Goal: Task Accomplishment & Management: Manage account settings

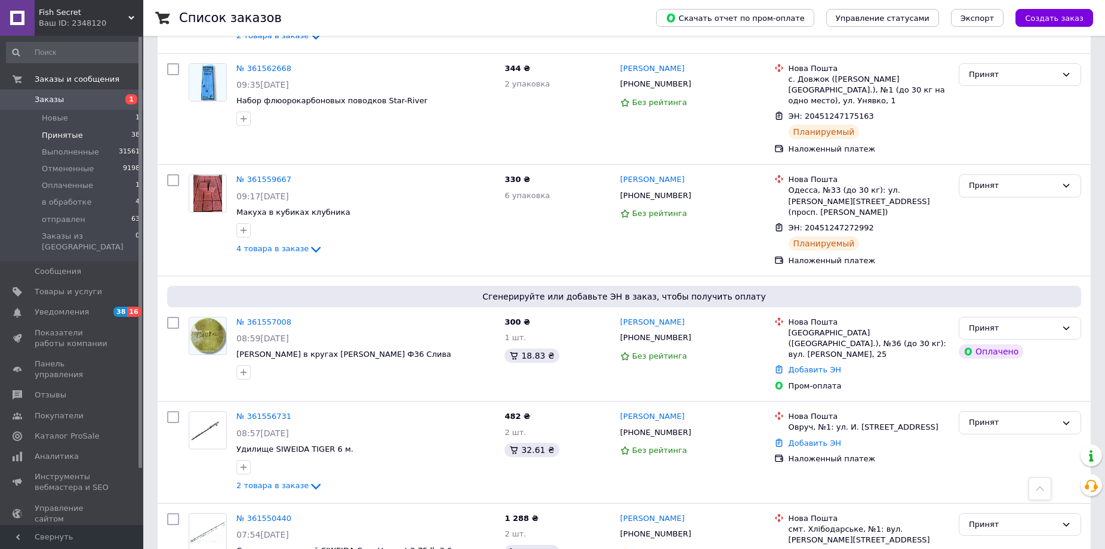
scroll to position [1971, 0]
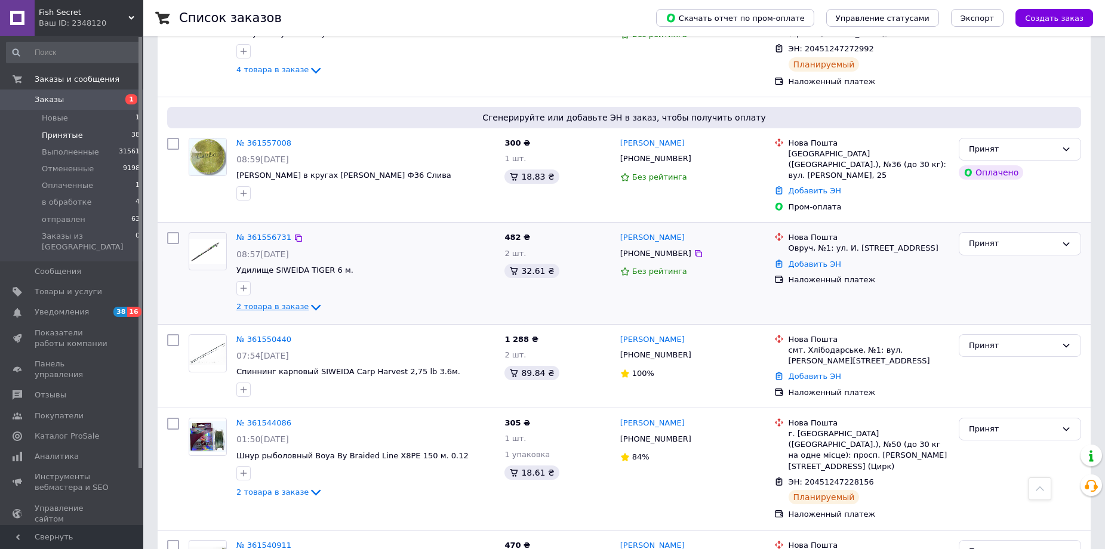
click at [292, 302] on span "2 товара в заказе" at bounding box center [272, 306] width 72 height 9
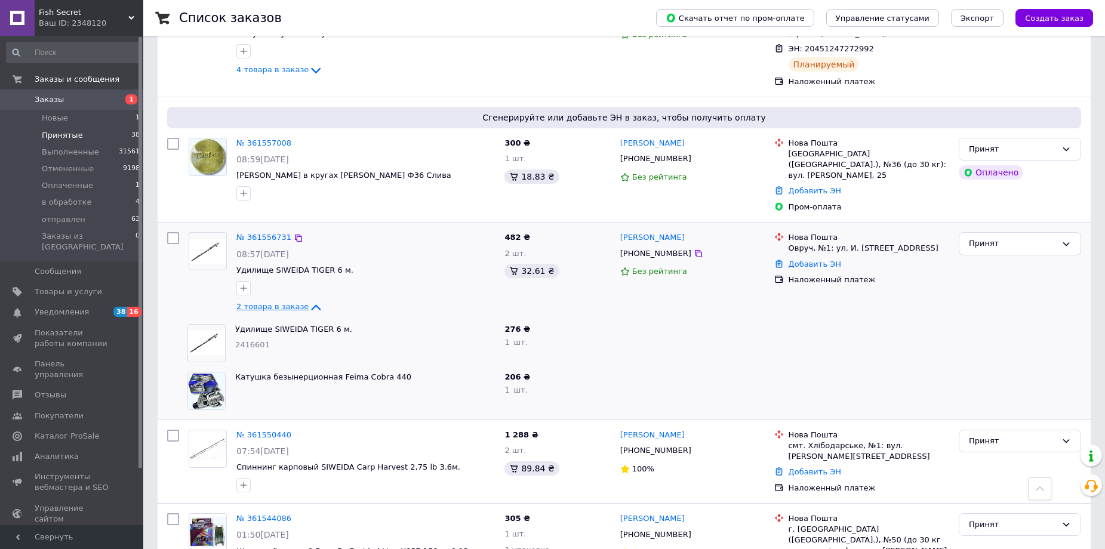
click at [292, 302] on span "2 товара в заказе" at bounding box center [272, 306] width 72 height 9
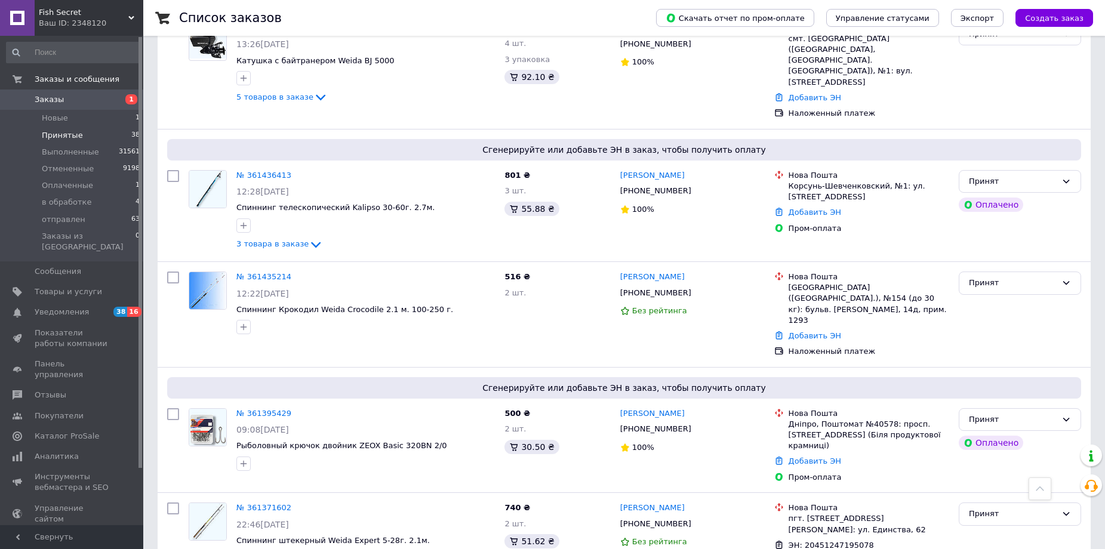
scroll to position [3718, 0]
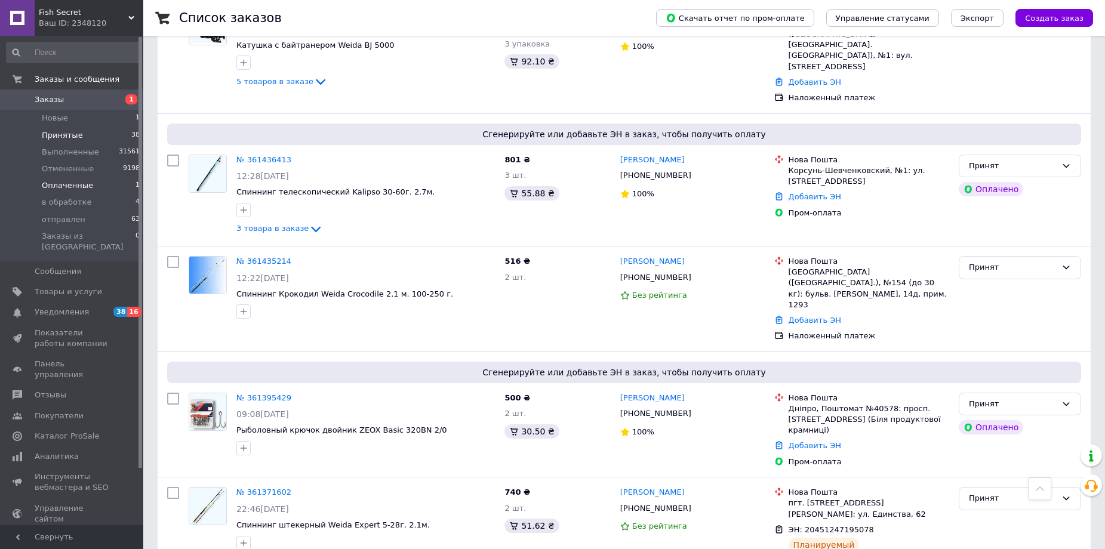
click at [56, 185] on span "Оплаченные" at bounding box center [67, 185] width 51 height 11
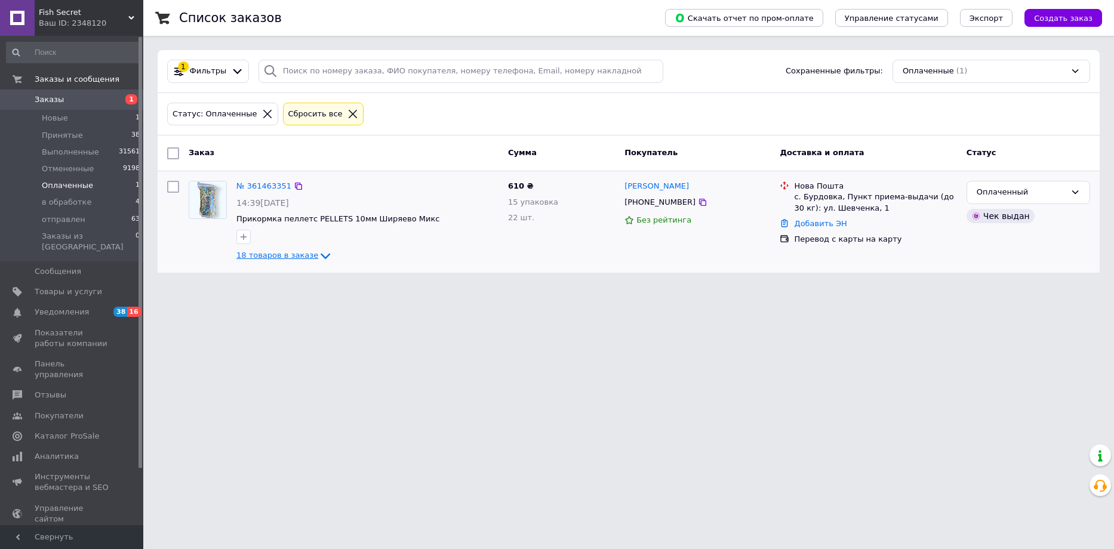
click at [286, 257] on span "18 товаров в заказе" at bounding box center [277, 255] width 82 height 9
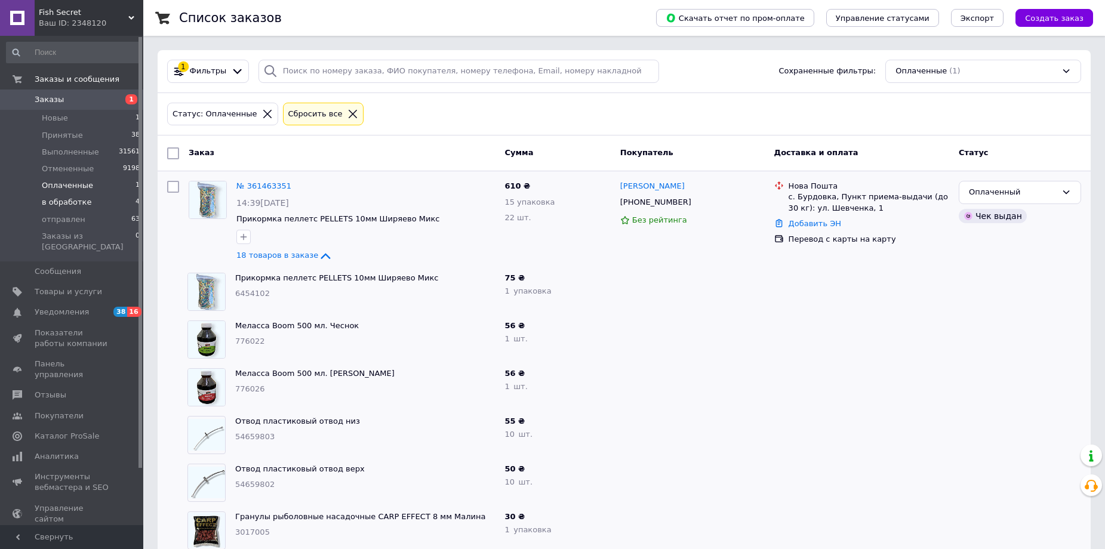
click at [68, 201] on span "в обработке" at bounding box center [67, 202] width 50 height 11
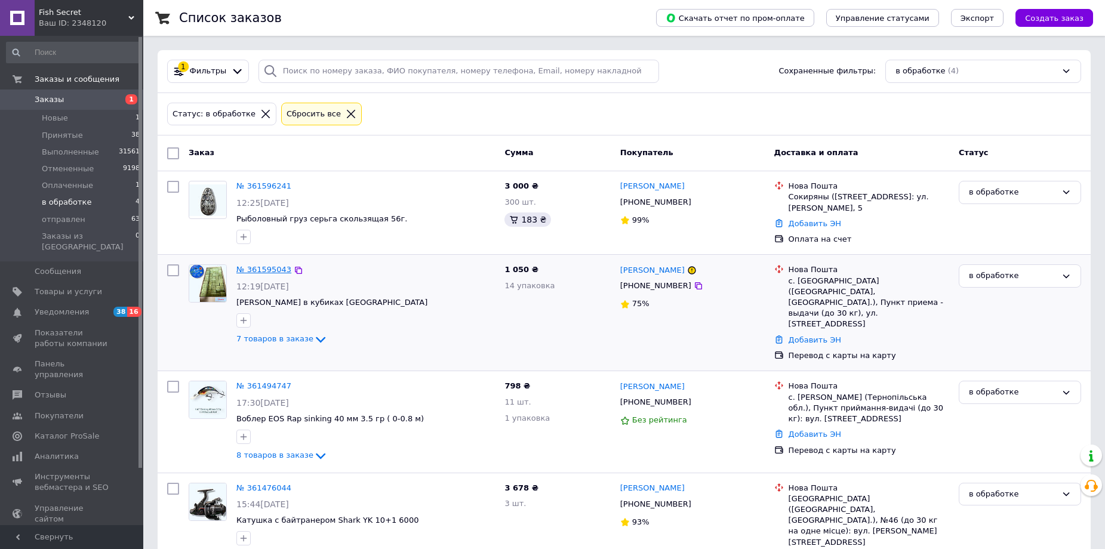
click at [260, 272] on link "№ 361595043" at bounding box center [263, 269] width 55 height 9
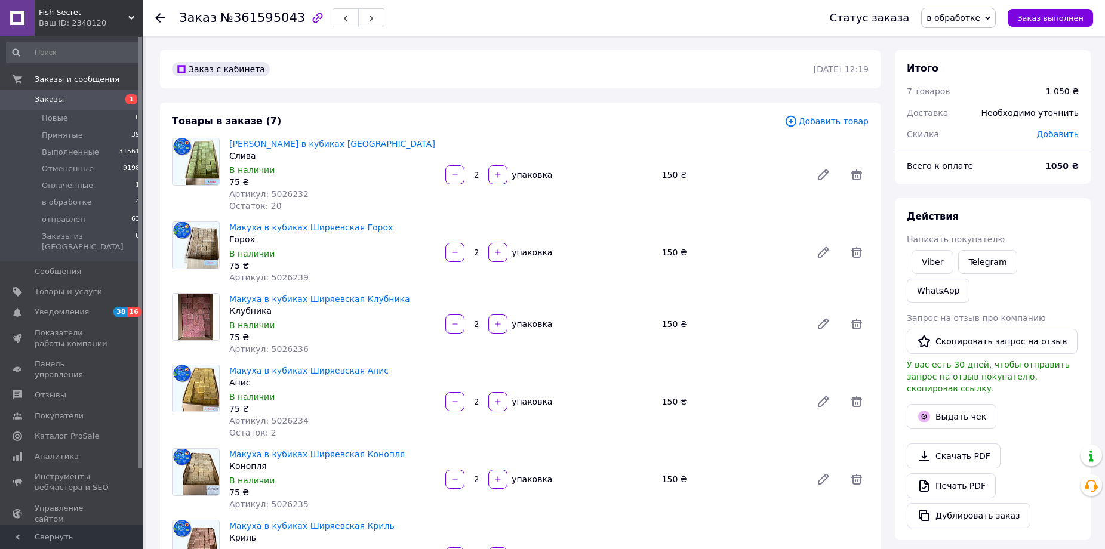
click at [750, 451] on div "Макуха в кубиках Ширяевская Конопля Конопля В наличии 75 ₴ Артикул: 5026235 2  …" at bounding box center [549, 479] width 649 height 67
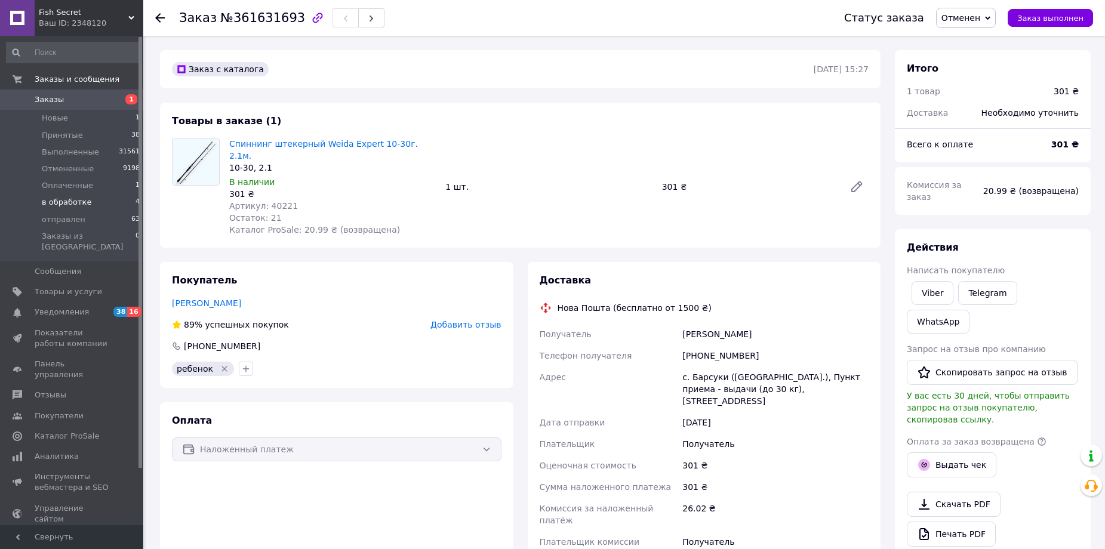
click at [67, 202] on span "в обработке" at bounding box center [67, 202] width 50 height 11
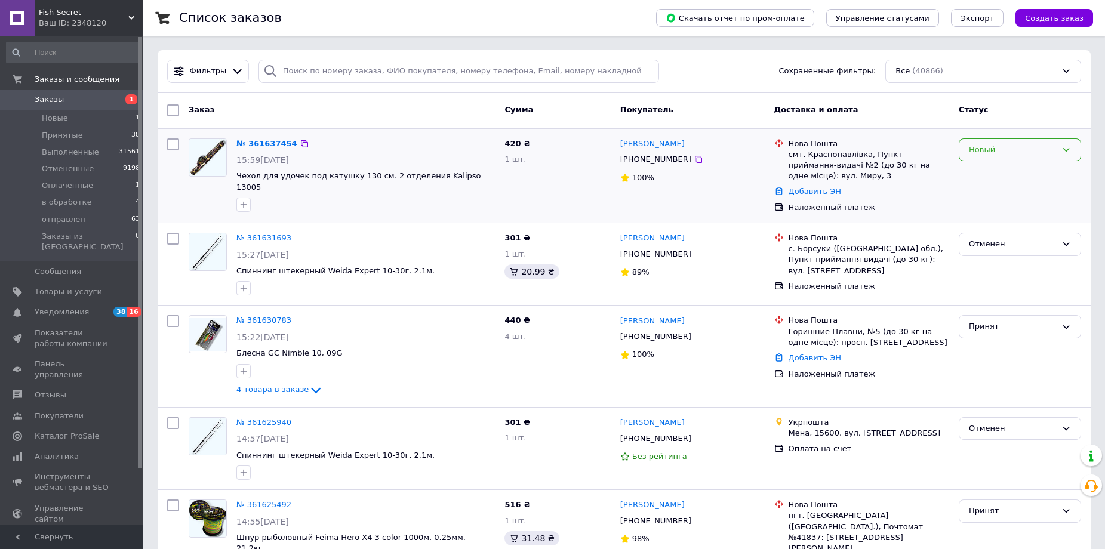
click at [1036, 145] on div "Новый" at bounding box center [1013, 150] width 88 height 13
click at [985, 172] on li "Принят" at bounding box center [1020, 175] width 121 height 22
click at [49, 223] on span "отправлен" at bounding box center [64, 219] width 44 height 11
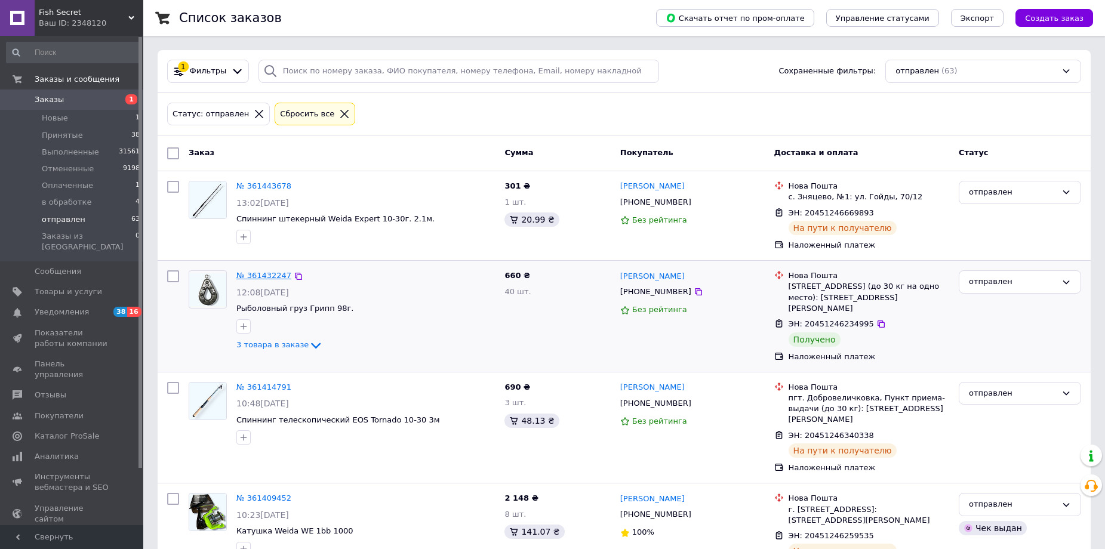
click at [249, 275] on link "№ 361432247" at bounding box center [263, 275] width 55 height 9
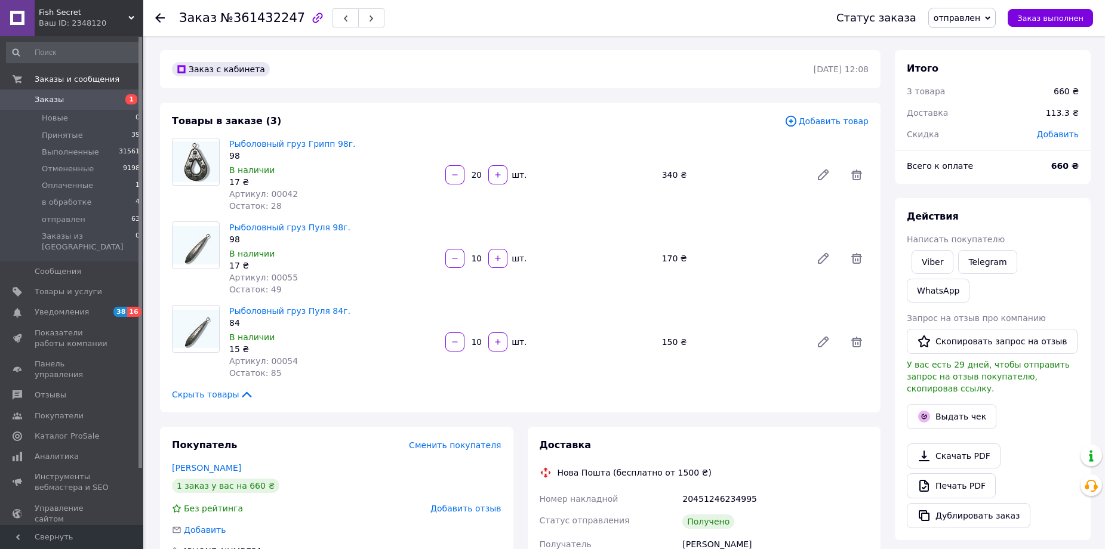
scroll to position [179, 0]
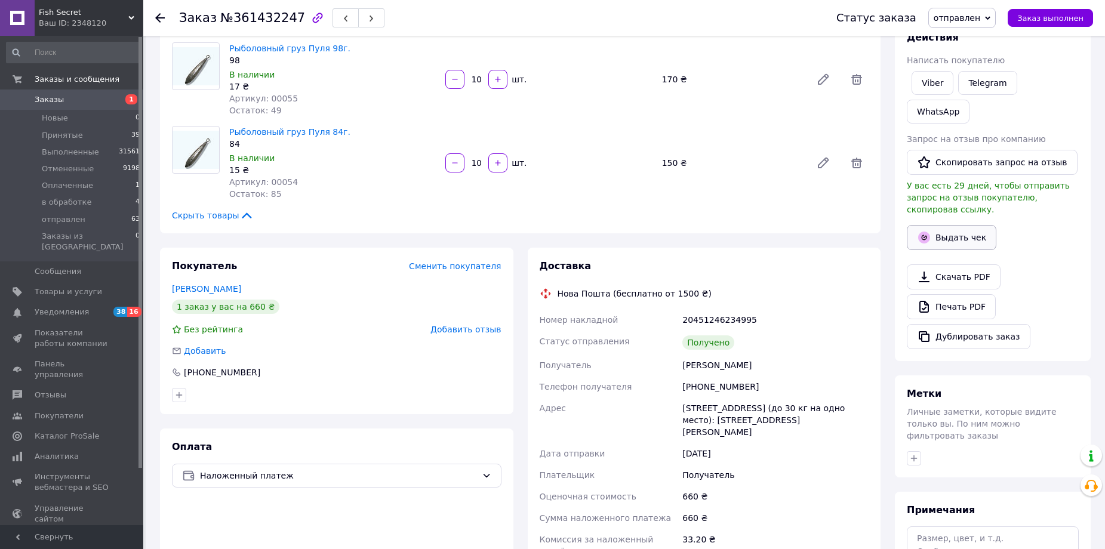
click at [954, 225] on button "Выдать чек" at bounding box center [952, 237] width 90 height 25
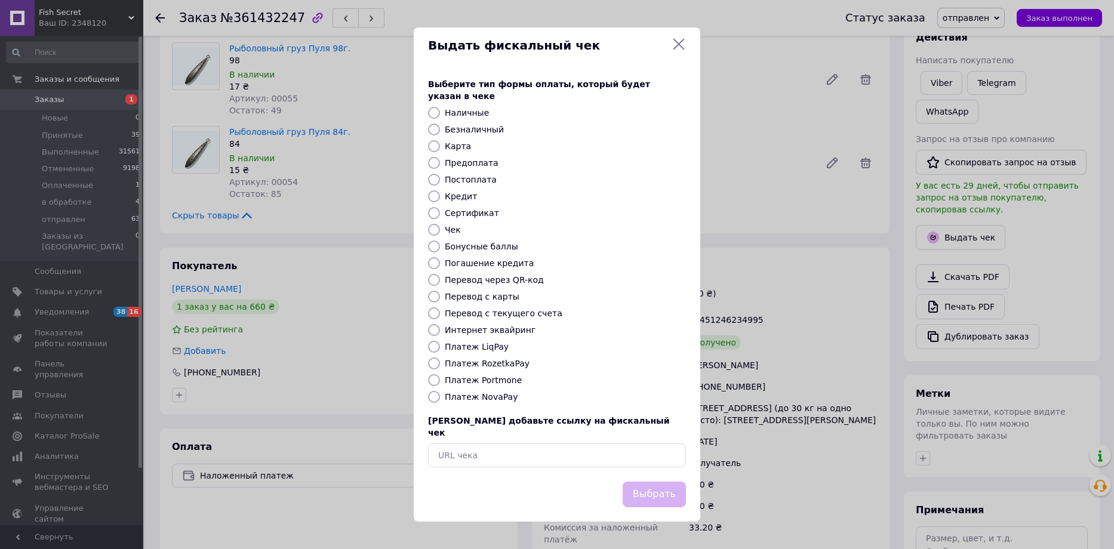
click at [478, 395] on label "Платеж NovaPay" at bounding box center [481, 397] width 73 height 10
click at [440, 395] on input "Платеж NovaPay" at bounding box center [434, 397] width 12 height 12
radio input "true"
click at [637, 485] on button "Выбрать" at bounding box center [654, 495] width 63 height 26
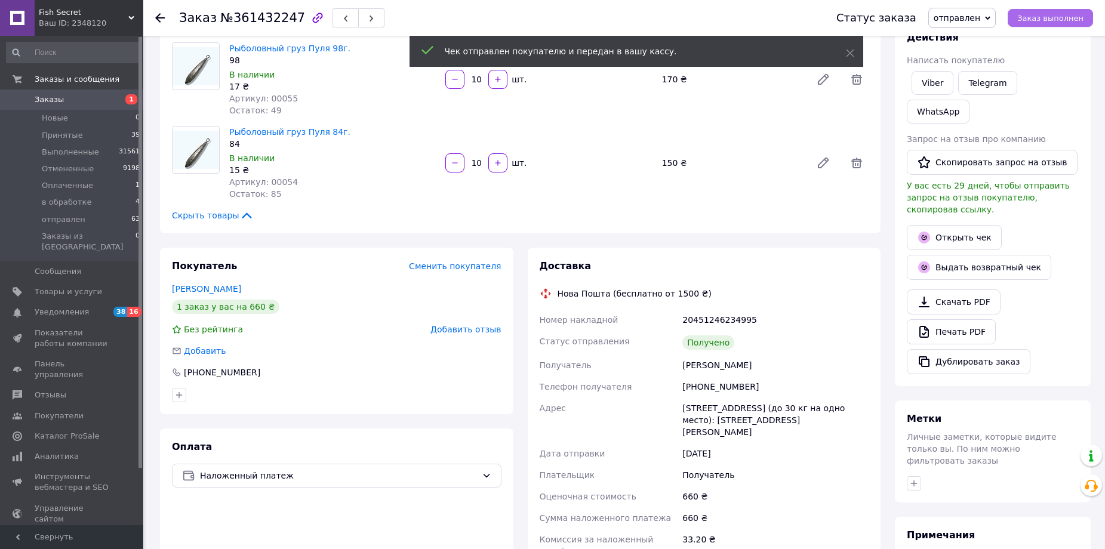
click at [1047, 11] on button "Заказ выполнен" at bounding box center [1050, 18] width 85 height 18
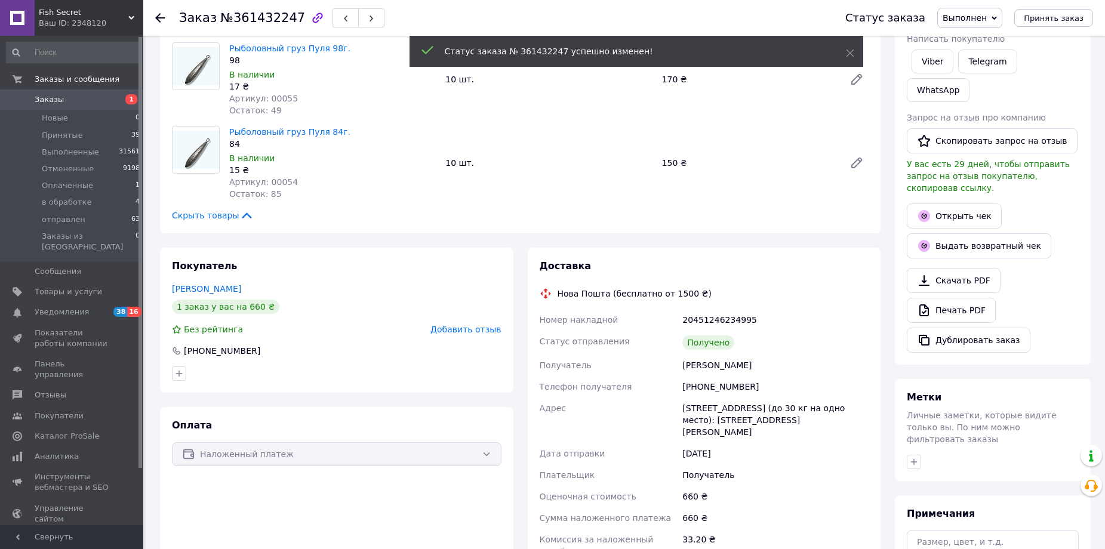
click at [465, 330] on span "Добавить отзыв" at bounding box center [466, 330] width 70 height 10
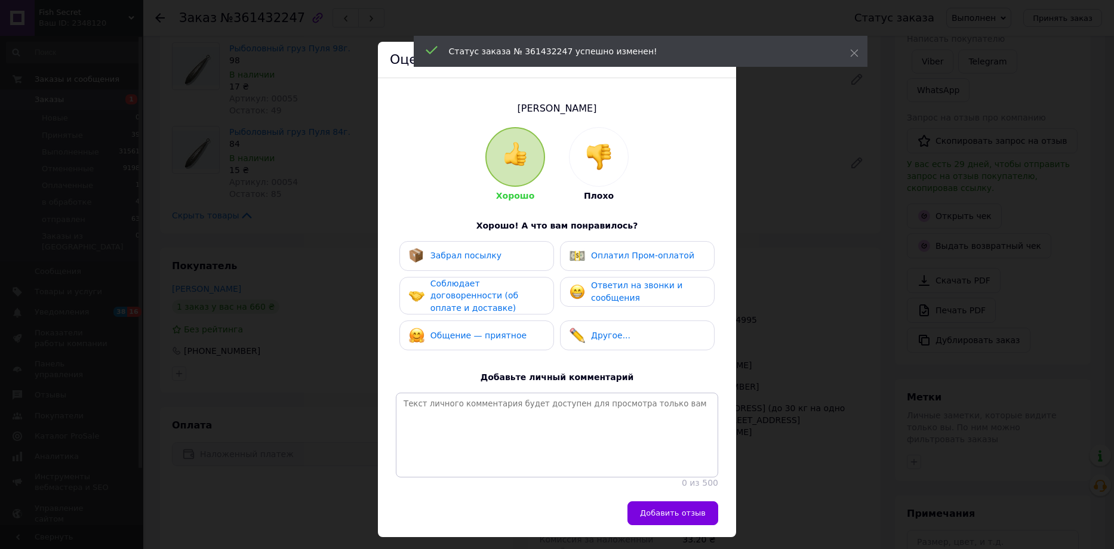
click at [448, 245] on div "Забрал посылку" at bounding box center [477, 256] width 155 height 30
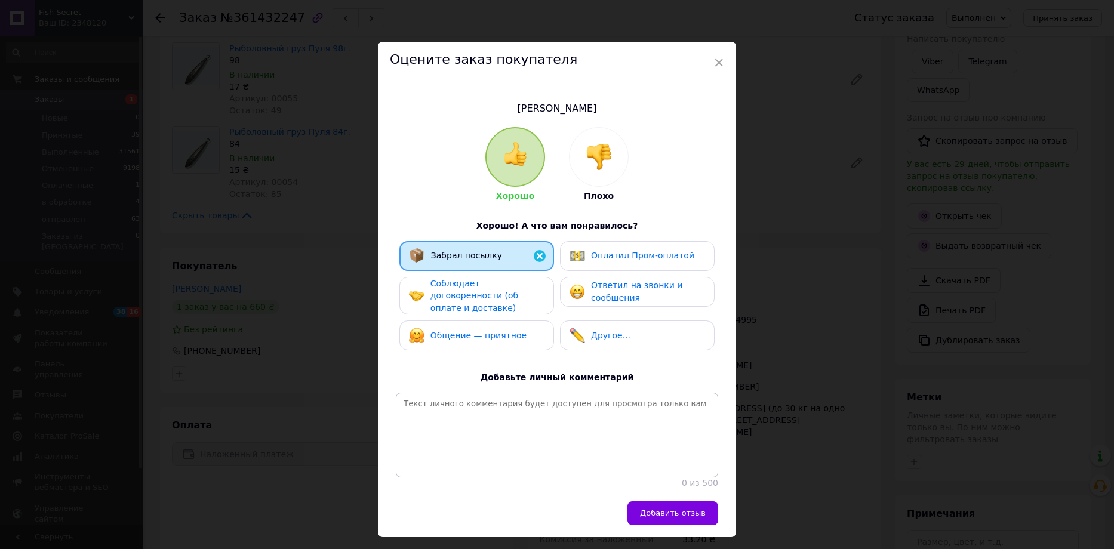
click at [449, 288] on span "Соблюдает договоренности (об оплате и доставке)" at bounding box center [475, 296] width 88 height 34
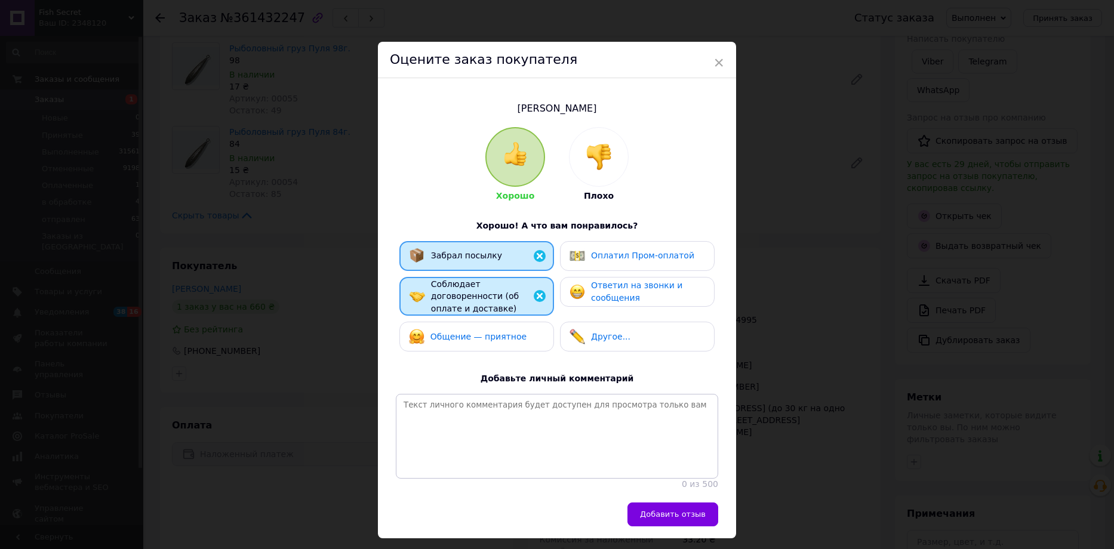
click at [457, 336] on div "Общение — приятное" at bounding box center [477, 337] width 155 height 30
click at [626, 294] on span "Ответил на звонки и сообщения" at bounding box center [636, 292] width 91 height 22
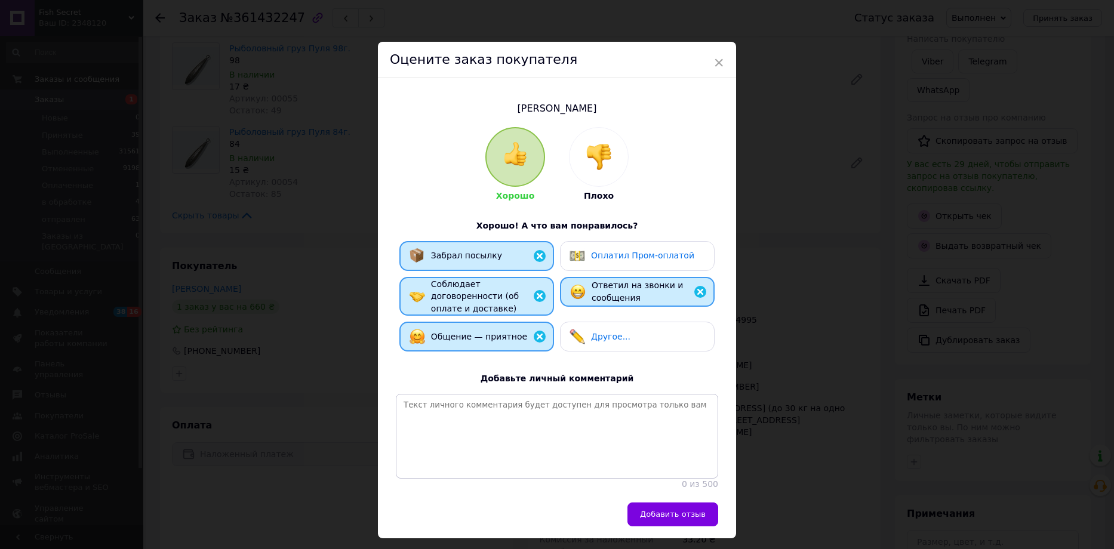
click at [672, 522] on button "Добавить отзыв" at bounding box center [673, 515] width 91 height 24
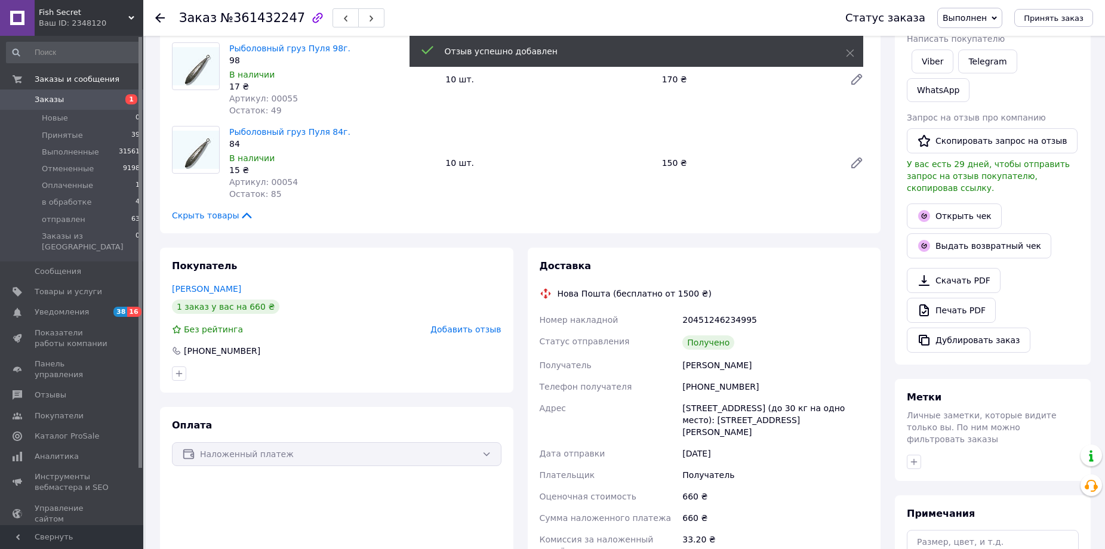
click at [159, 16] on use at bounding box center [160, 18] width 10 height 10
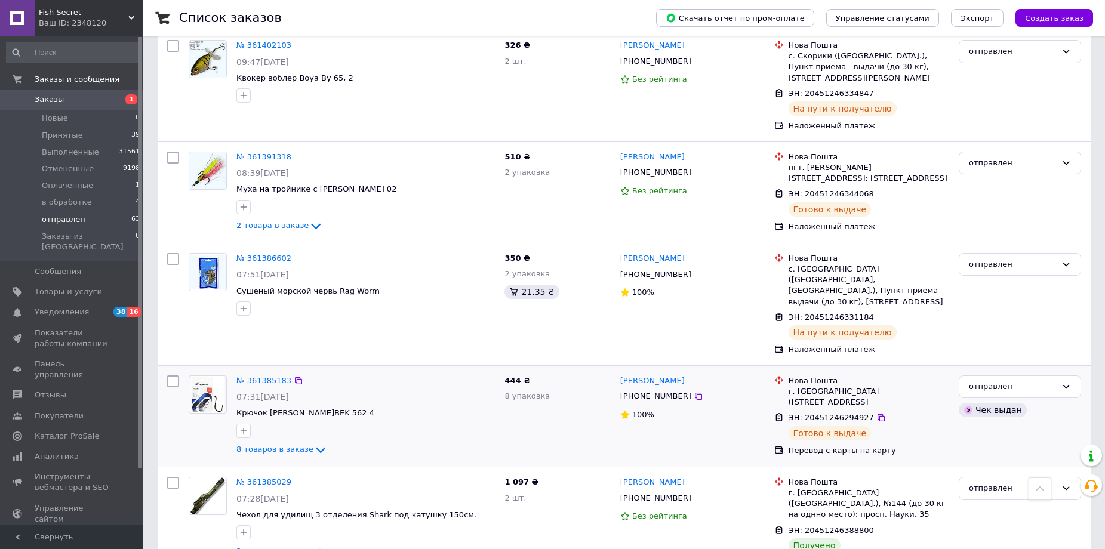
scroll to position [776, 0]
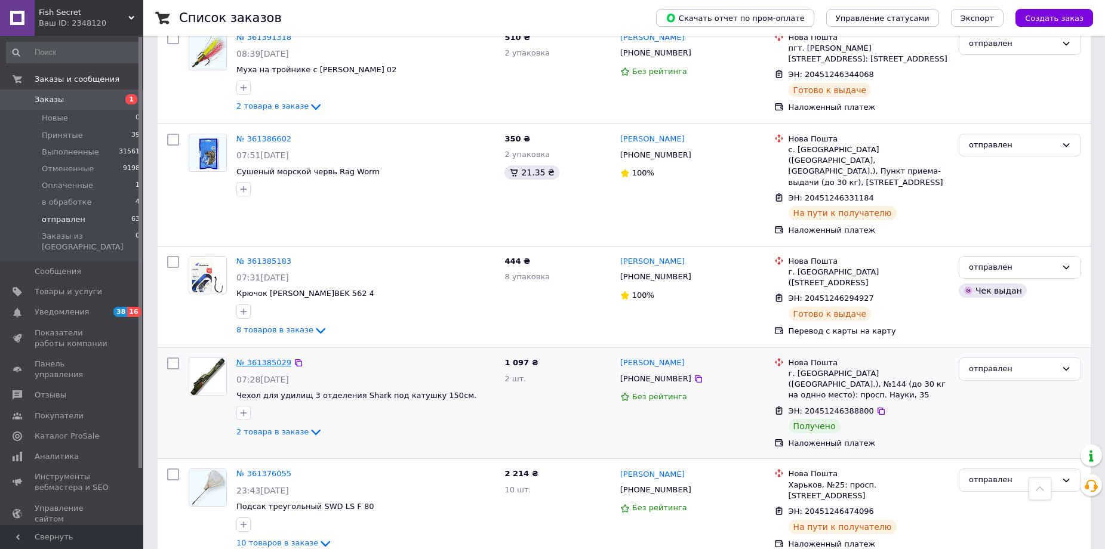
click at [259, 358] on link "№ 361385029" at bounding box center [263, 362] width 55 height 9
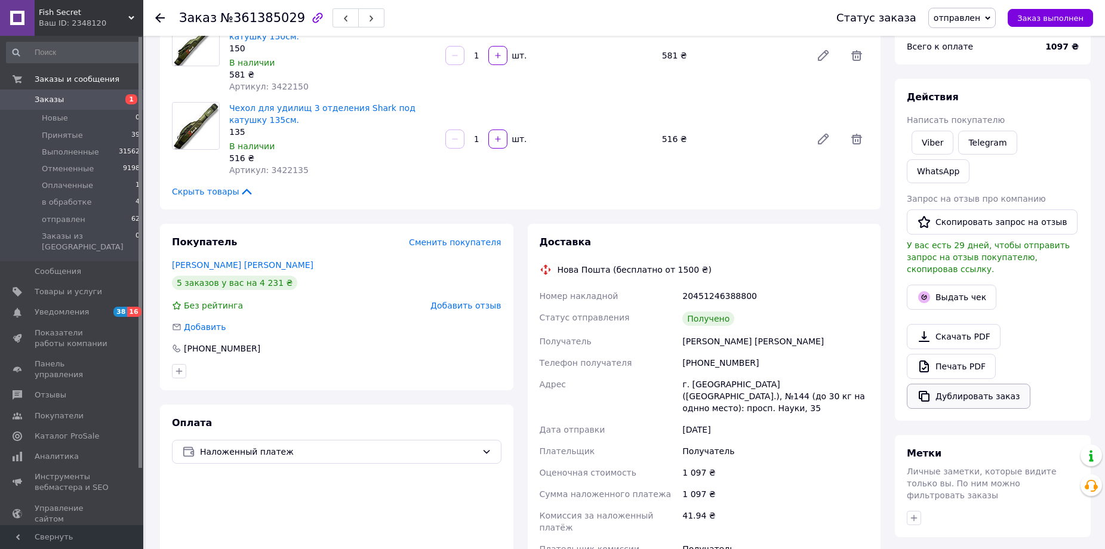
scroll to position [179, 0]
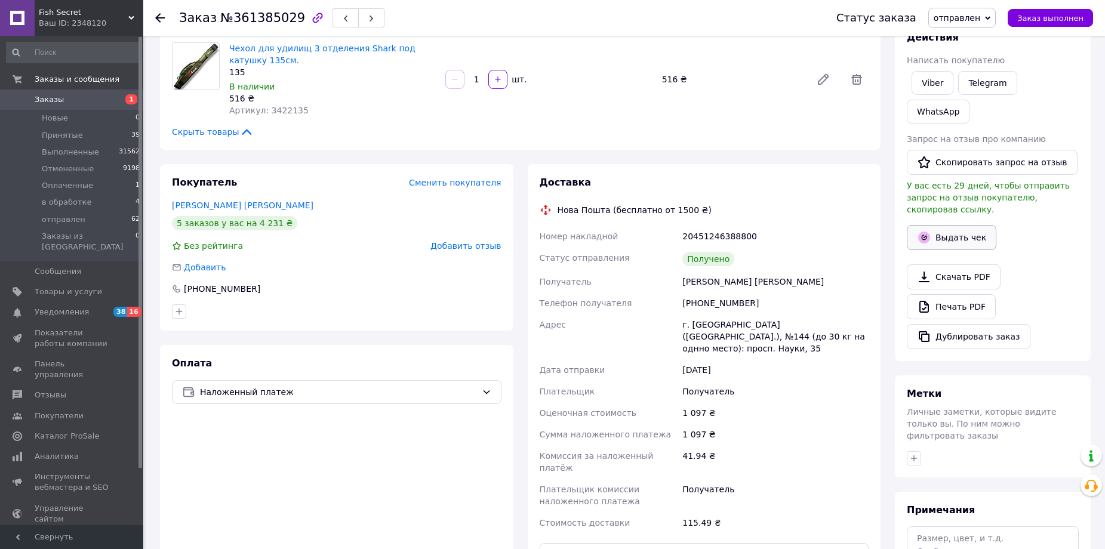
click at [950, 225] on button "Выдать чек" at bounding box center [952, 237] width 90 height 25
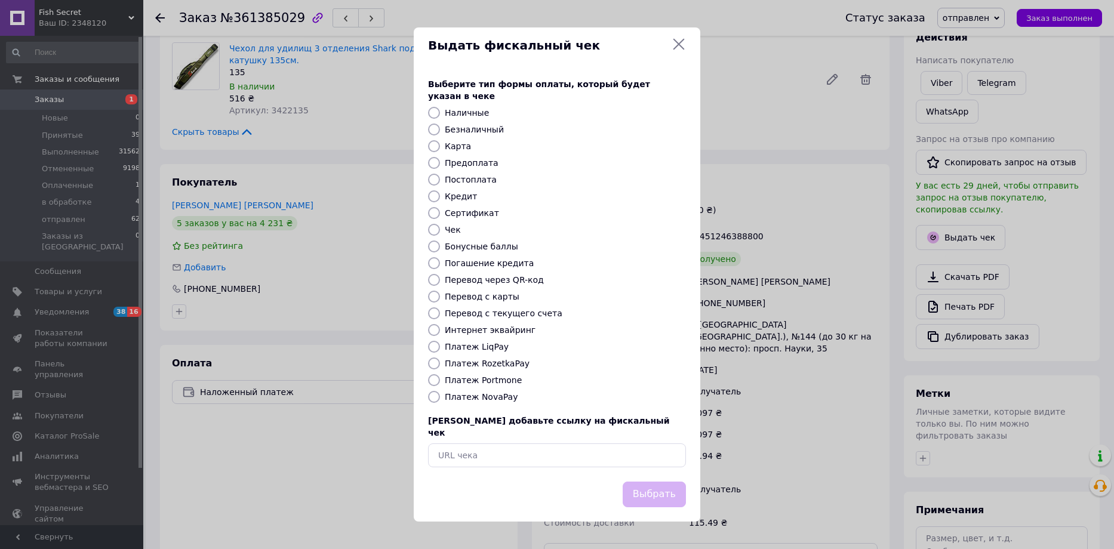
click at [496, 395] on label "Платеж NovaPay" at bounding box center [481, 397] width 73 height 10
click at [440, 395] on input "Платеж NovaPay" at bounding box center [434, 397] width 12 height 12
radio input "true"
click at [647, 483] on button "Выбрать" at bounding box center [654, 495] width 63 height 26
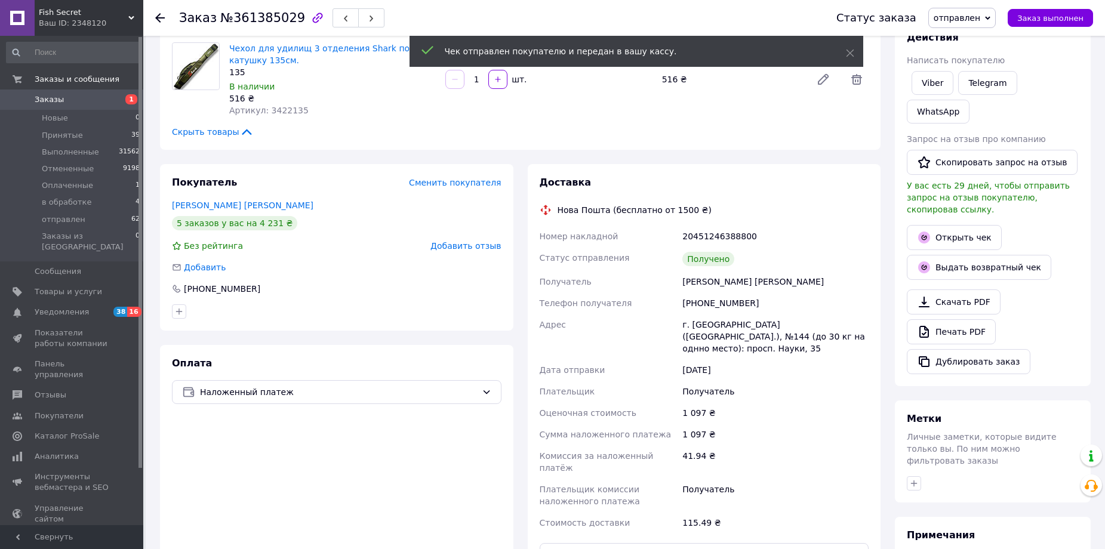
click at [1061, 20] on span "Заказ выполнен" at bounding box center [1051, 18] width 66 height 9
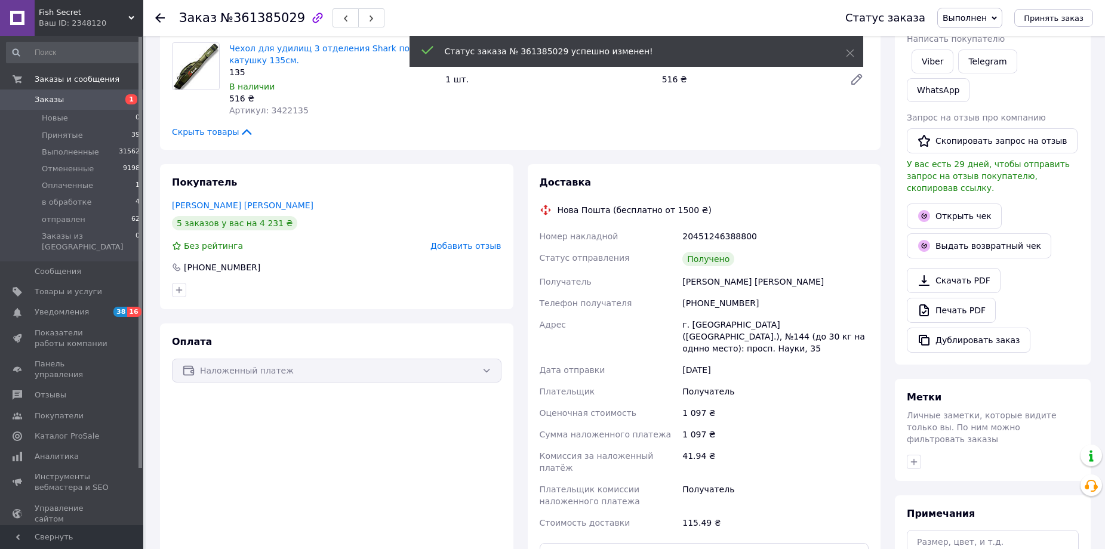
click at [466, 246] on span "Добавить отзыв" at bounding box center [466, 246] width 70 height 10
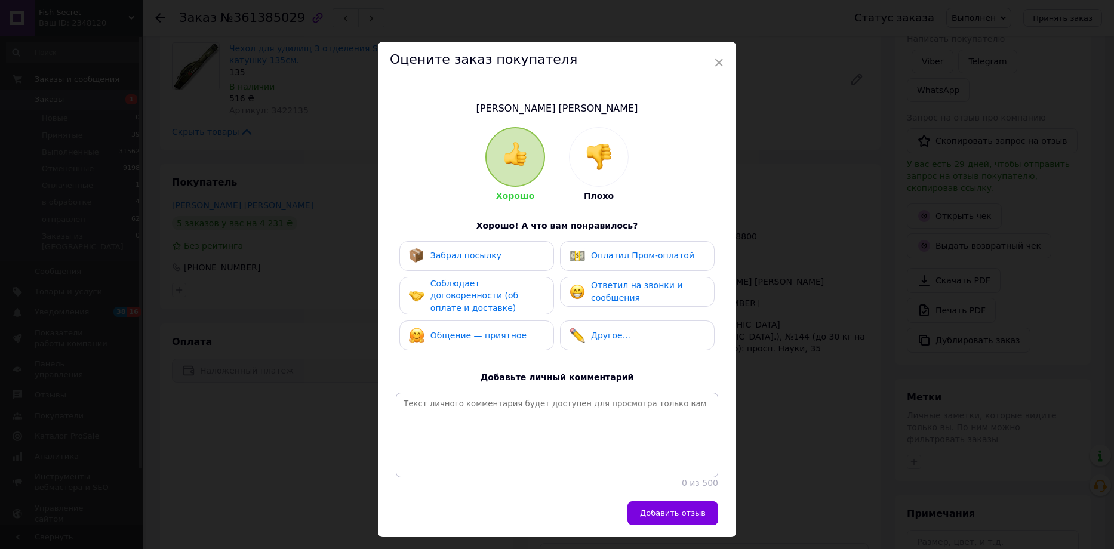
drag, startPoint x: 444, startPoint y: 257, endPoint x: 448, endPoint y: 282, distance: 24.9
click at [444, 258] on span "Забрал посылку" at bounding box center [466, 256] width 71 height 10
drag, startPoint x: 449, startPoint y: 291, endPoint x: 451, endPoint y: 327, distance: 36.5
click at [449, 293] on div "Соблюдает договоренности (об оплате и доставке)" at bounding box center [487, 296] width 113 height 37
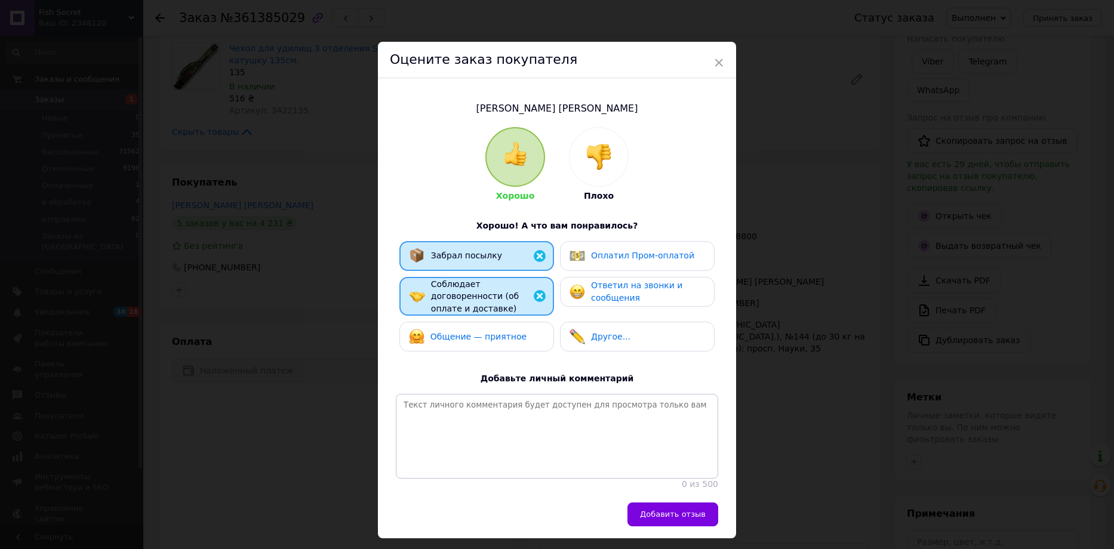
click at [453, 340] on div "Общение — приятное" at bounding box center [477, 337] width 155 height 30
click at [597, 297] on span "Ответил на звонки и сообщения" at bounding box center [636, 292] width 91 height 22
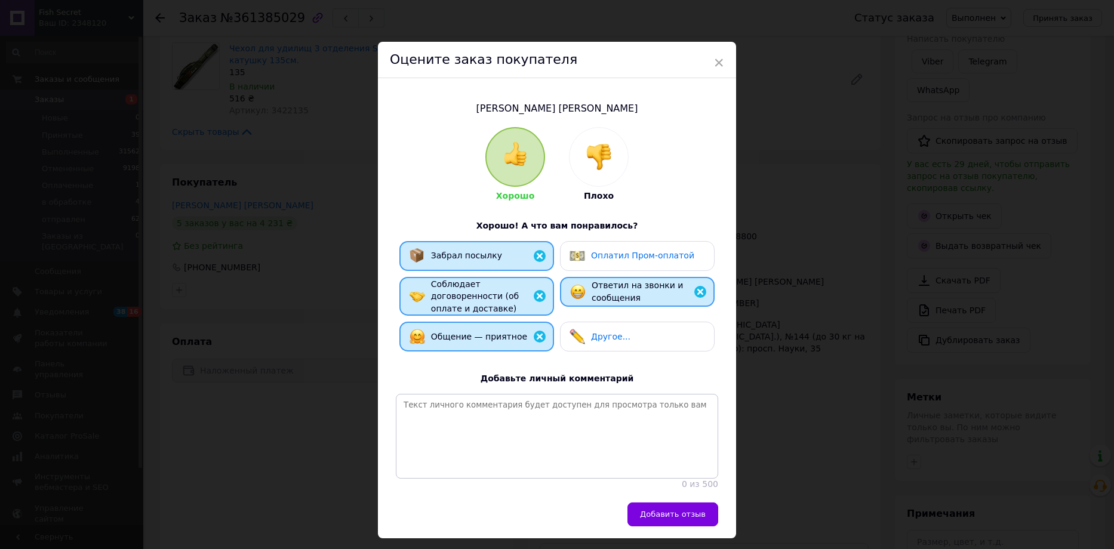
drag, startPoint x: 675, startPoint y: 511, endPoint x: 678, endPoint y: 500, distance: 11.3
click at [675, 512] on span "Добавить отзыв" at bounding box center [673, 514] width 66 height 9
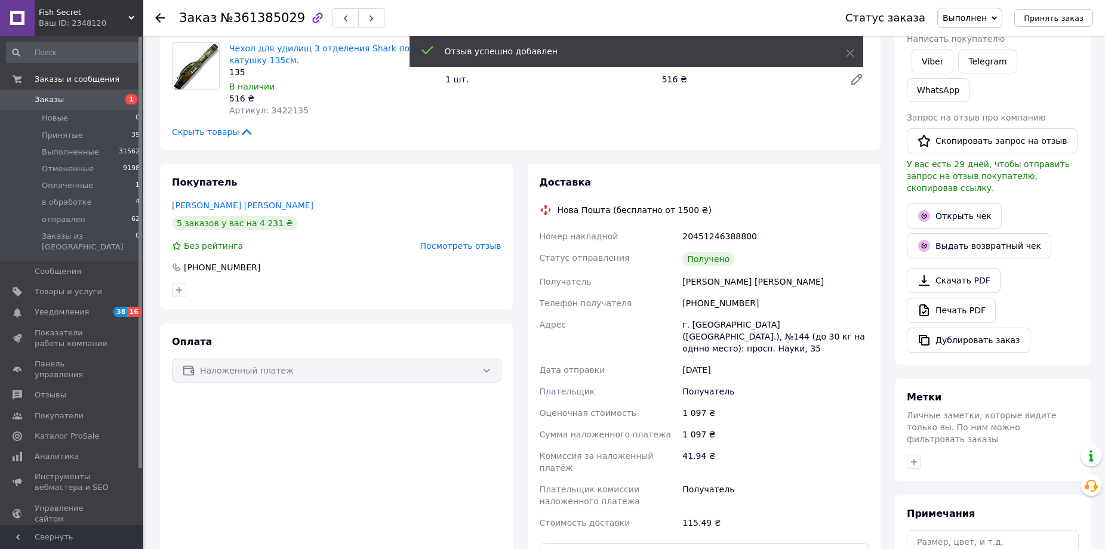
click at [160, 19] on icon at bounding box center [160, 18] width 10 height 10
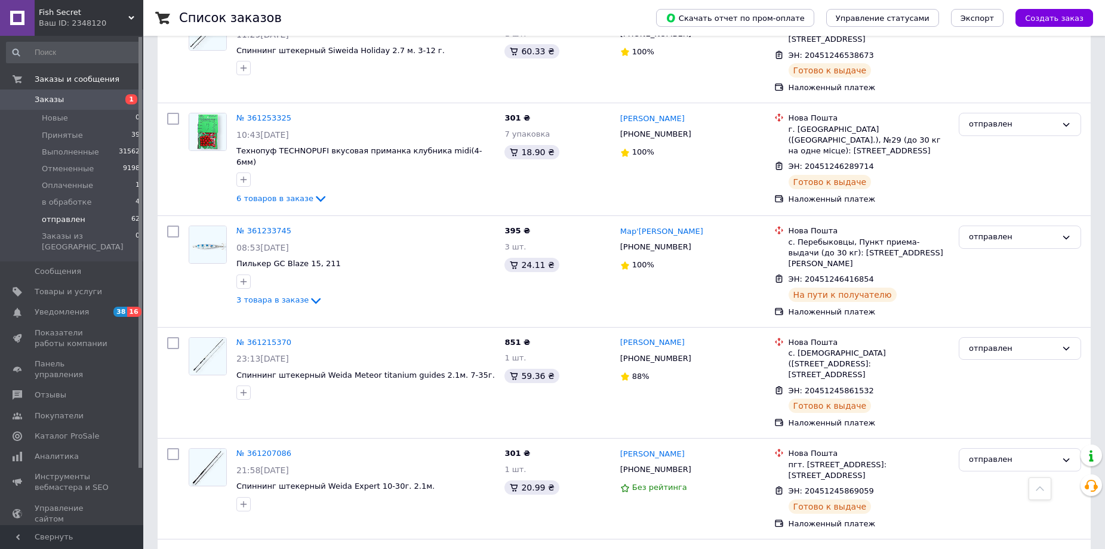
scroll to position [3762, 0]
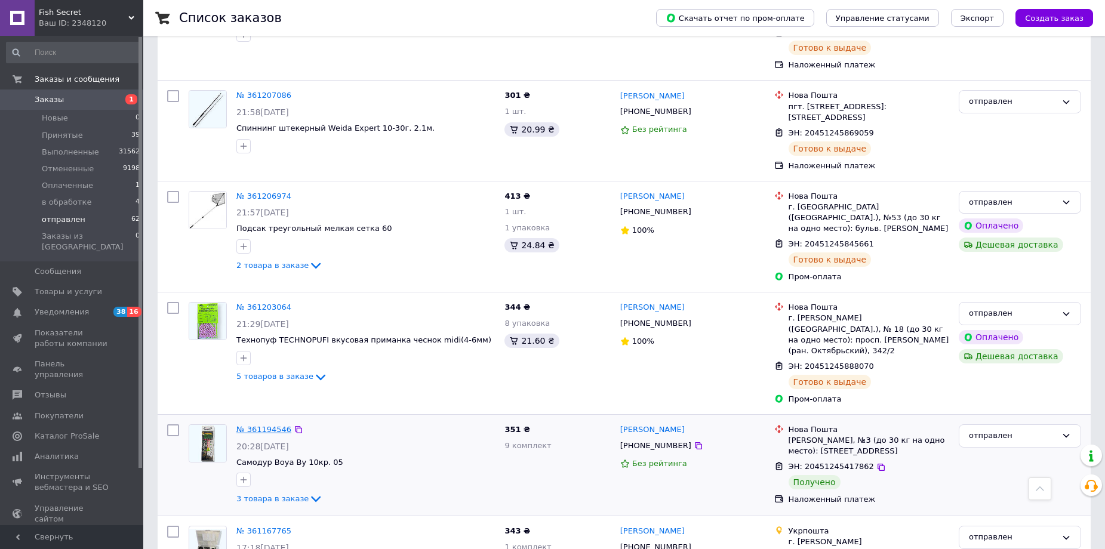
click at [265, 425] on link "№ 361194546" at bounding box center [263, 429] width 55 height 9
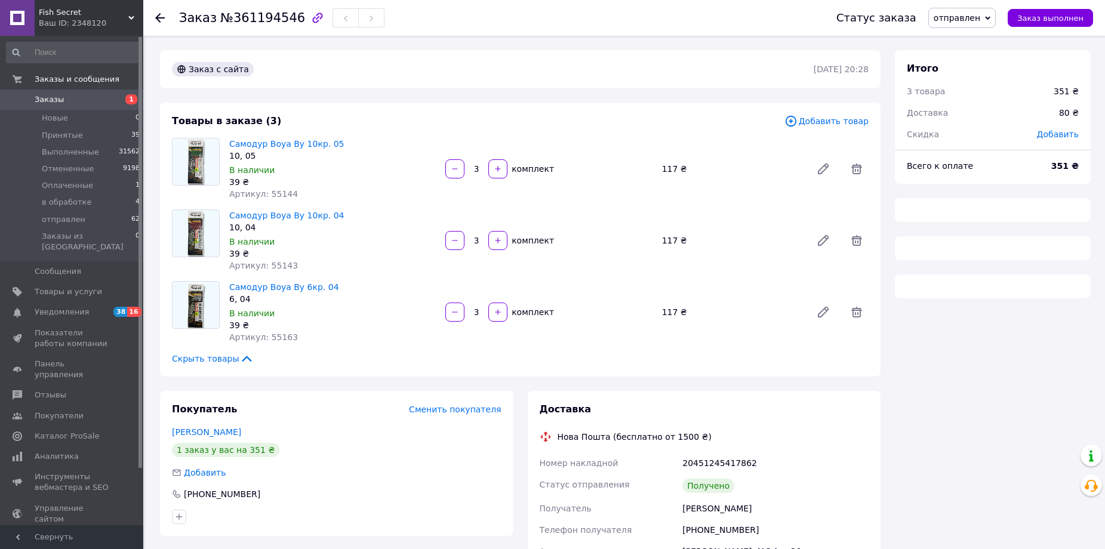
scroll to position [119, 0]
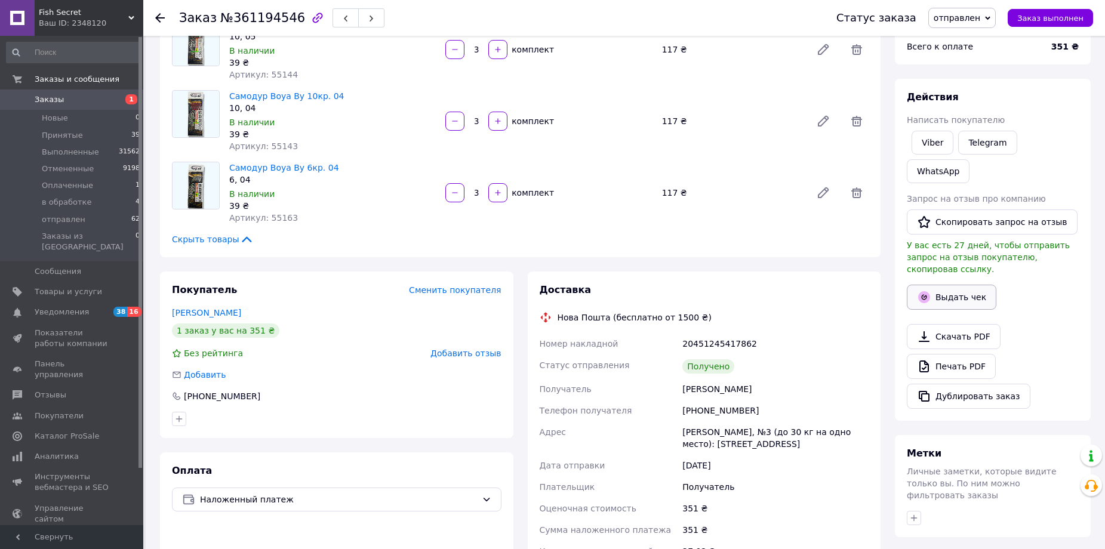
click at [945, 285] on button "Выдать чек" at bounding box center [952, 297] width 90 height 25
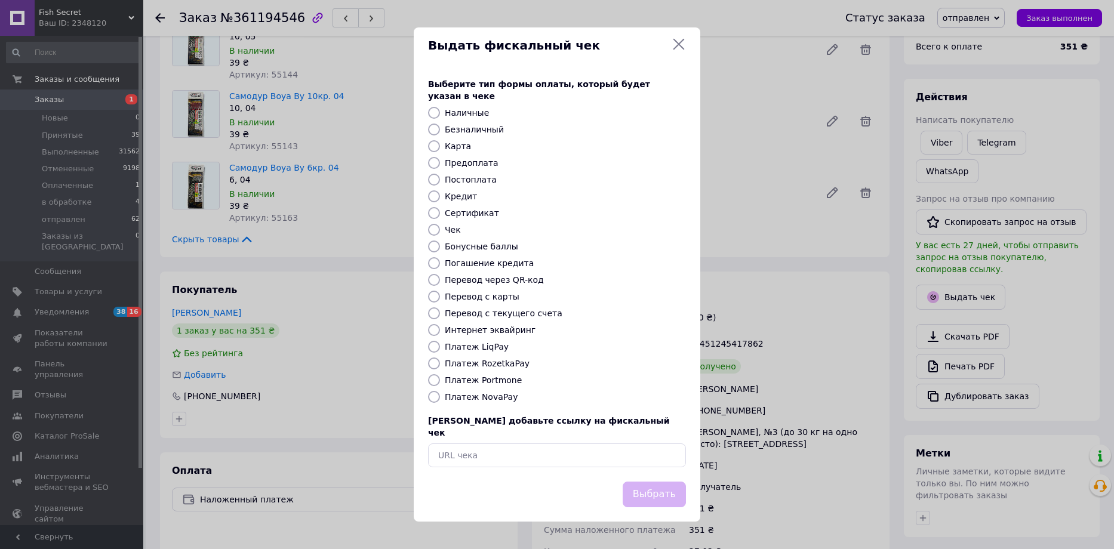
click at [483, 395] on label "Платеж NovaPay" at bounding box center [481, 397] width 73 height 10
click at [440, 395] on input "Платеж NovaPay" at bounding box center [434, 397] width 12 height 12
radio input "true"
click at [654, 482] on button "Выбрать" at bounding box center [654, 495] width 63 height 26
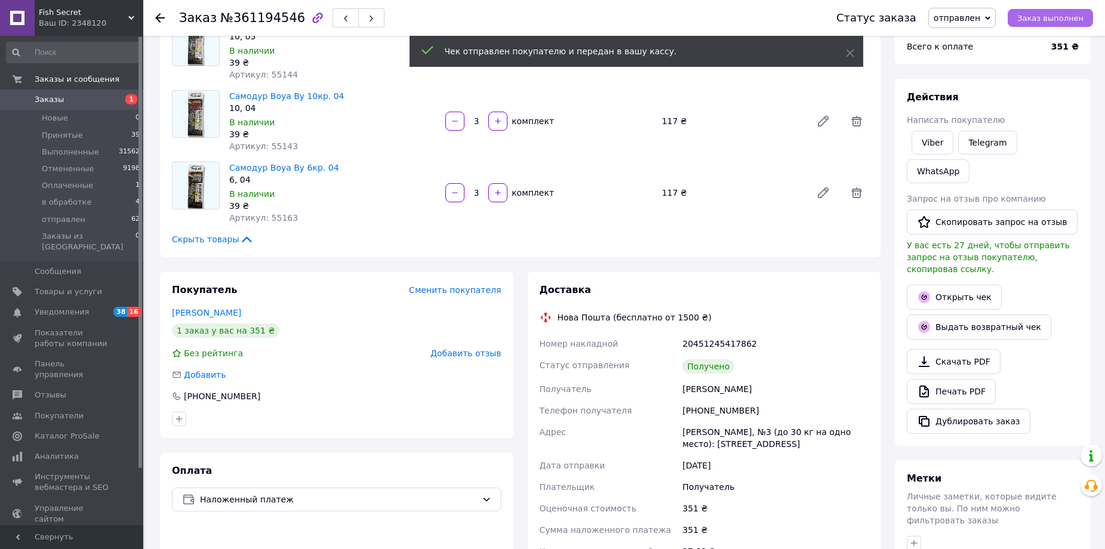
click at [1046, 19] on span "Заказ выполнен" at bounding box center [1051, 18] width 66 height 9
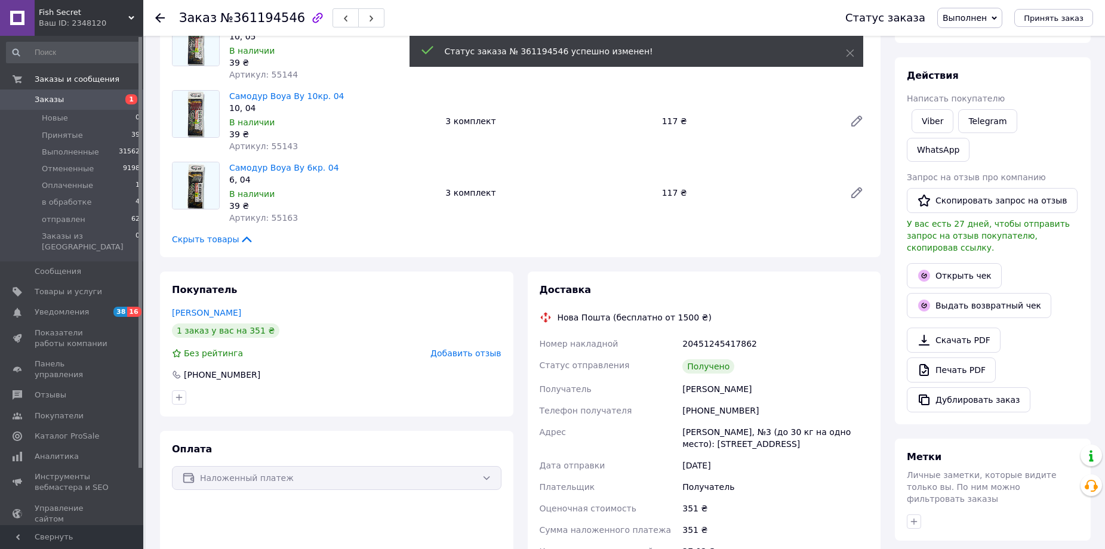
click at [466, 355] on span "Добавить отзыв" at bounding box center [466, 354] width 70 height 10
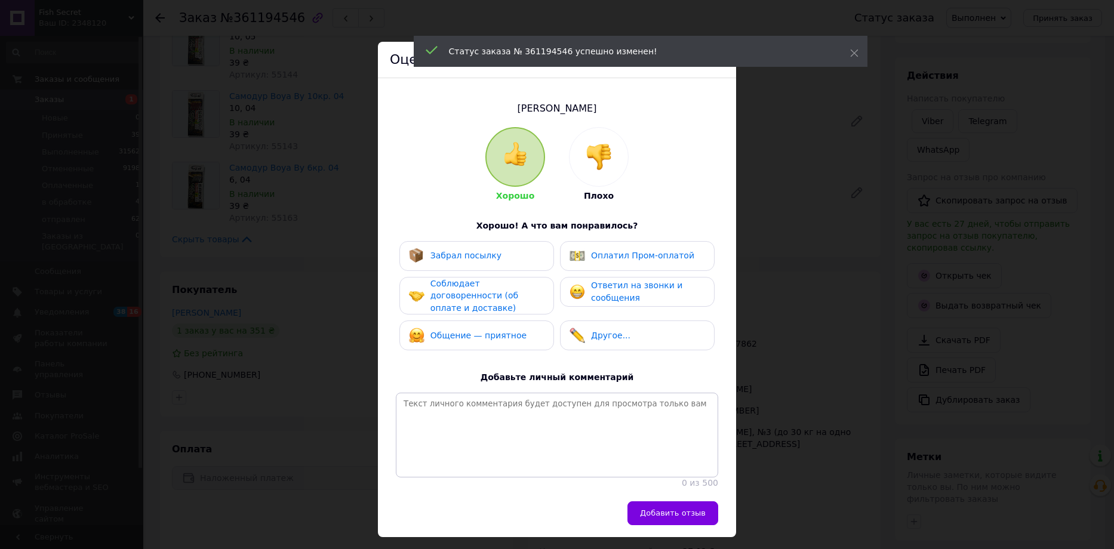
click at [457, 256] on span "Забрал посылку" at bounding box center [466, 256] width 71 height 10
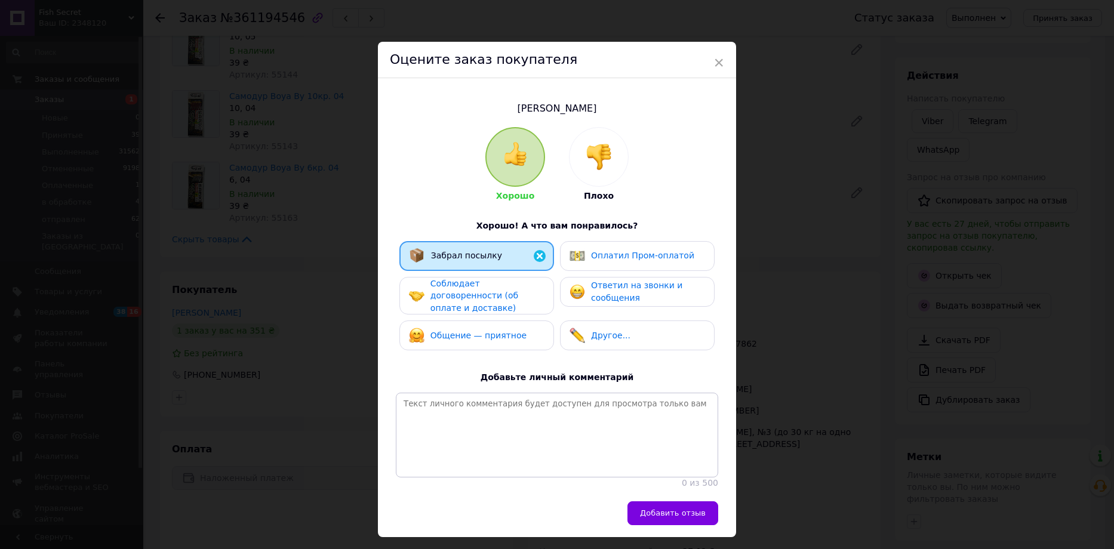
drag, startPoint x: 447, startPoint y: 288, endPoint x: 455, endPoint y: 327, distance: 39.0
click at [447, 289] on span "Соблюдает договоренности (об оплате и доставке)" at bounding box center [475, 296] width 88 height 34
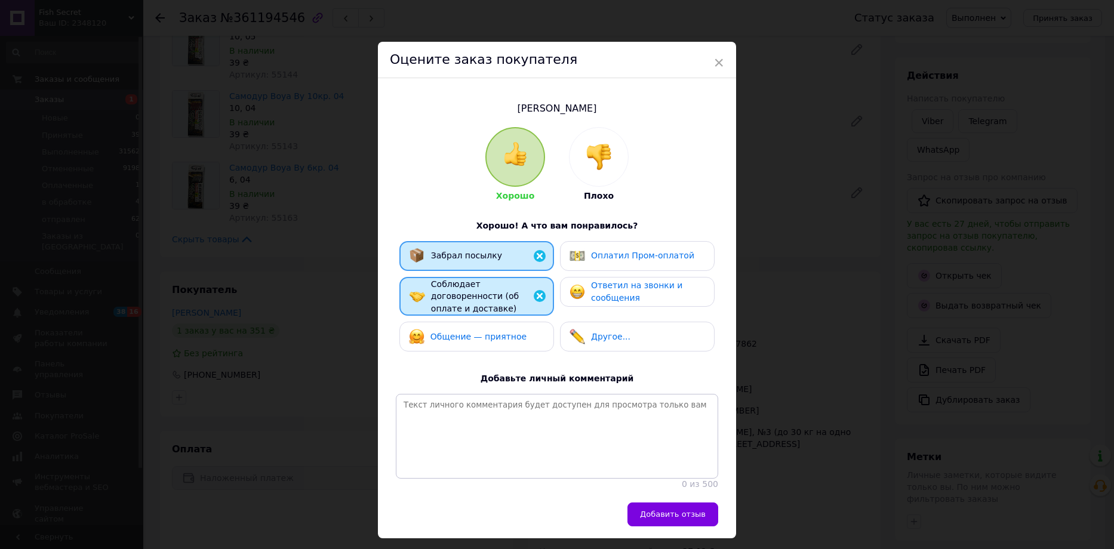
click at [453, 332] on span "Общение — приятное" at bounding box center [479, 337] width 96 height 10
drag, startPoint x: 606, startPoint y: 293, endPoint x: 597, endPoint y: 351, distance: 59.1
click at [607, 293] on span "Ответил на звонки и сообщения" at bounding box center [636, 292] width 91 height 22
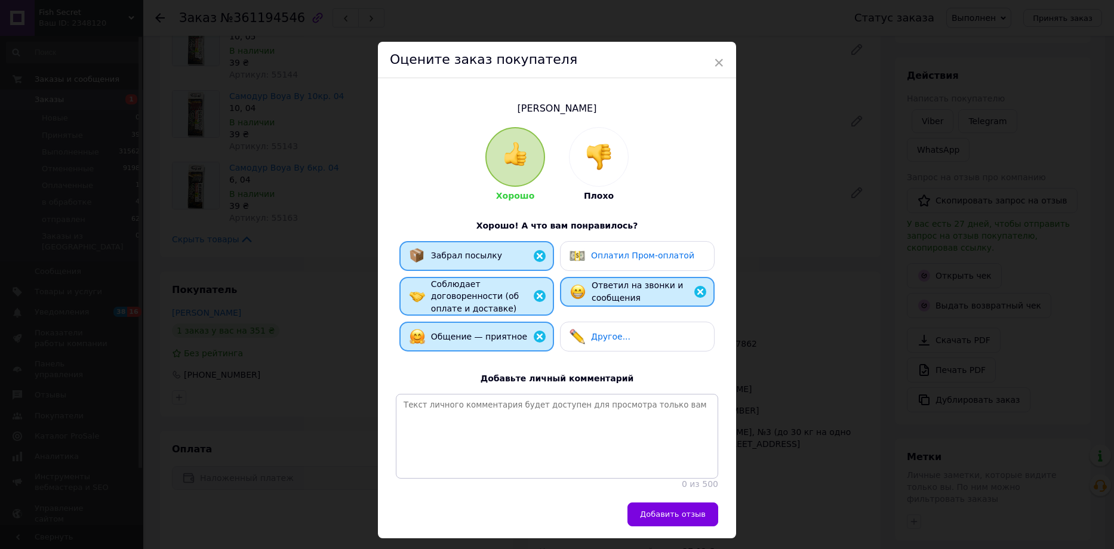
drag, startPoint x: 653, startPoint y: 509, endPoint x: 648, endPoint y: 505, distance: 7.2
click at [653, 510] on span "Добавить отзыв" at bounding box center [673, 514] width 66 height 9
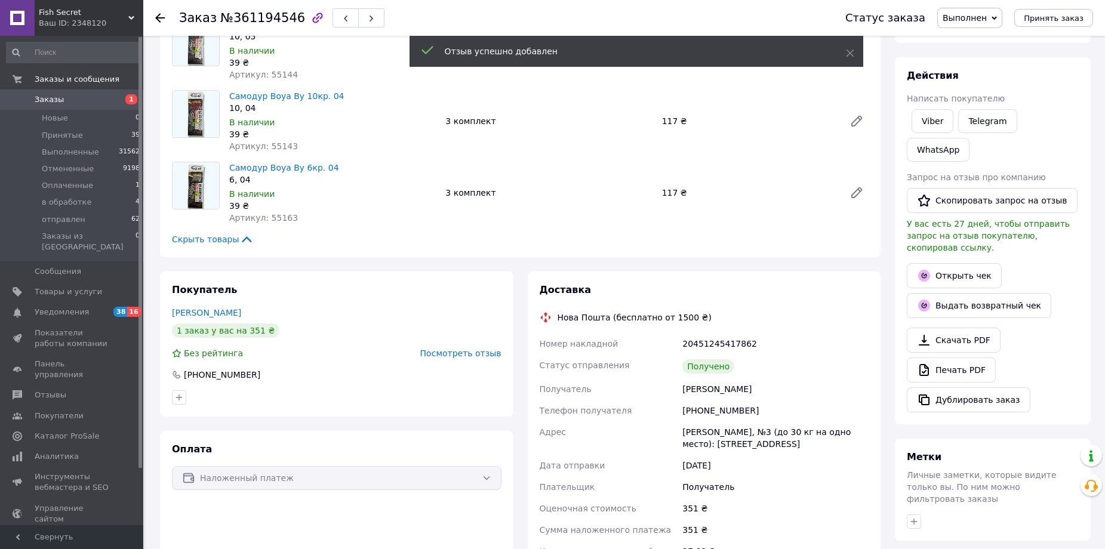
click at [161, 17] on icon at bounding box center [160, 18] width 10 height 10
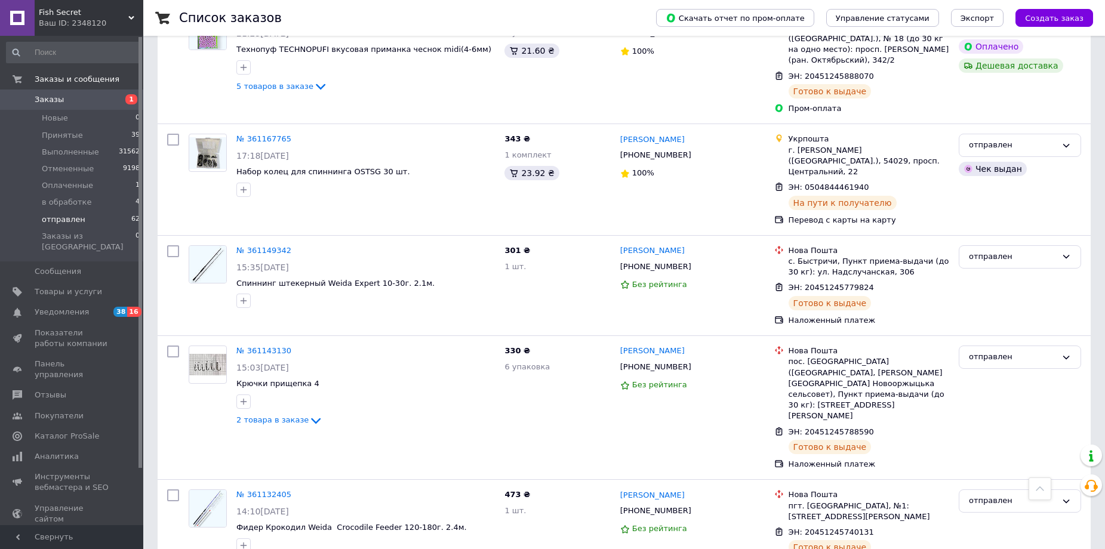
scroll to position [4419, 0]
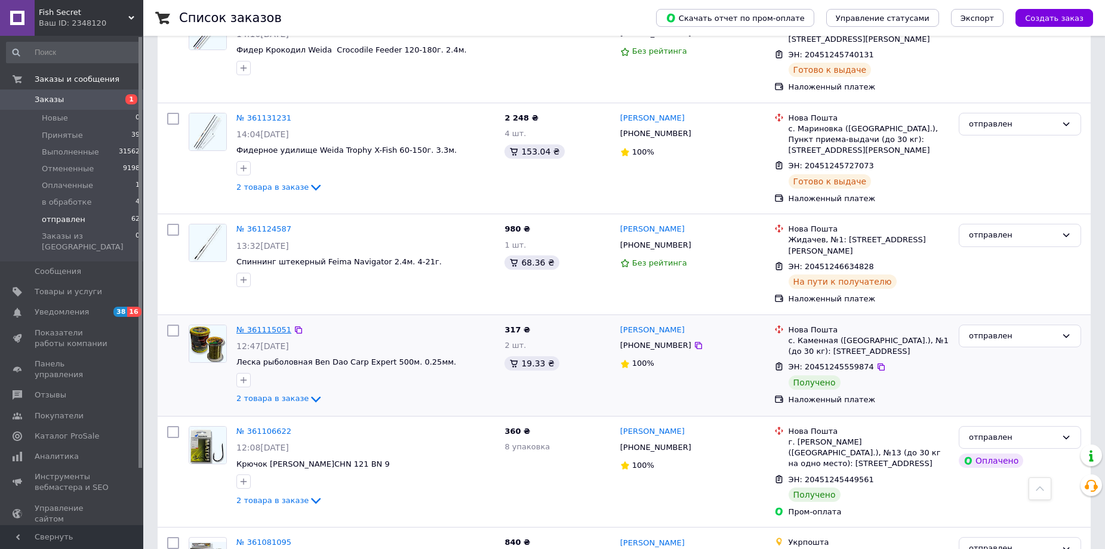
click at [269, 325] on link "№ 361115051" at bounding box center [263, 329] width 55 height 9
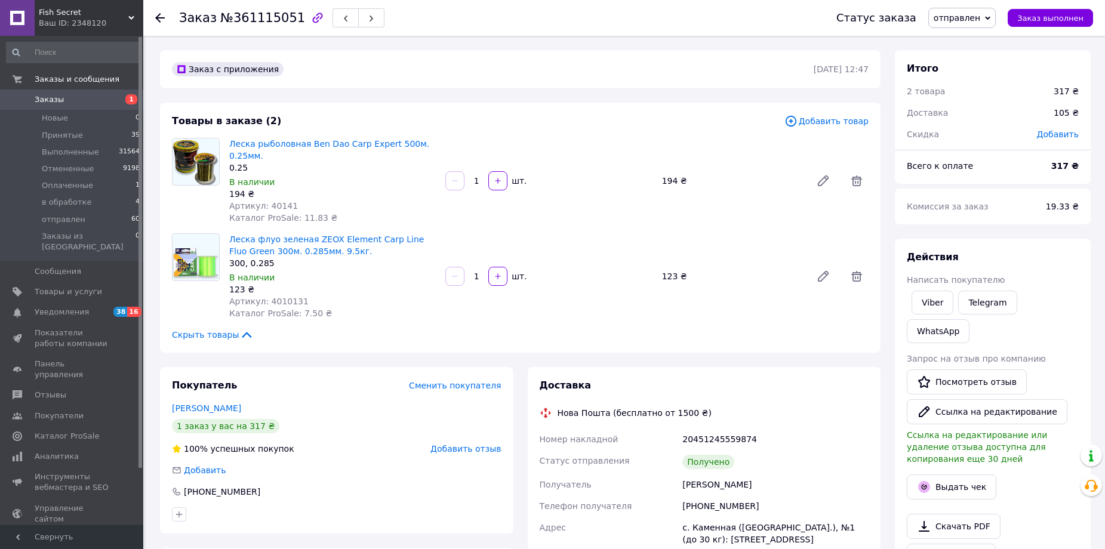
scroll to position [179, 0]
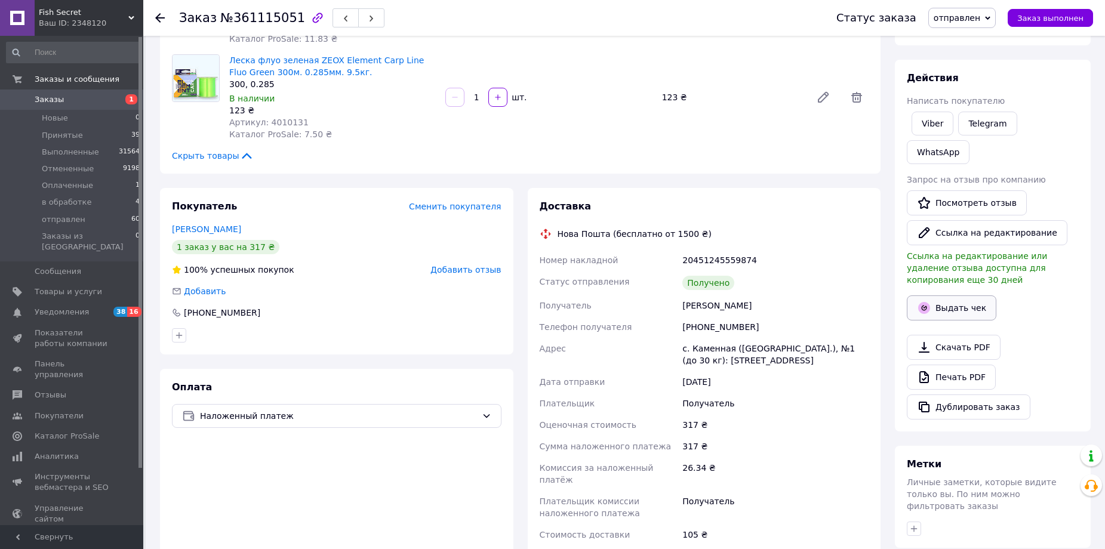
click at [958, 296] on button "Выдать чек" at bounding box center [952, 308] width 90 height 25
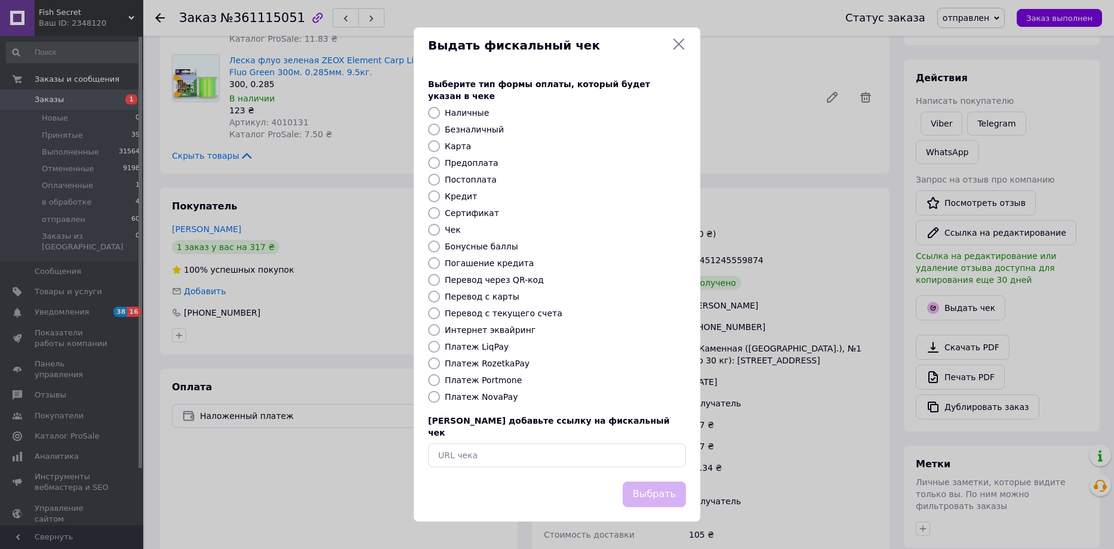
click at [485, 398] on label "Платеж NovaPay" at bounding box center [481, 397] width 73 height 10
click at [440, 398] on input "Платеж NovaPay" at bounding box center [434, 397] width 12 height 12
radio input "true"
click at [649, 482] on button "Выбрать" at bounding box center [654, 495] width 63 height 26
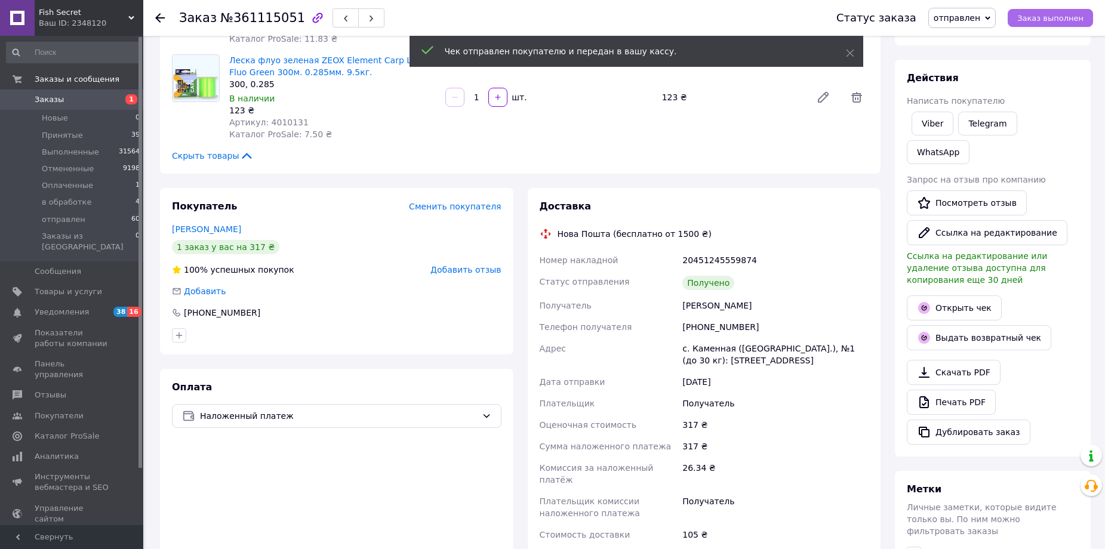
click at [1034, 26] on button "Заказ выполнен" at bounding box center [1050, 18] width 85 height 18
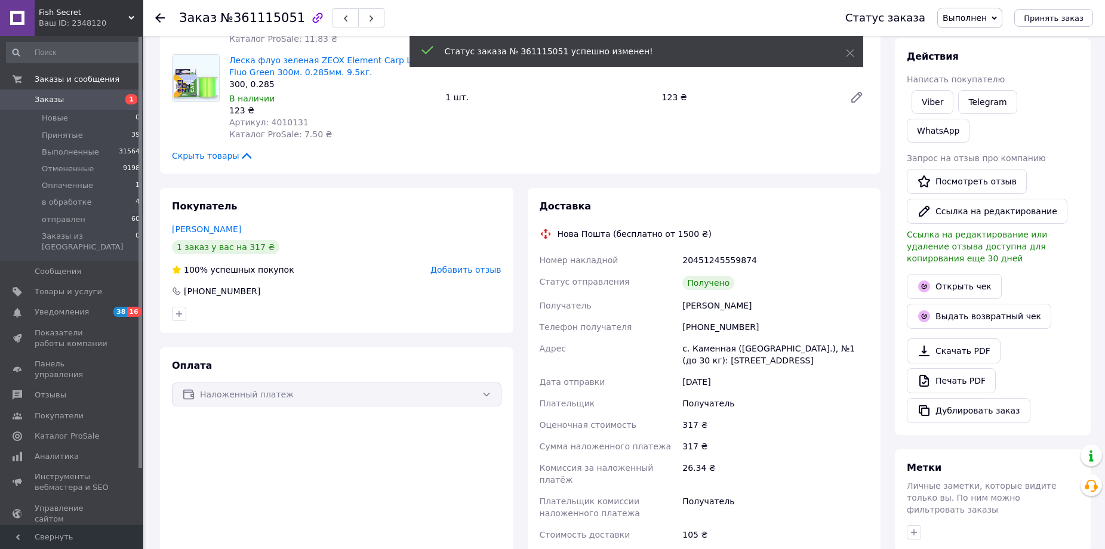
click at [468, 265] on span "Добавить отзыв" at bounding box center [466, 270] width 70 height 10
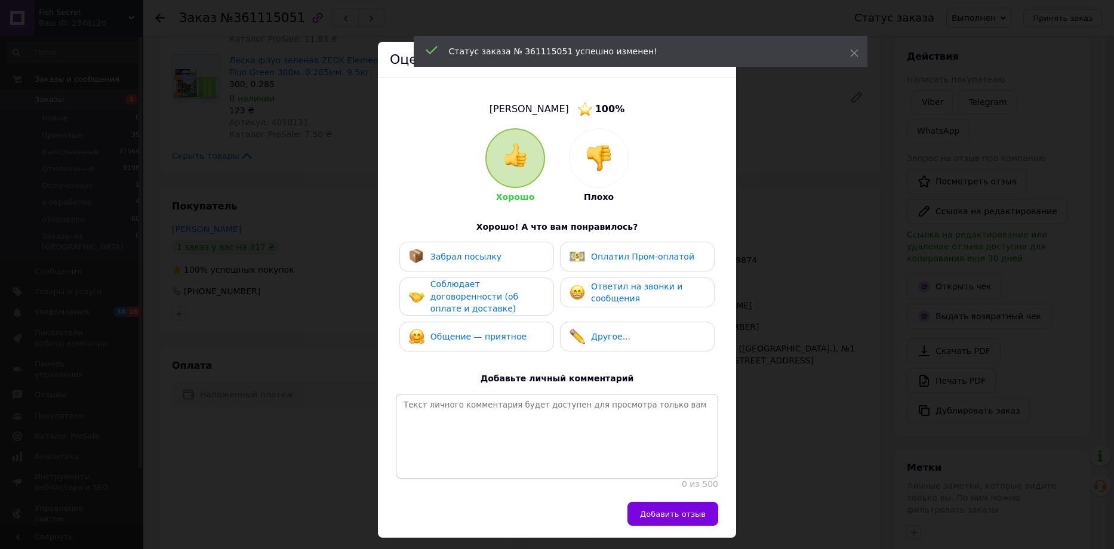
click at [470, 250] on div "Забрал посылку" at bounding box center [455, 257] width 93 height 16
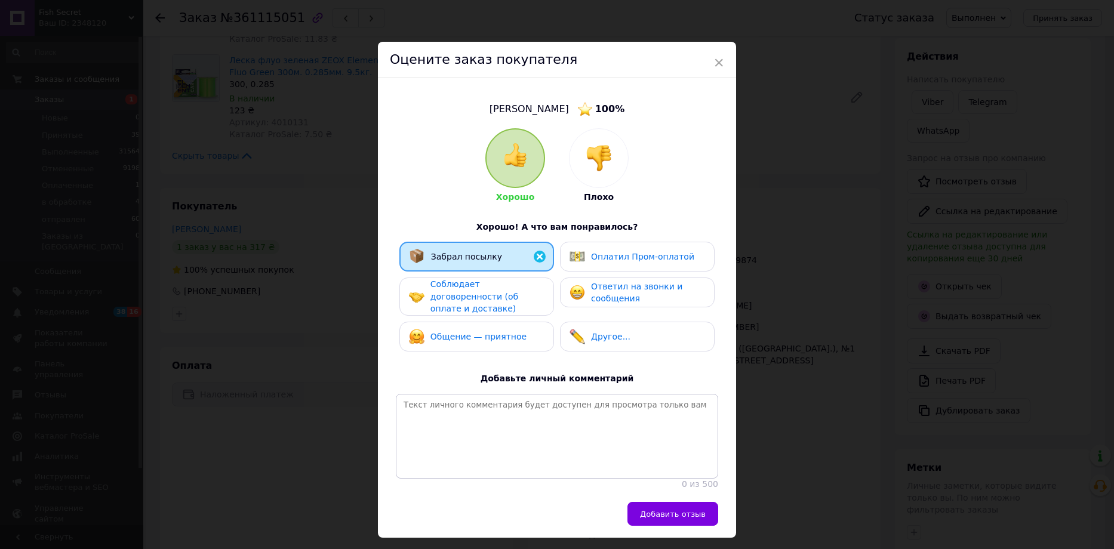
drag, startPoint x: 447, startPoint y: 300, endPoint x: 450, endPoint y: 318, distance: 18.8
click at [447, 300] on span "Соблюдает договоренности (об оплате и доставке)" at bounding box center [475, 296] width 88 height 34
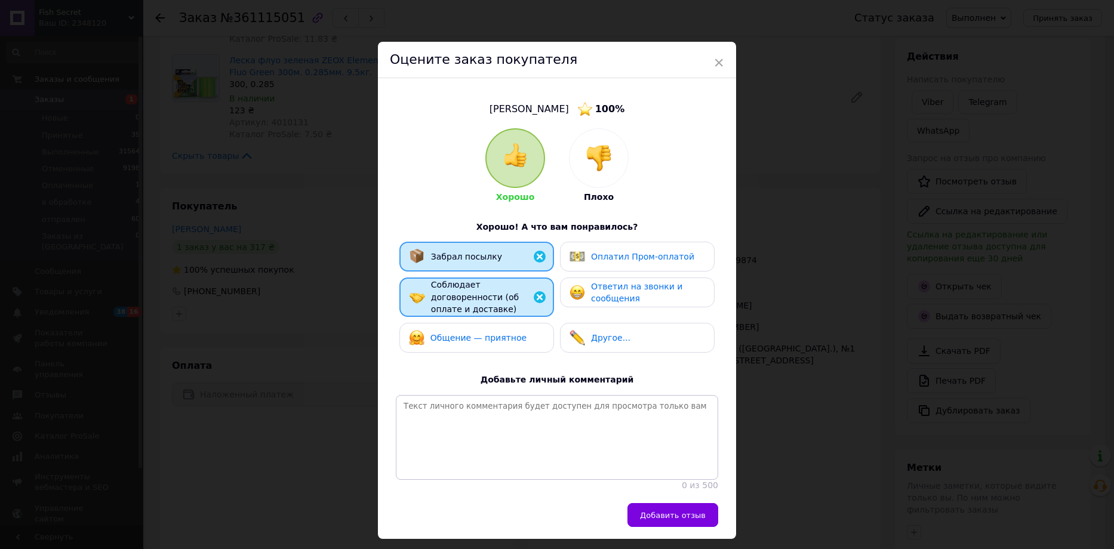
drag, startPoint x: 451, startPoint y: 333, endPoint x: 520, endPoint y: 315, distance: 71.0
click at [453, 333] on span "Общение — приятное" at bounding box center [479, 338] width 96 height 10
click at [597, 294] on span "Ответил на звонки и сообщения" at bounding box center [636, 293] width 91 height 22
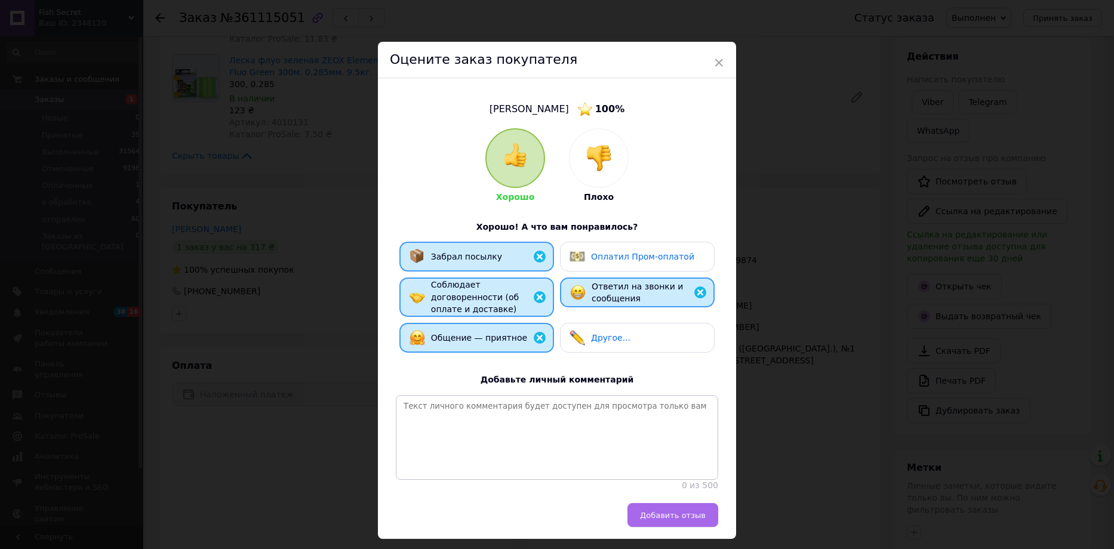
click at [679, 512] on span "Добавить отзыв" at bounding box center [673, 515] width 66 height 9
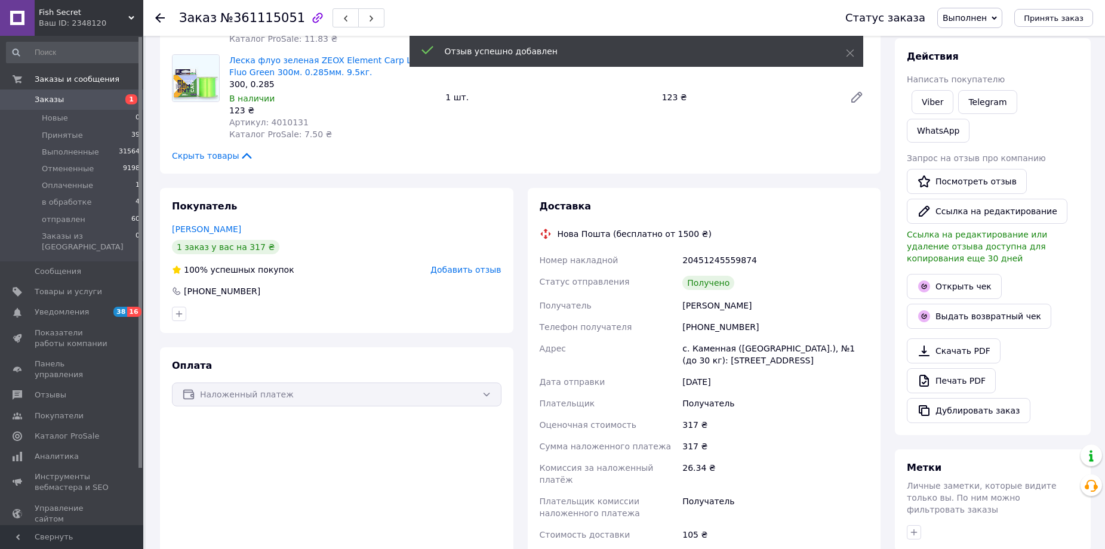
click at [158, 20] on use at bounding box center [160, 18] width 10 height 10
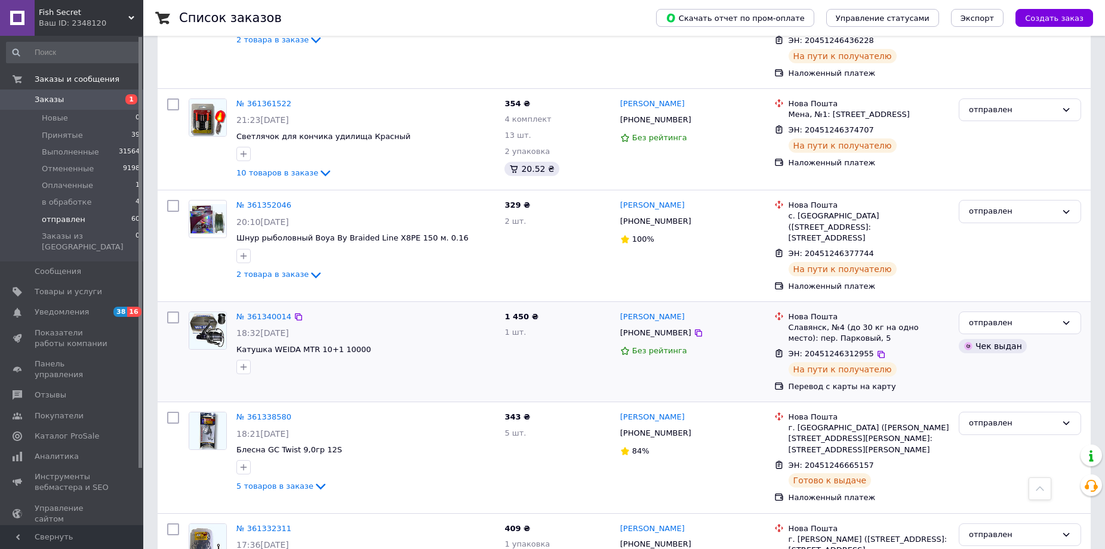
scroll to position [1911, 0]
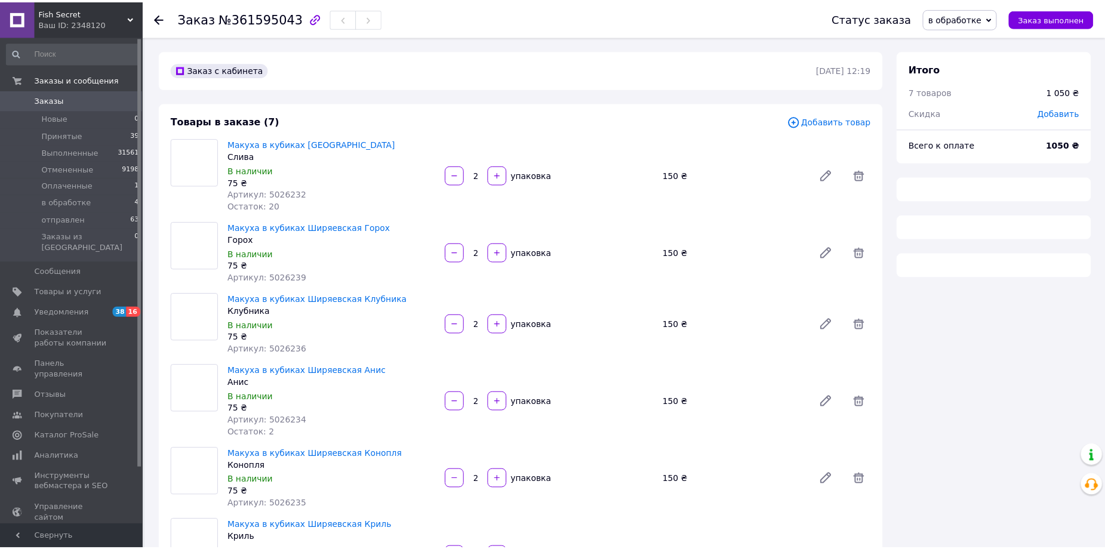
scroll to position [119, 0]
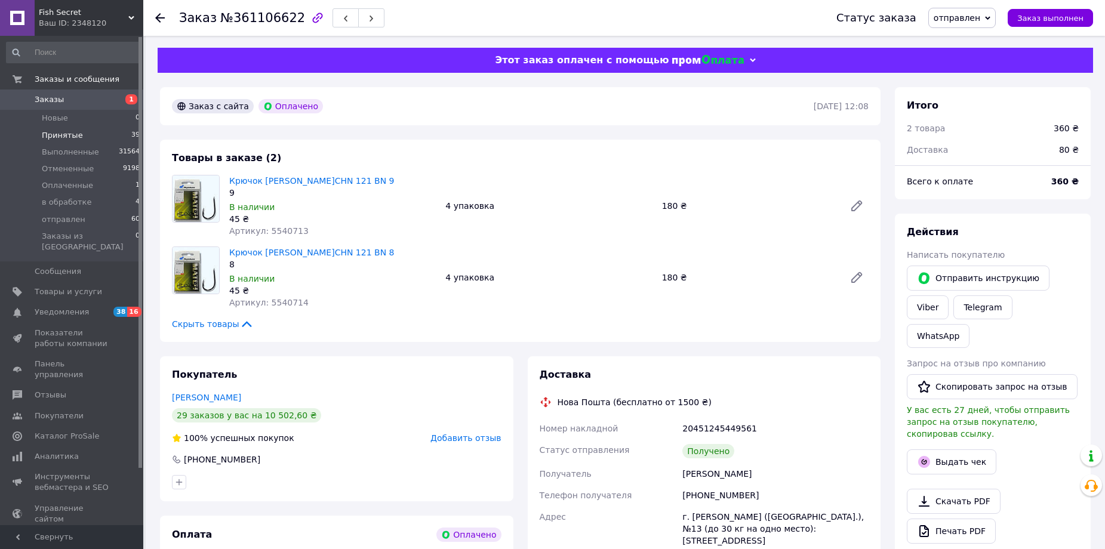
click at [59, 132] on span "Принятые" at bounding box center [62, 135] width 41 height 11
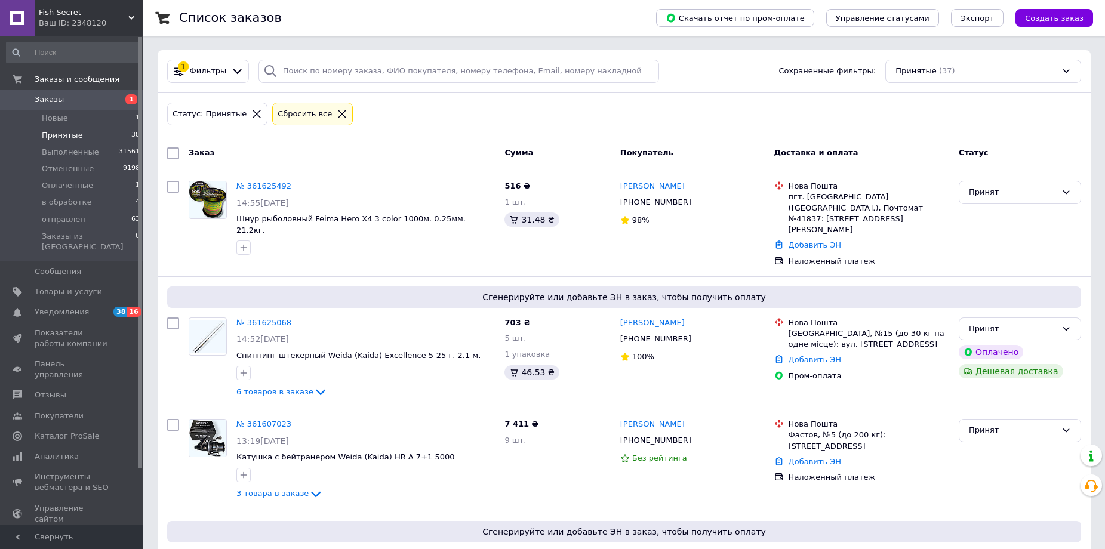
click at [338, 113] on icon at bounding box center [342, 114] width 8 height 8
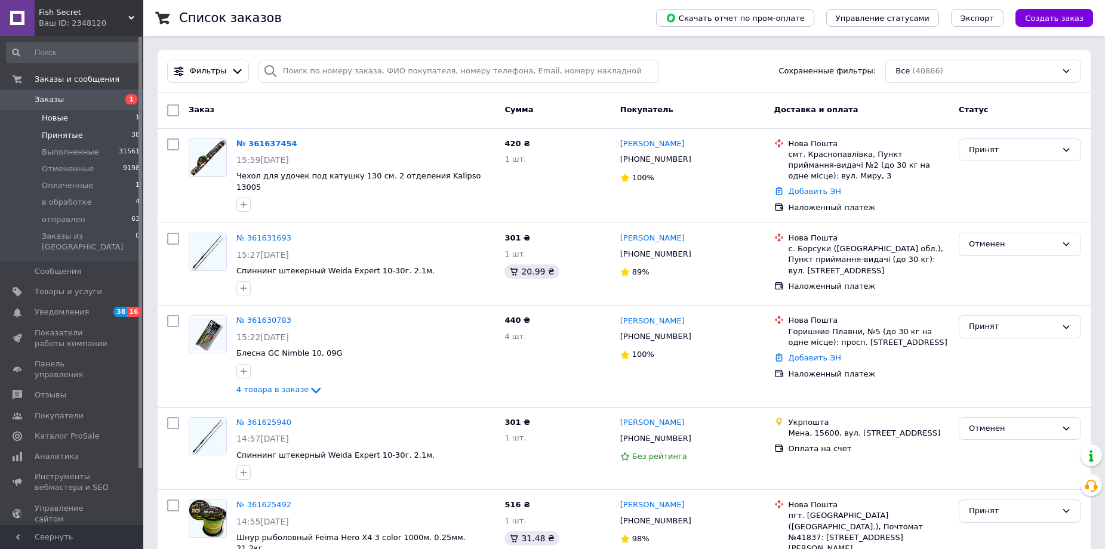
click at [53, 118] on span "Новые" at bounding box center [55, 118] width 26 height 11
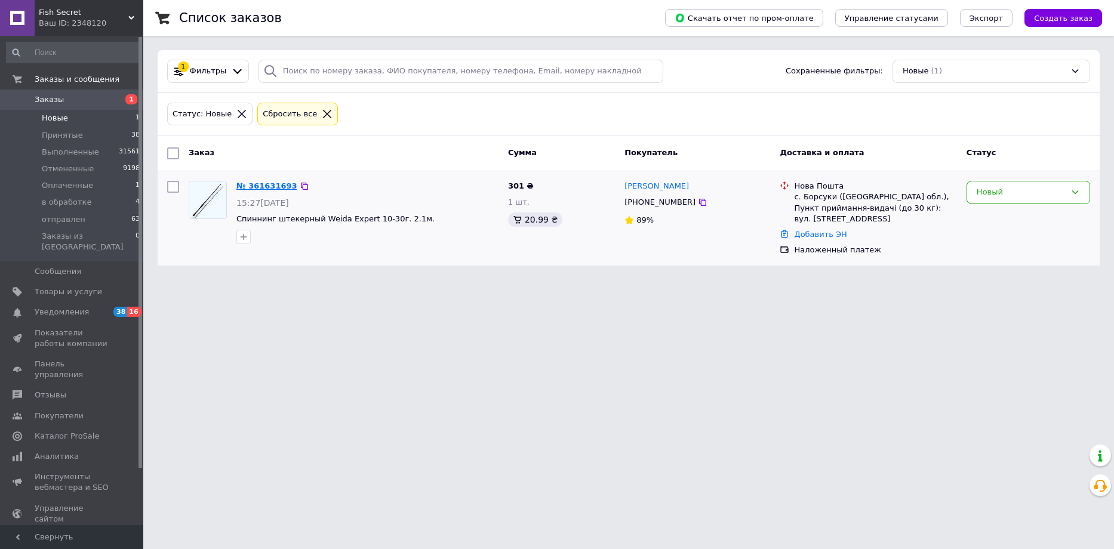
click at [268, 182] on link "№ 361631693" at bounding box center [266, 186] width 61 height 9
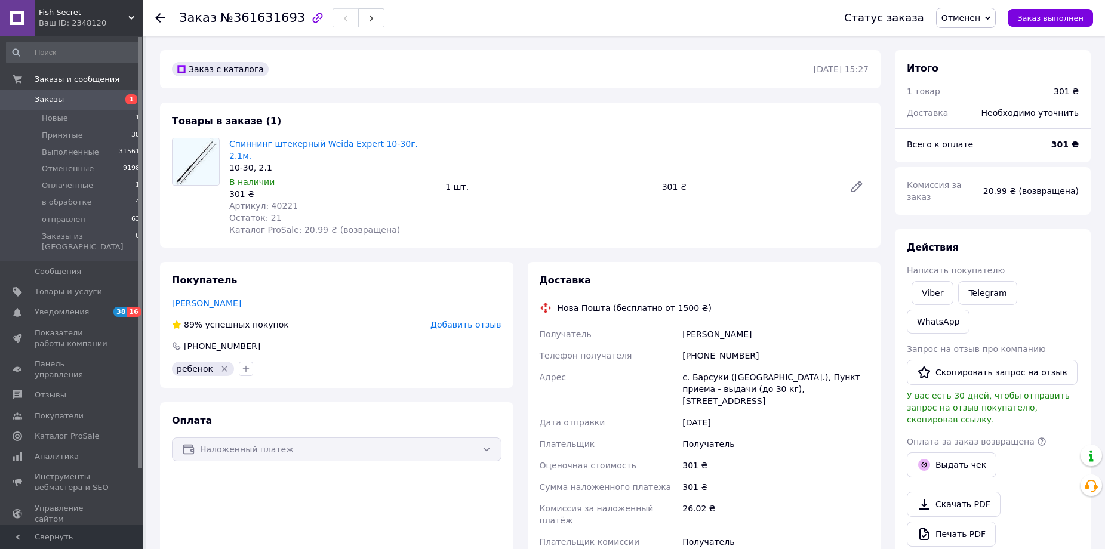
click at [158, 16] on use at bounding box center [160, 18] width 10 height 10
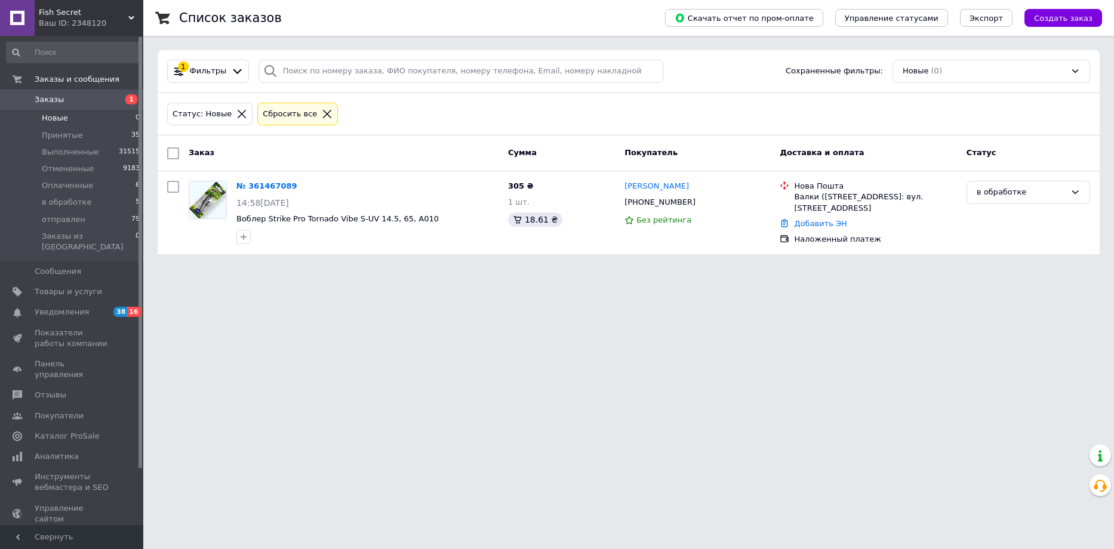
click at [322, 112] on icon at bounding box center [327, 114] width 11 height 11
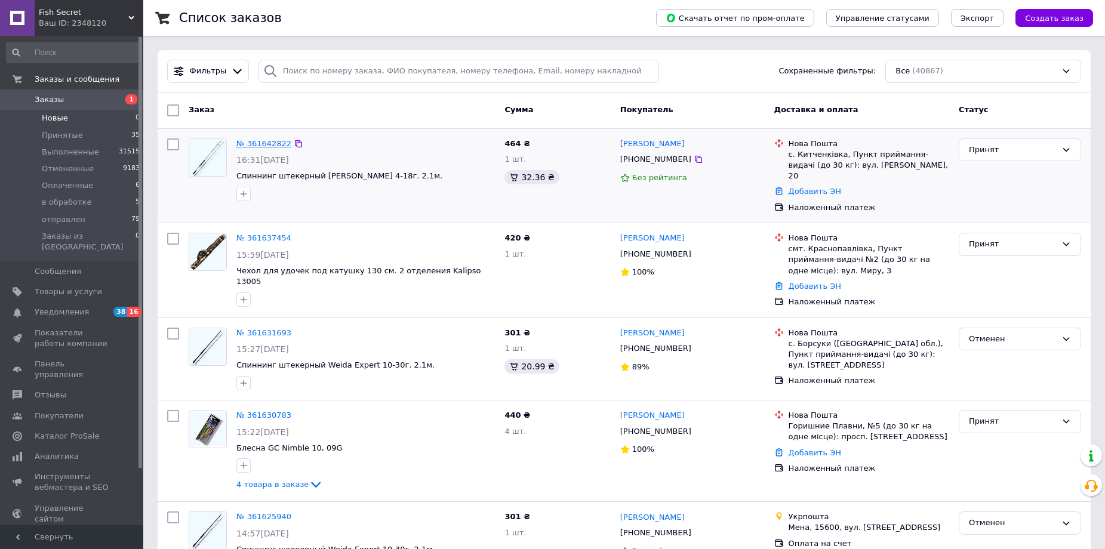
click at [268, 145] on link "№ 361642822" at bounding box center [263, 143] width 55 height 9
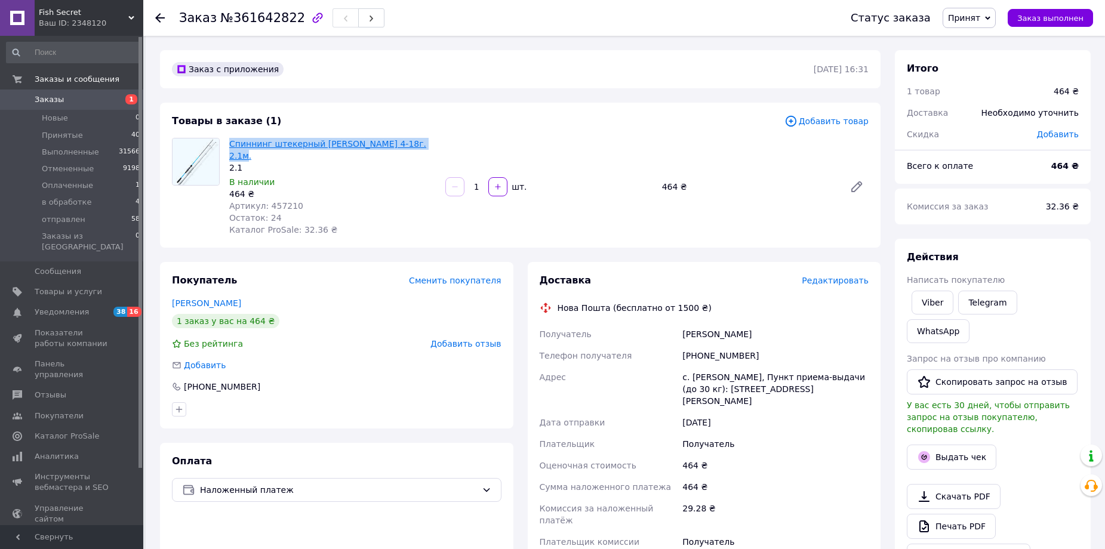
drag, startPoint x: 416, startPoint y: 142, endPoint x: 229, endPoint y: 146, distance: 186.4
click at [229, 146] on span "Спиннинг штекерный [PERSON_NAME] 4-18г. 2.1м." at bounding box center [332, 150] width 207 height 24
copy link "Спиннинг штекерный [PERSON_NAME] 4-18г. 2.1м."
click at [835, 276] on span "Редактировать" at bounding box center [835, 281] width 67 height 10
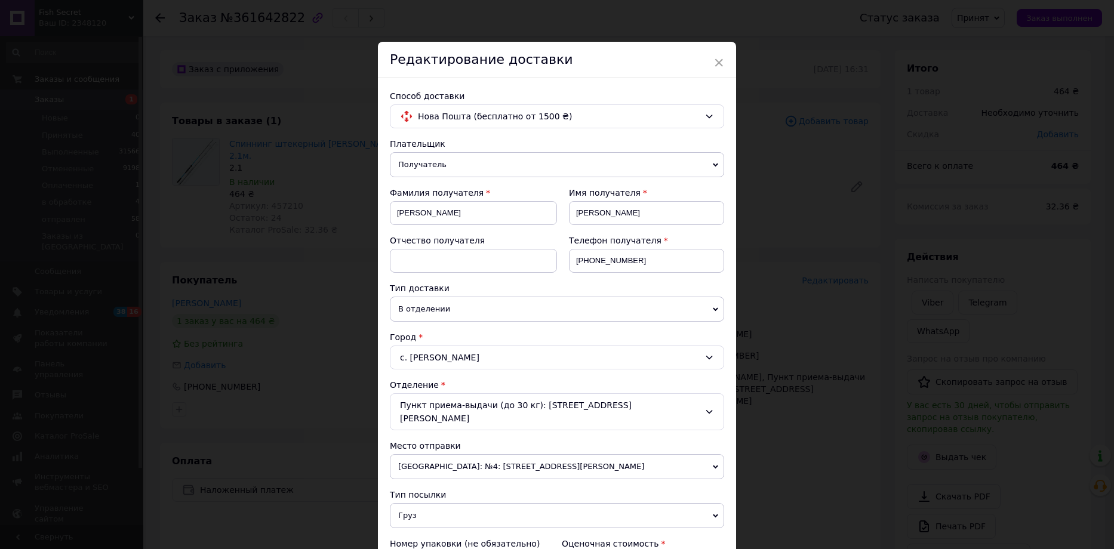
scroll to position [362, 0]
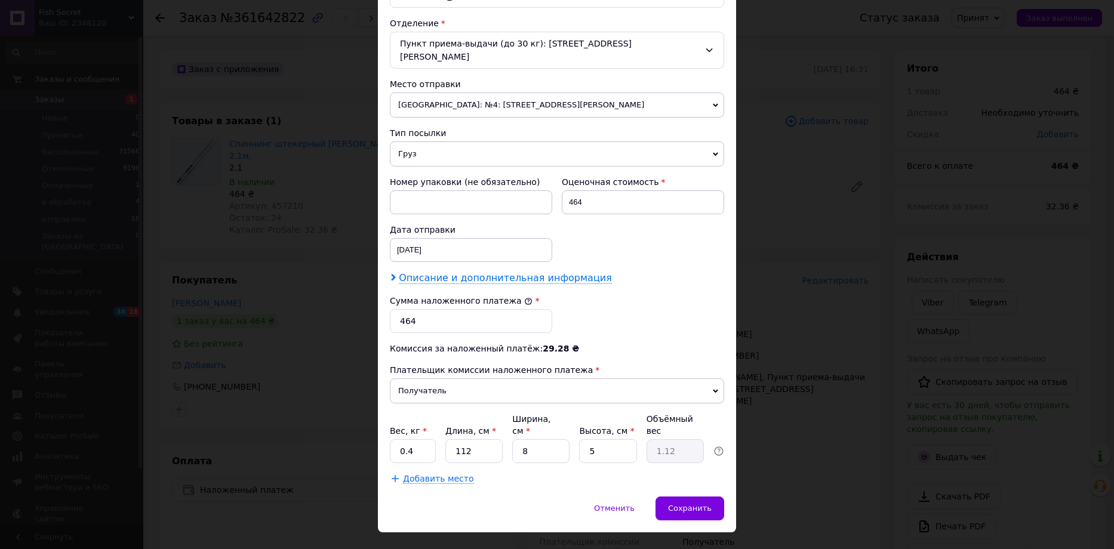
click at [428, 272] on span "Описание и дополнительная информация" at bounding box center [505, 278] width 213 height 12
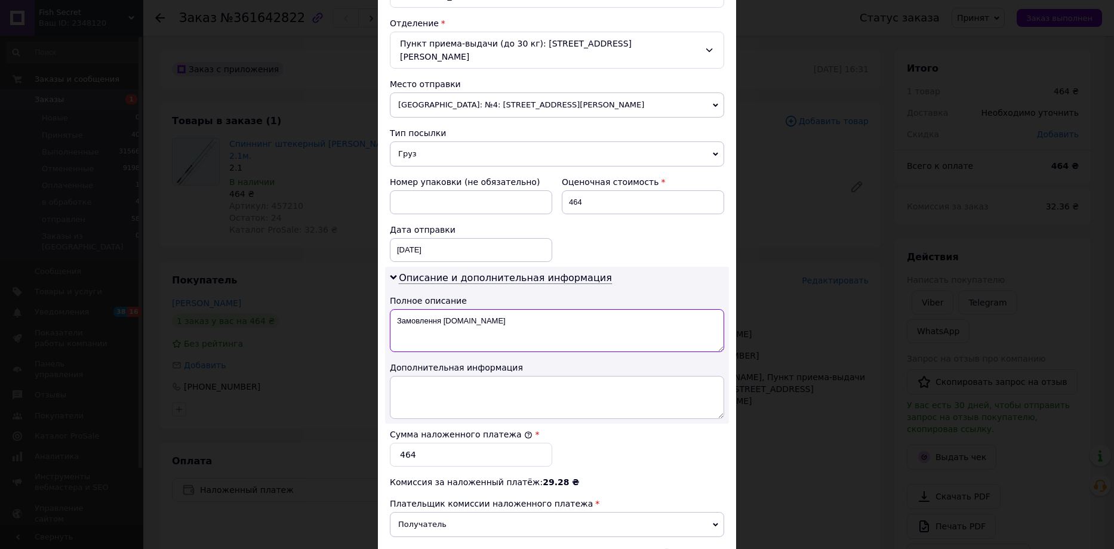
drag, startPoint x: 391, startPoint y: 311, endPoint x: 493, endPoint y: 312, distance: 102.1
click at [498, 312] on textarea "Замовлення [DOMAIN_NAME]" at bounding box center [557, 330] width 334 height 43
paste textarea "пиннинг штекерный [PERSON_NAME] 4-18г. 2.1м."
type textarea "Спиннинг штекерный [PERSON_NAME] 4-18г. 2.1м."
paste textarea "Спиннинг штекерный [PERSON_NAME] 4-18г. 2.1м."
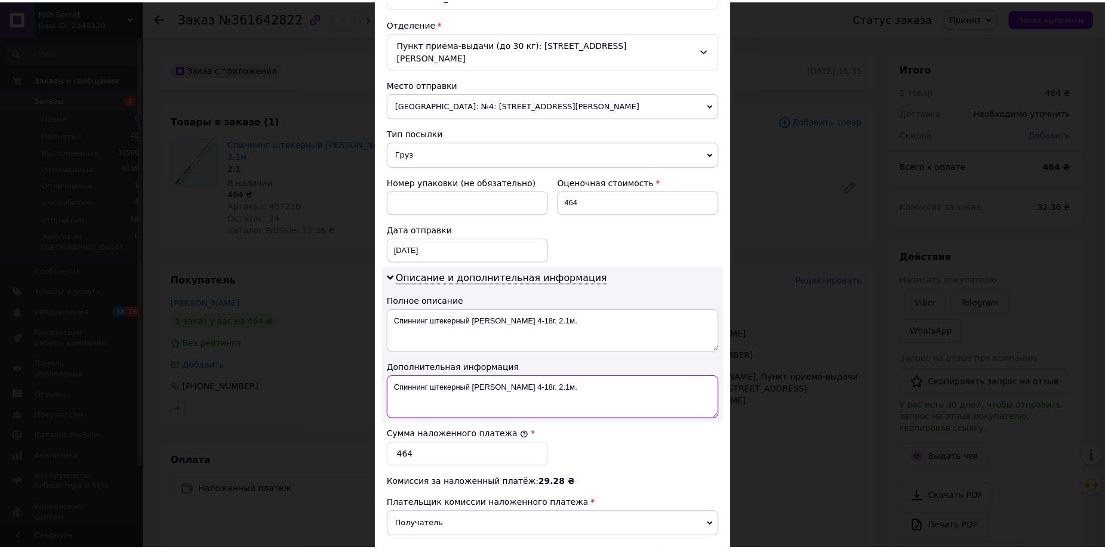
scroll to position [496, 0]
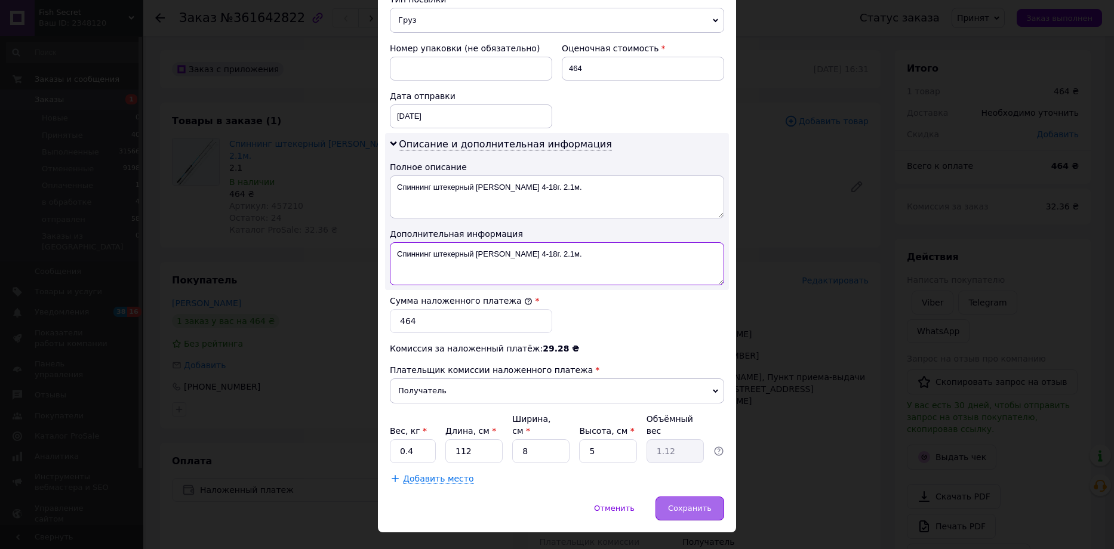
type textarea "Спиннинг штекерный [PERSON_NAME] 4-18г. 2.1м."
click at [687, 504] on span "Сохранить" at bounding box center [690, 508] width 44 height 9
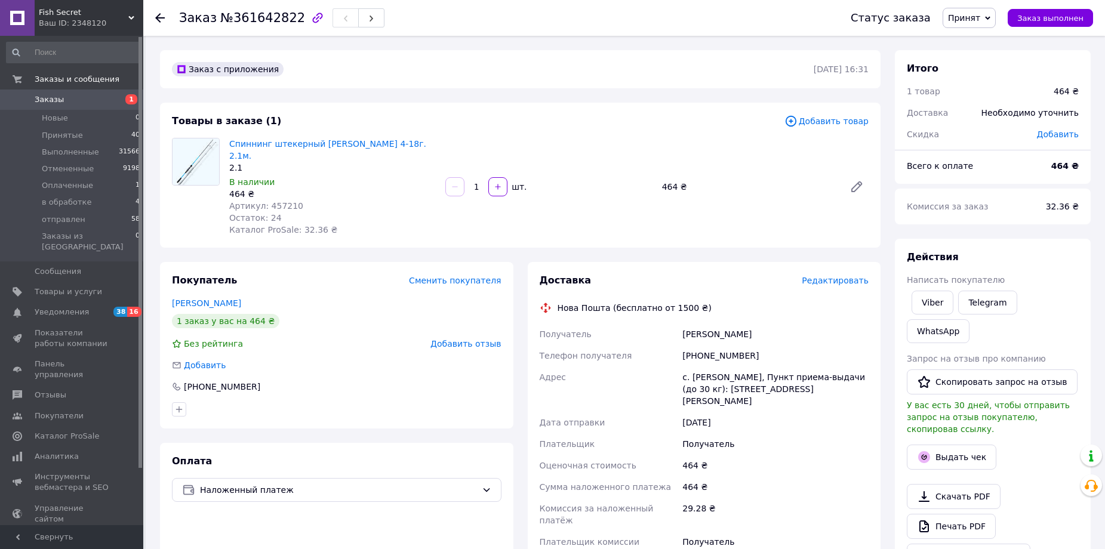
scroll to position [239, 0]
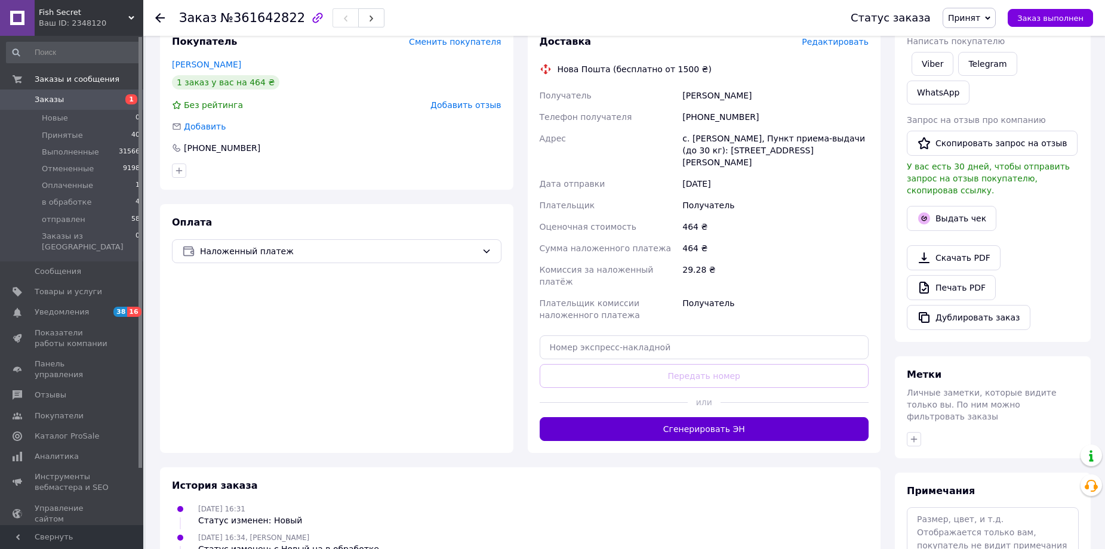
click at [686, 417] on button "Сгенерировать ЭН" at bounding box center [705, 429] width 330 height 24
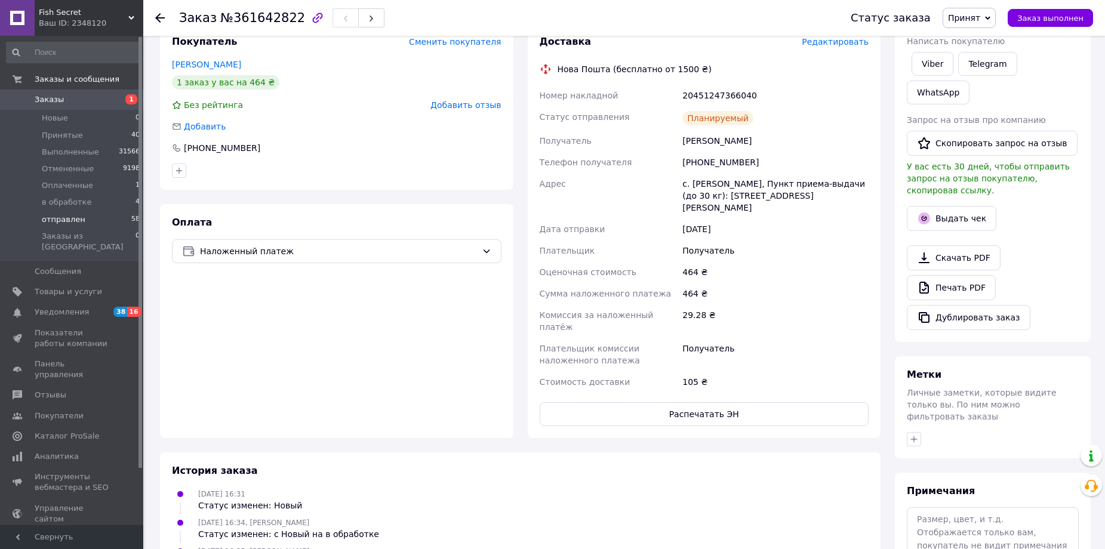
click at [63, 216] on span "отправлен" at bounding box center [64, 219] width 44 height 11
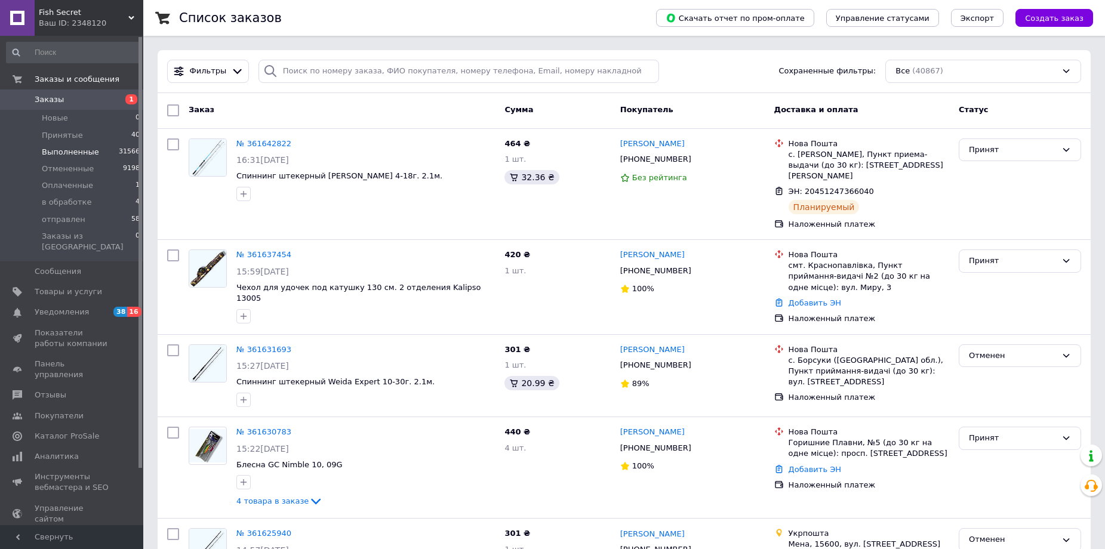
click at [56, 219] on span "отправлен" at bounding box center [64, 219] width 44 height 11
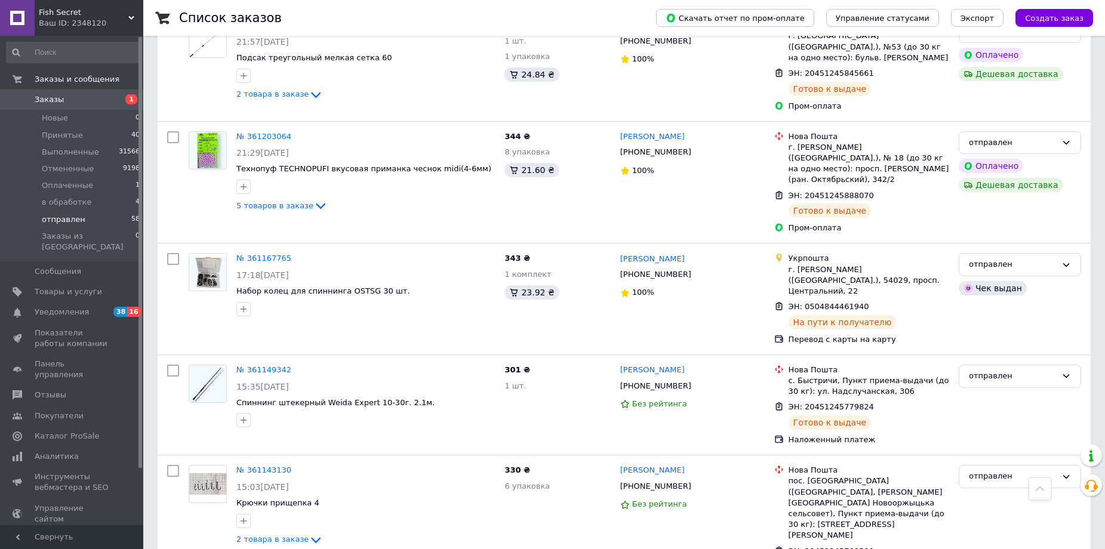
scroll to position [4300, 0]
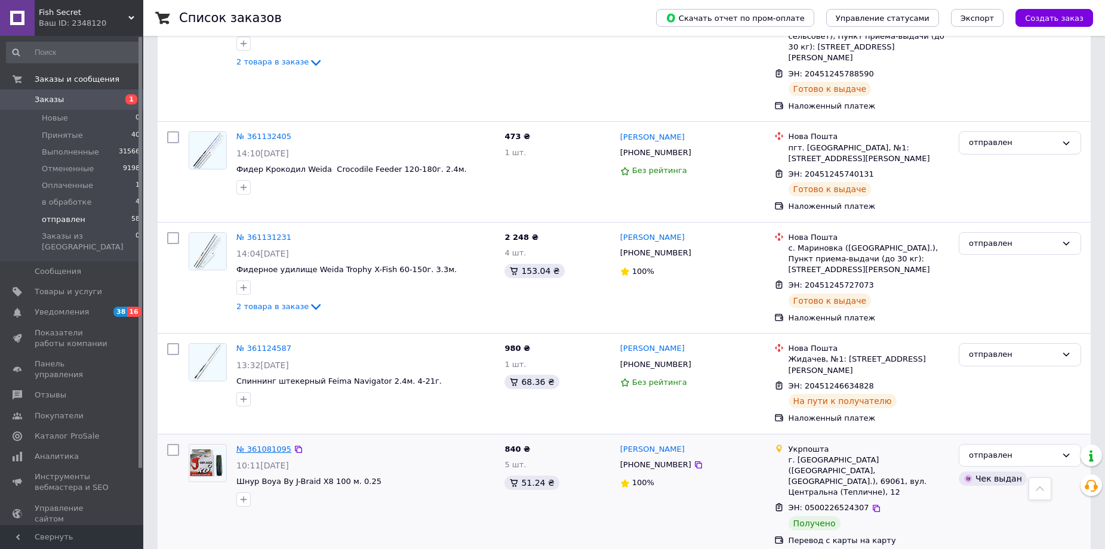
click at [260, 445] on link "№ 361081095" at bounding box center [263, 449] width 55 height 9
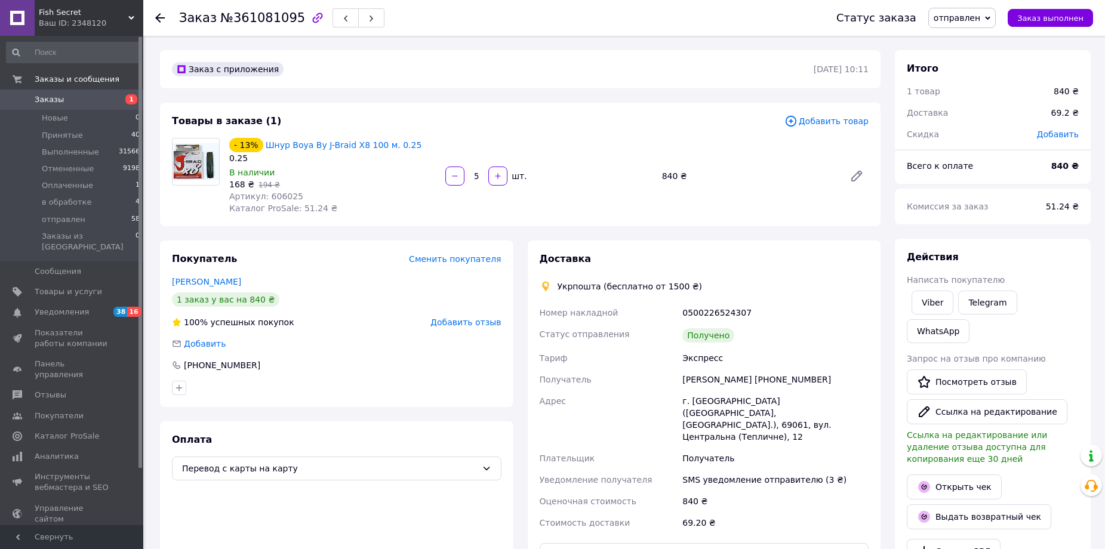
scroll to position [148, 0]
click at [1050, 19] on span "Заказ выполнен" at bounding box center [1051, 18] width 66 height 9
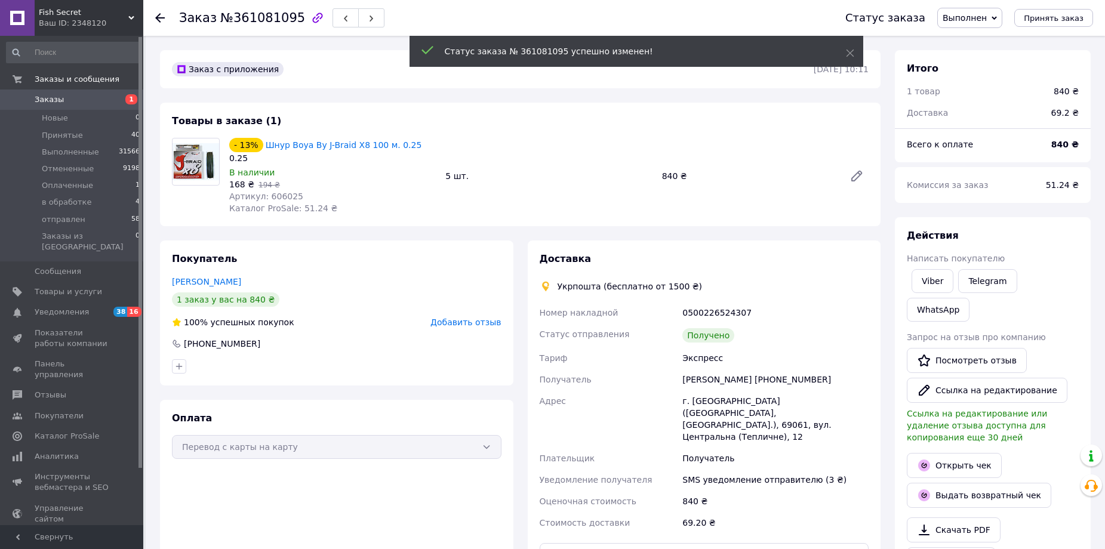
click at [467, 320] on span "Добавить отзыв" at bounding box center [466, 323] width 70 height 10
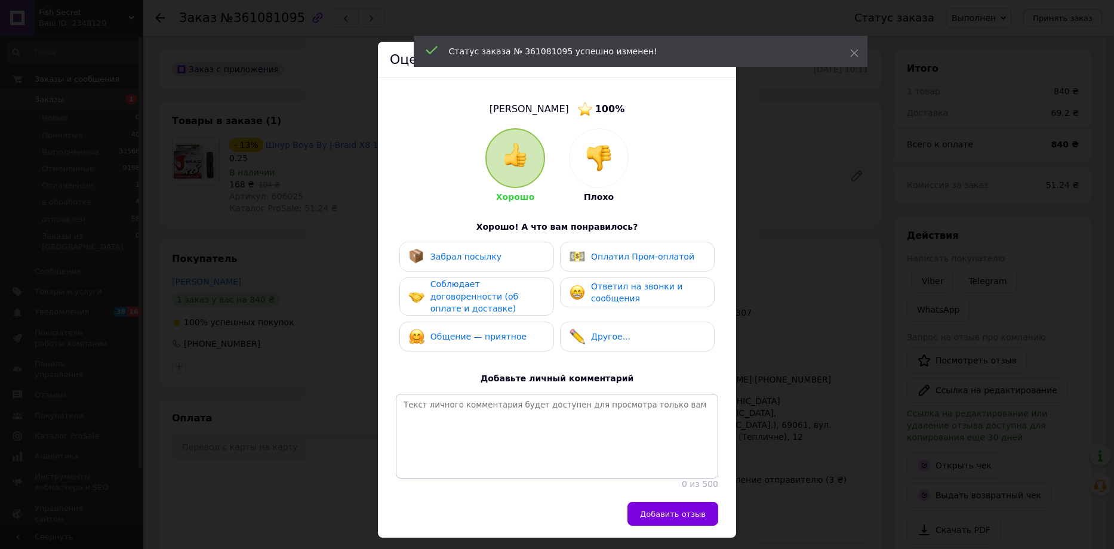
click at [474, 262] on span "Забрал посылку" at bounding box center [466, 257] width 71 height 10
click at [461, 293] on span "Соблюдает договоренности (об оплате и доставке)" at bounding box center [475, 296] width 88 height 34
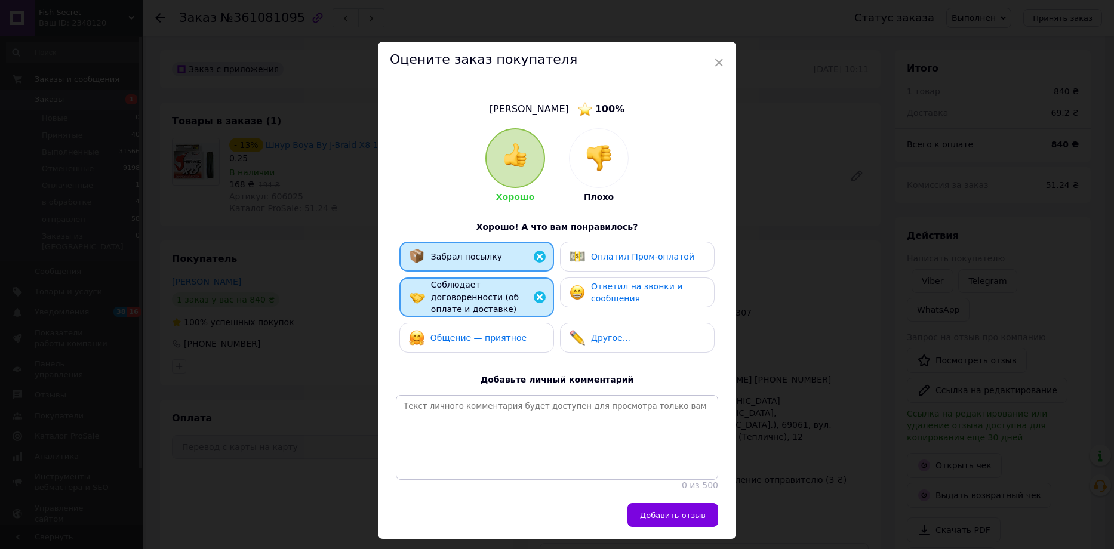
click at [456, 333] on span "Общение — приятное" at bounding box center [479, 338] width 96 height 10
drag, startPoint x: 622, startPoint y: 291, endPoint x: 626, endPoint y: 302, distance: 11.0
click at [623, 291] on span "Ответил на звонки и сообщения" at bounding box center [636, 293] width 91 height 22
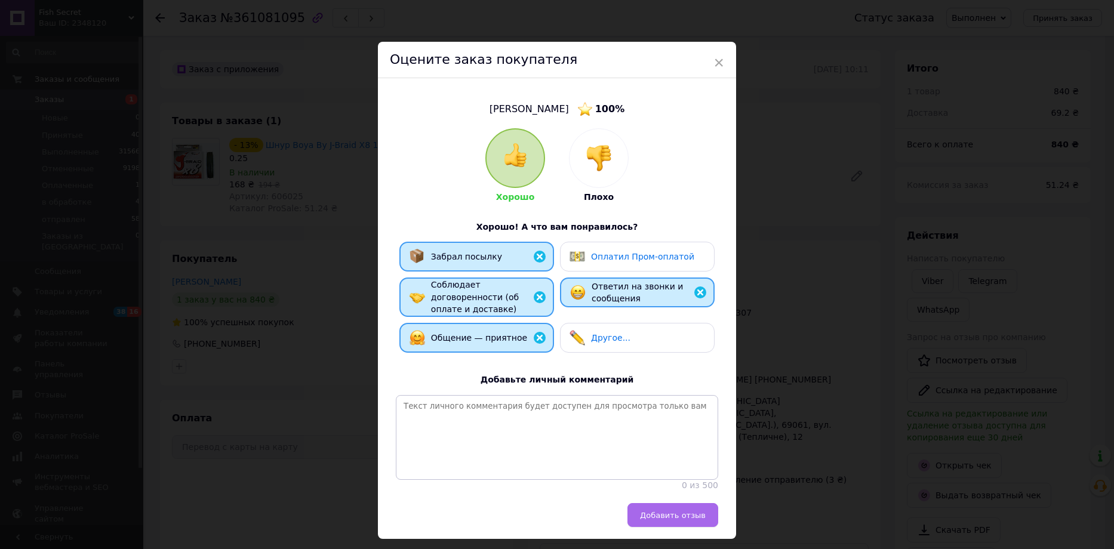
click at [661, 520] on span "Добавить отзыв" at bounding box center [673, 515] width 66 height 9
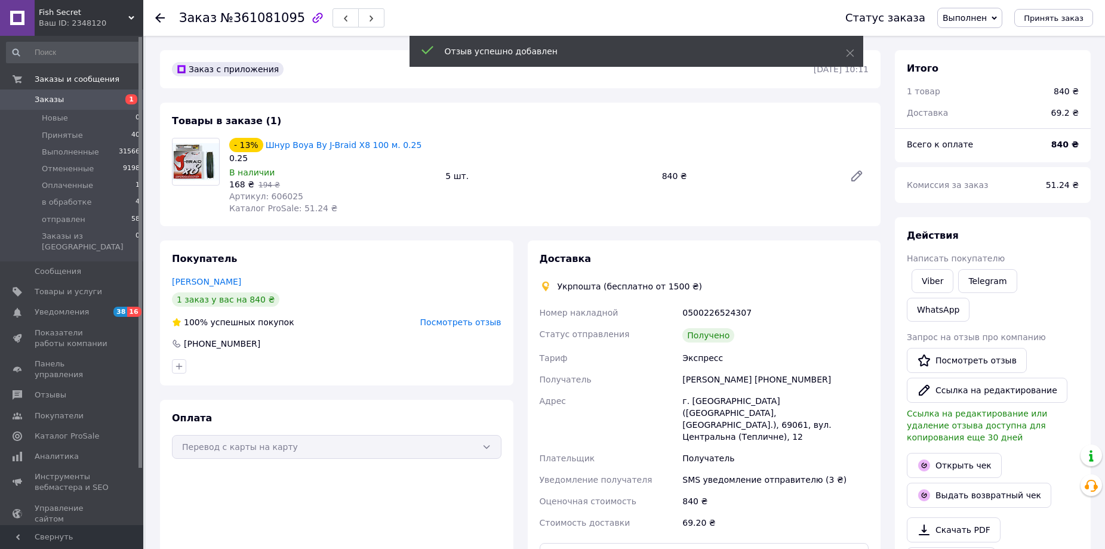
click at [161, 16] on icon at bounding box center [160, 18] width 10 height 10
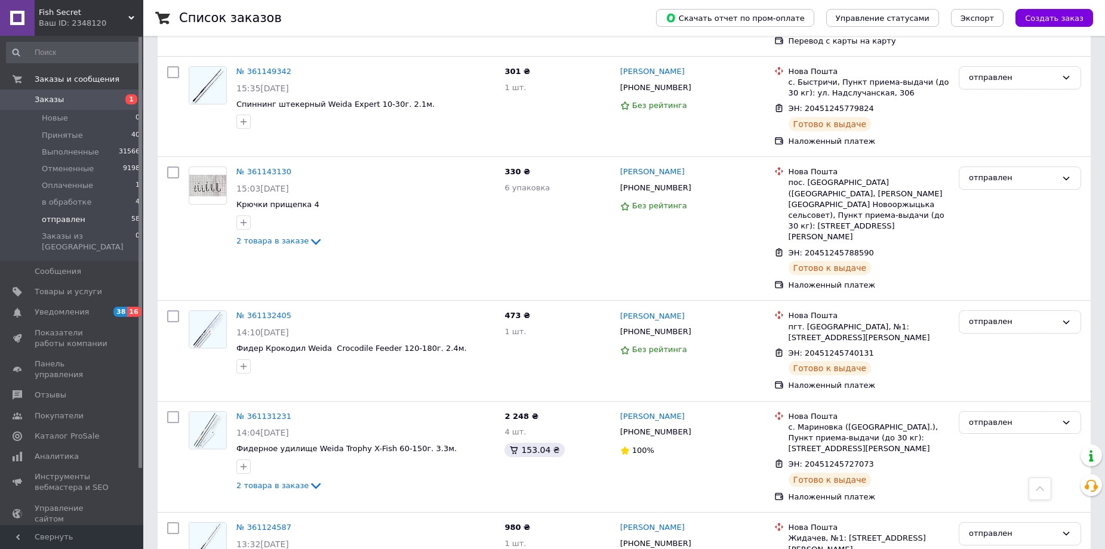
scroll to position [4539, 0]
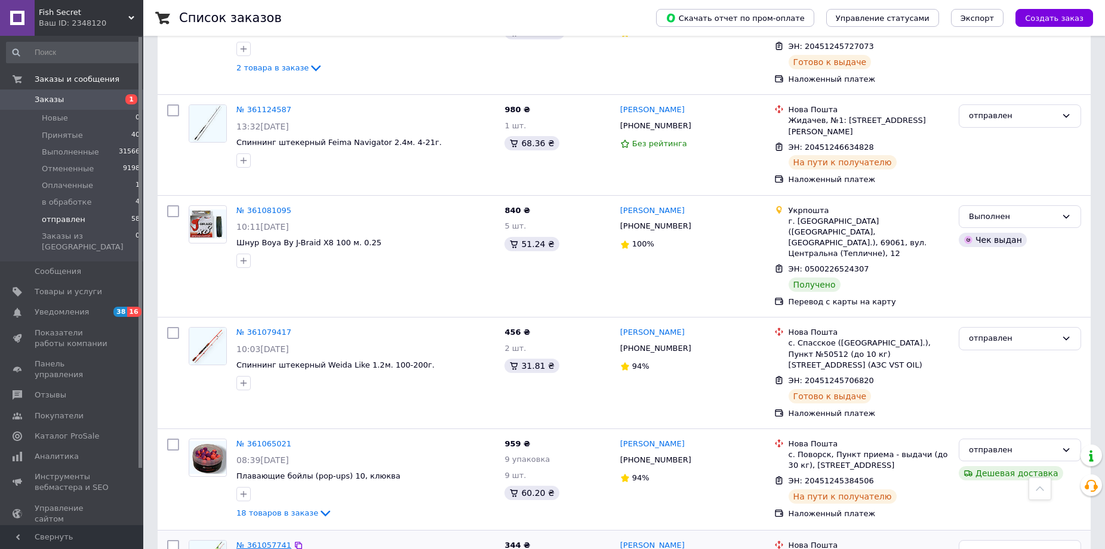
click at [266, 541] on link "№ 361057741" at bounding box center [263, 545] width 55 height 9
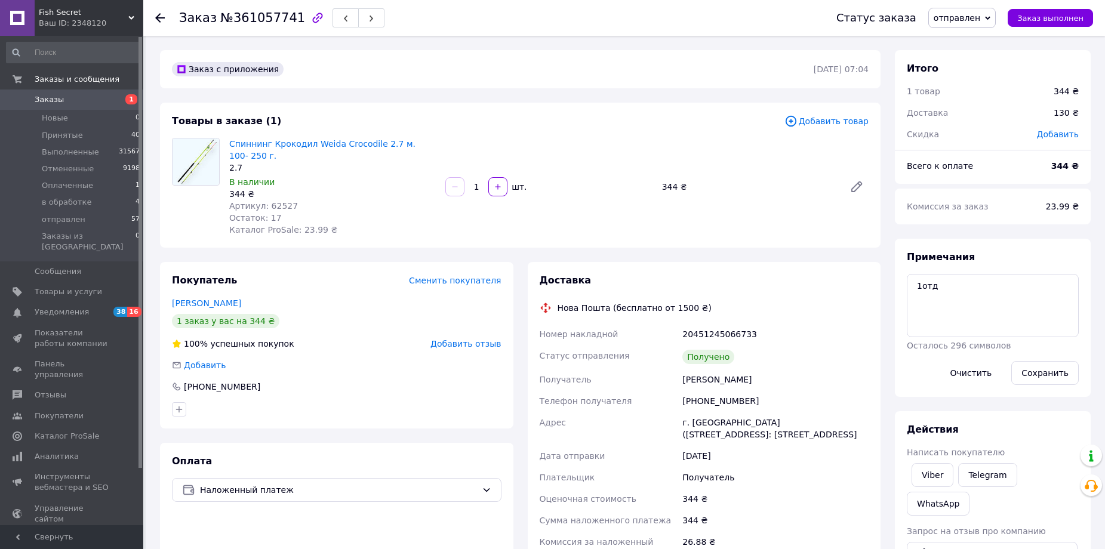
scroll to position [119, 0]
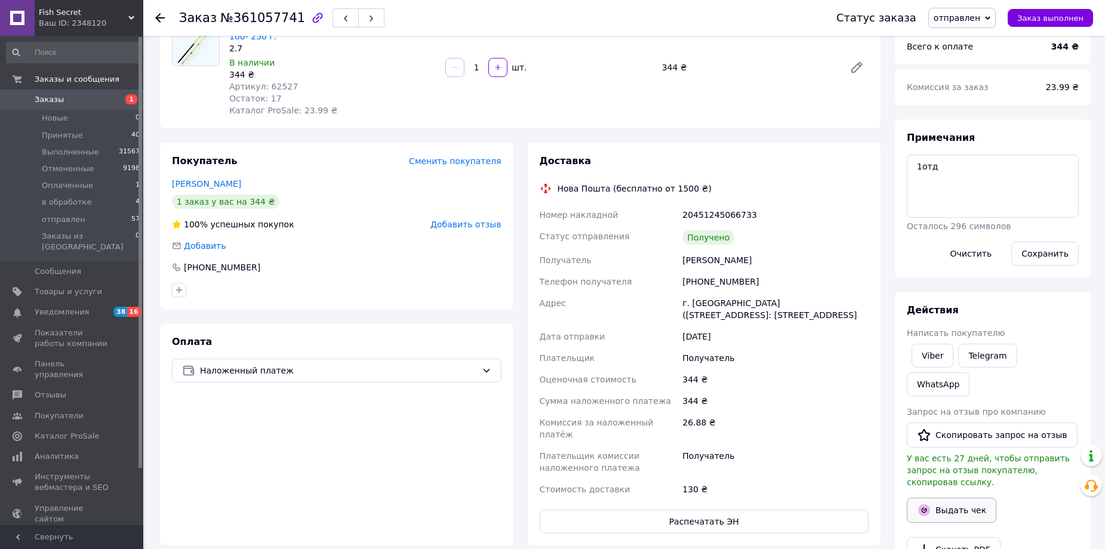
click at [942, 498] on button "Выдать чек" at bounding box center [952, 510] width 90 height 25
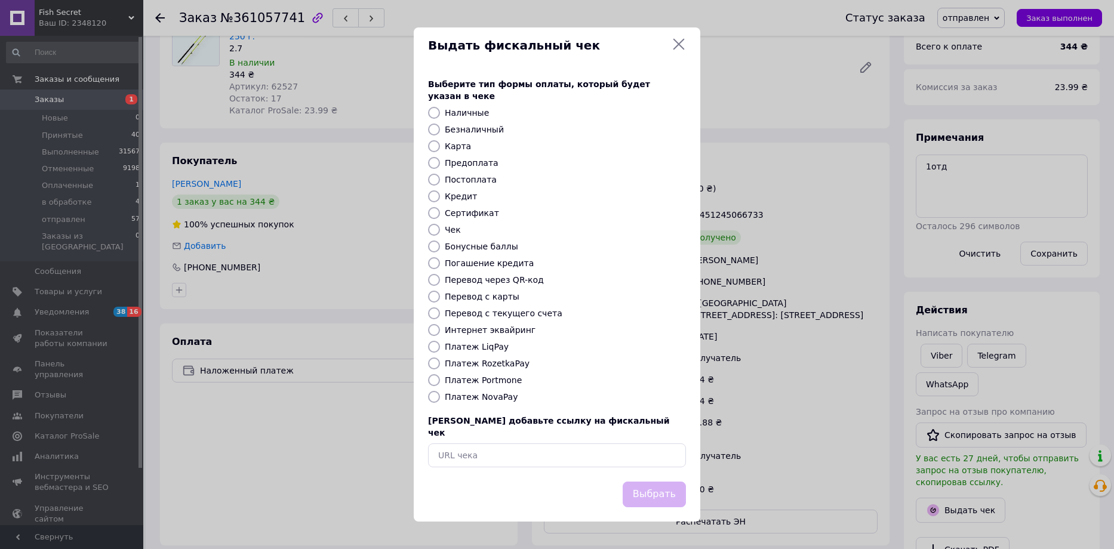
click at [487, 400] on label "Платеж NovaPay" at bounding box center [481, 397] width 73 height 10
click at [440, 400] on input "Платеж NovaPay" at bounding box center [434, 397] width 12 height 12
radio input "true"
click at [662, 482] on button "Выбрать" at bounding box center [654, 495] width 63 height 26
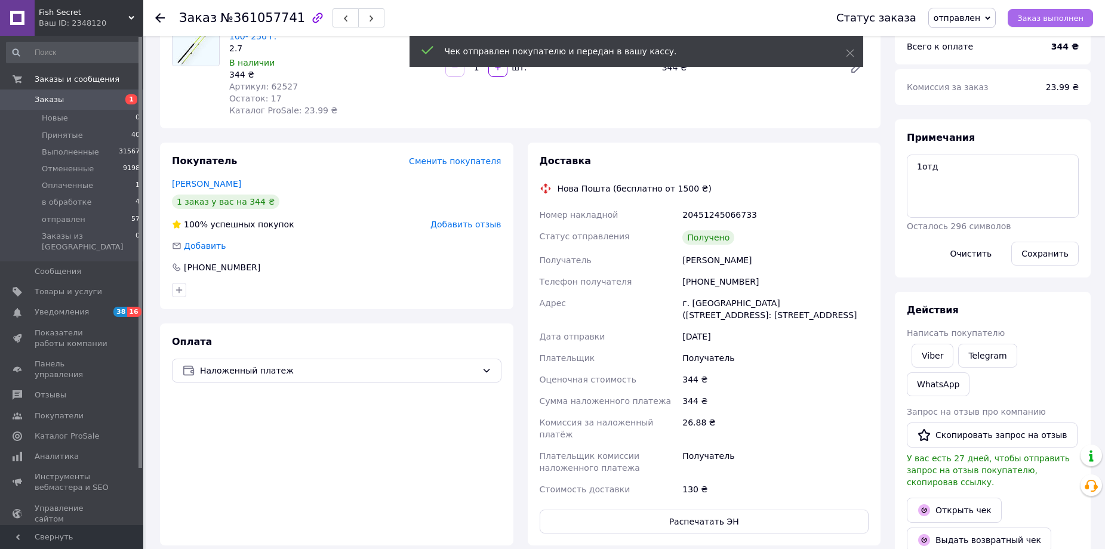
click at [1053, 25] on button "Заказ выполнен" at bounding box center [1050, 18] width 85 height 18
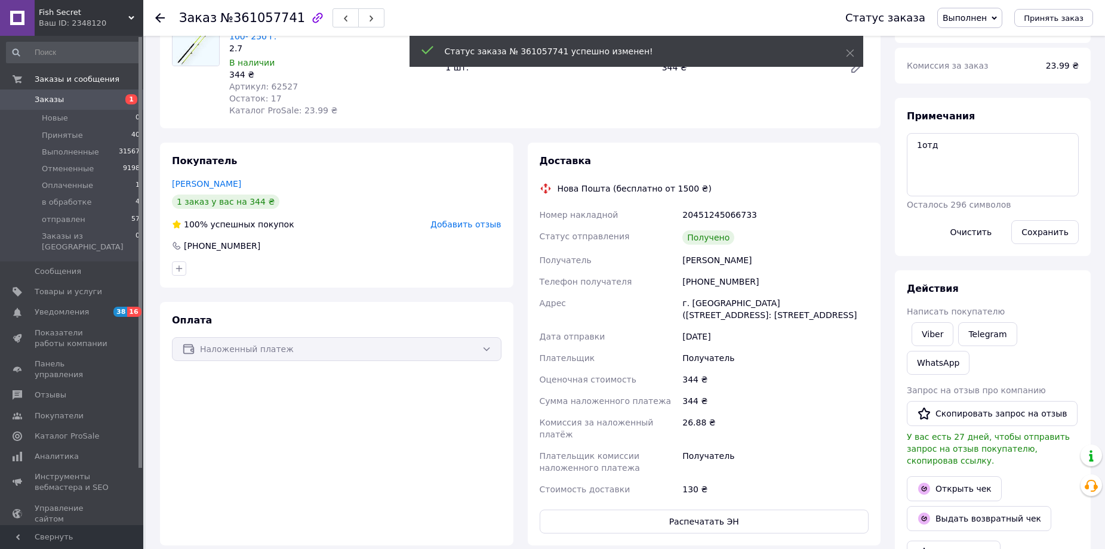
click at [463, 220] on span "Добавить отзыв" at bounding box center [466, 225] width 70 height 10
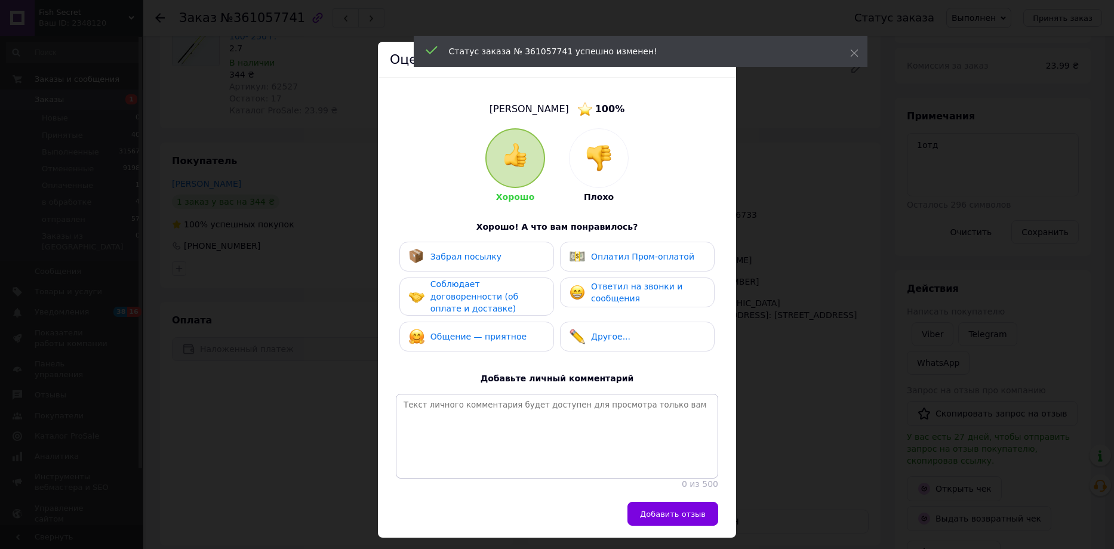
click at [460, 266] on div "Забрал посылку" at bounding box center [477, 257] width 155 height 30
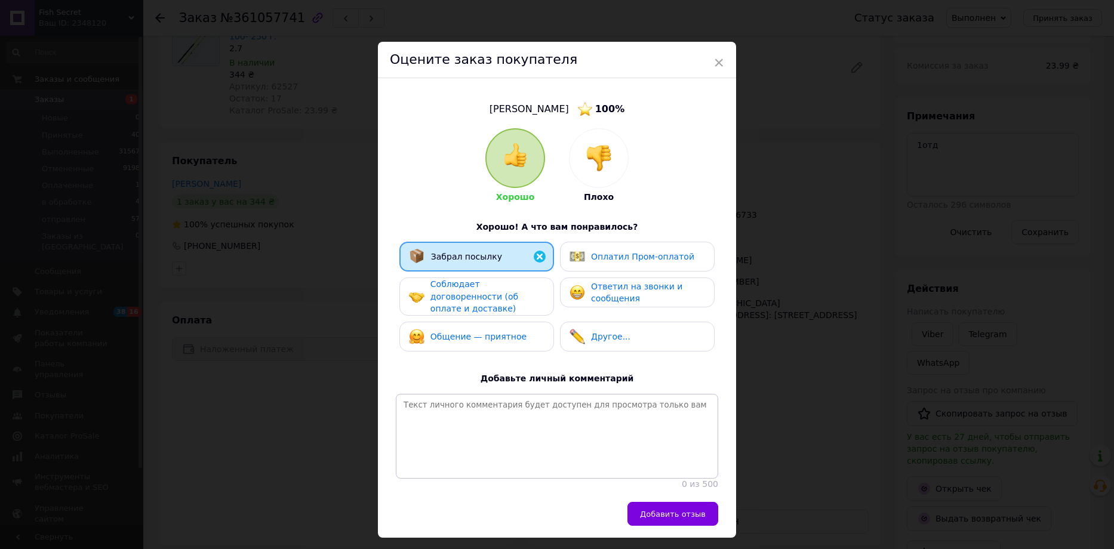
drag, startPoint x: 451, startPoint y: 296, endPoint x: 450, endPoint y: 319, distance: 23.9
click at [451, 297] on span "Соблюдает договоренности (об оплате и доставке)" at bounding box center [475, 296] width 88 height 34
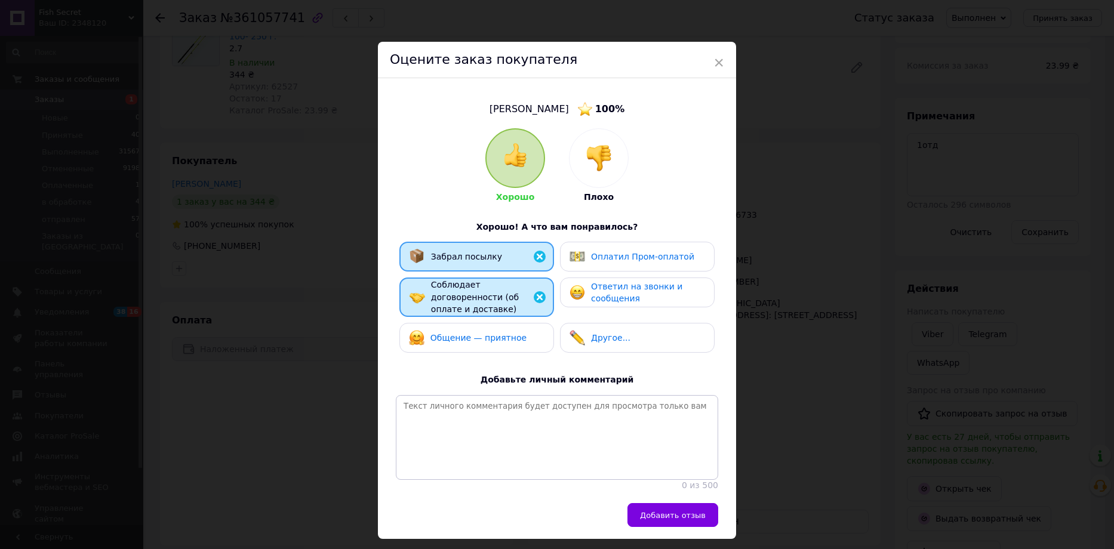
drag, startPoint x: 448, startPoint y: 329, endPoint x: 469, endPoint y: 324, distance: 20.9
click at [448, 333] on span "Общение — приятное" at bounding box center [479, 338] width 96 height 10
click at [602, 296] on span "Ответил на звонки и сообщения" at bounding box center [636, 293] width 91 height 22
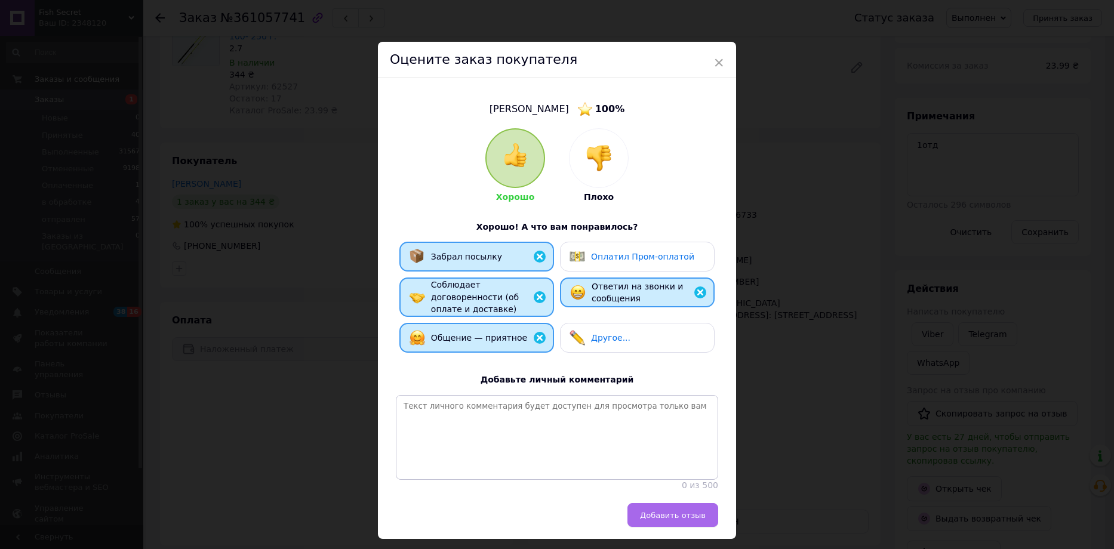
click at [659, 519] on span "Добавить отзыв" at bounding box center [673, 515] width 66 height 9
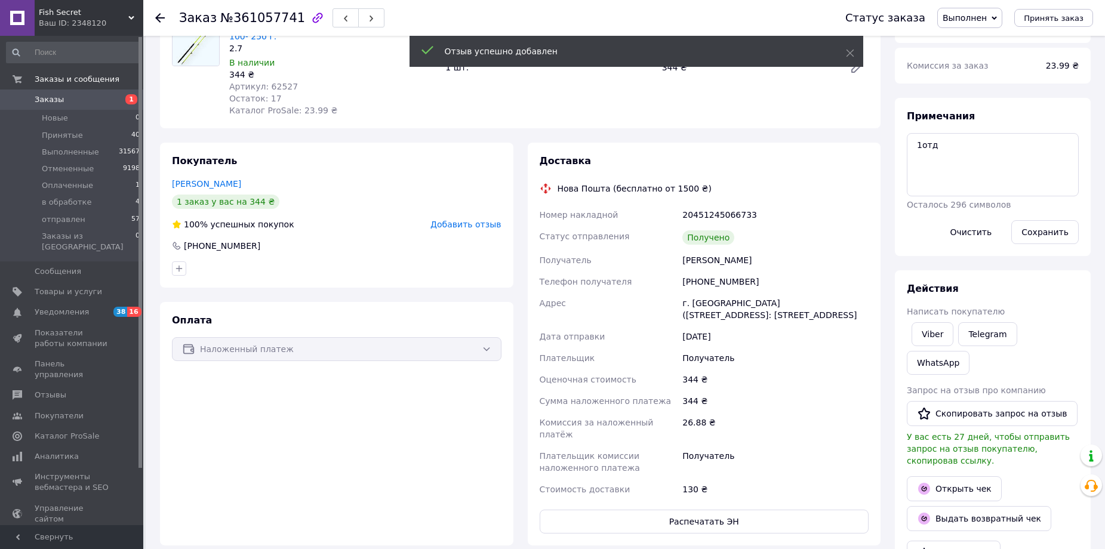
click at [161, 20] on icon at bounding box center [160, 18] width 10 height 10
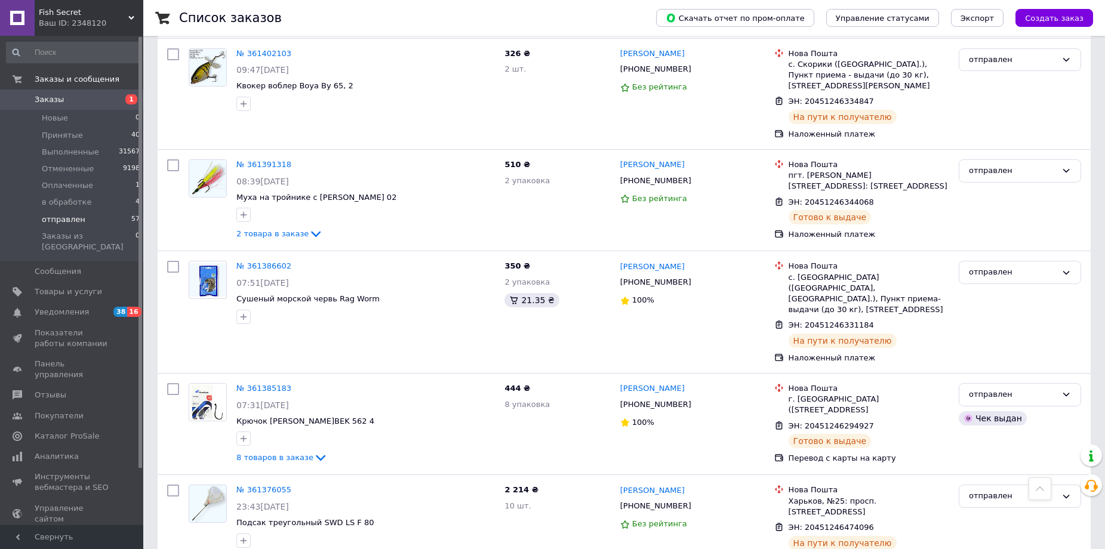
scroll to position [776, 0]
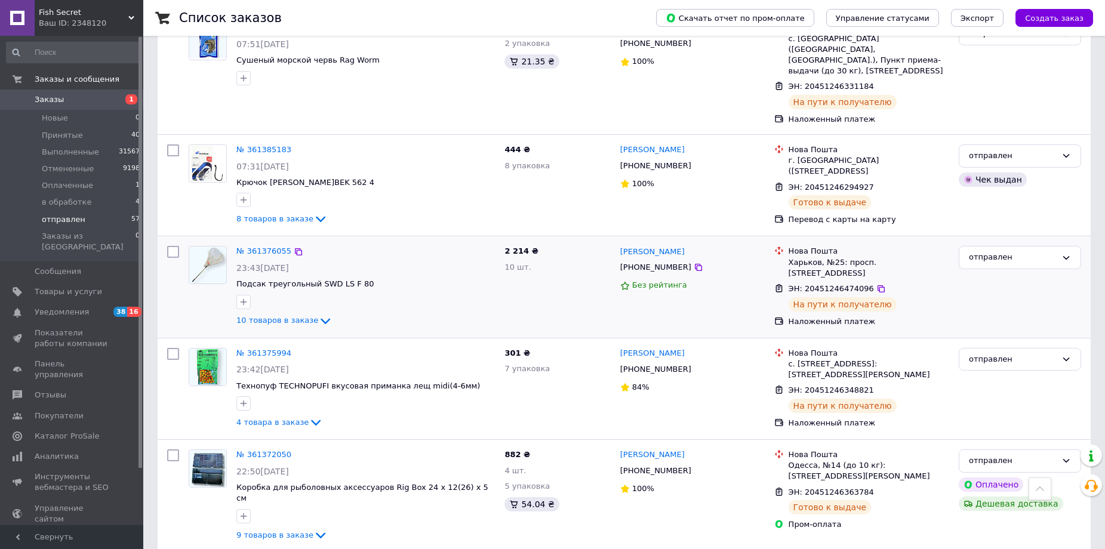
click at [396, 293] on div at bounding box center [365, 302] width 263 height 19
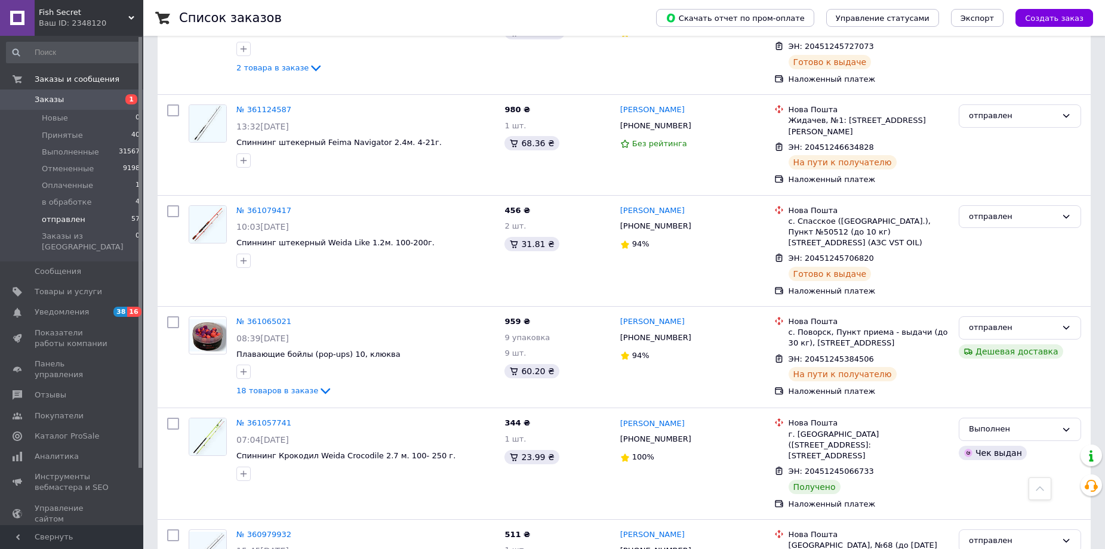
scroll to position [4897, 0]
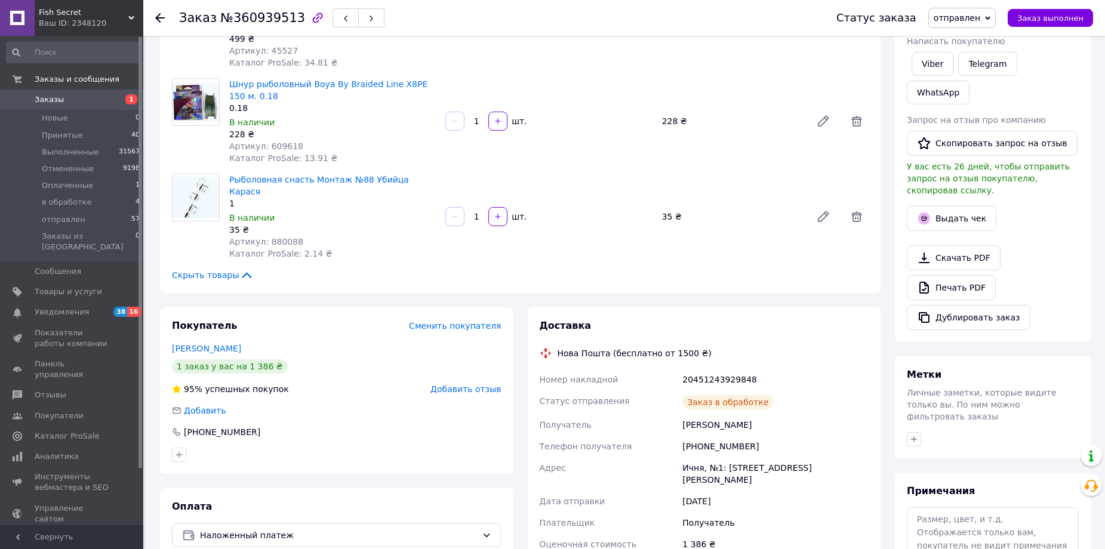
scroll to position [17, 0]
click at [954, 206] on button "Выдать чек" at bounding box center [952, 218] width 90 height 25
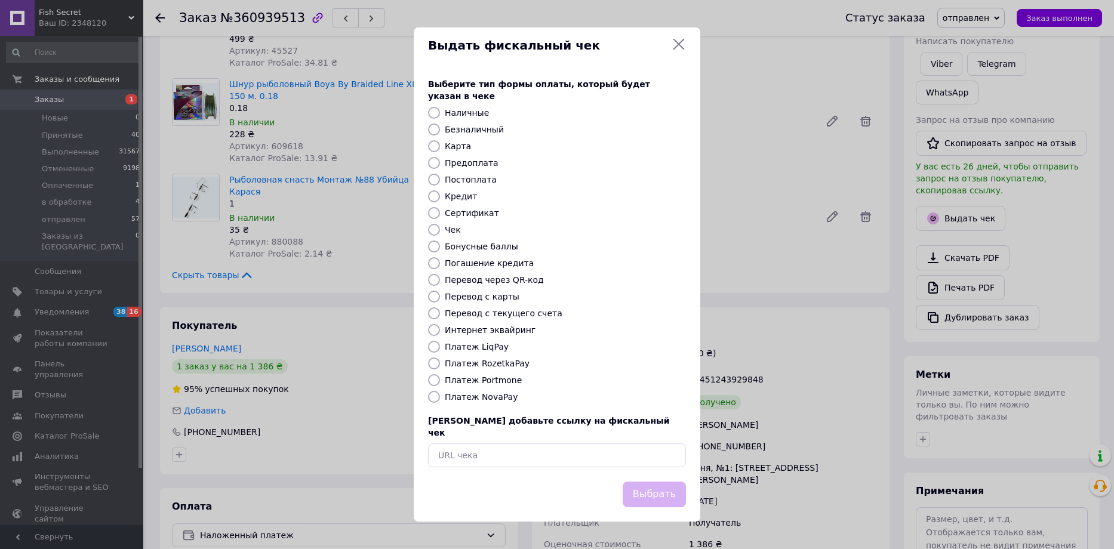
click at [481, 396] on label "Платеж NovaPay" at bounding box center [481, 397] width 73 height 10
click at [440, 396] on input "Платеж NovaPay" at bounding box center [434, 397] width 12 height 12
radio input "true"
click at [649, 483] on button "Выбрать" at bounding box center [654, 495] width 63 height 26
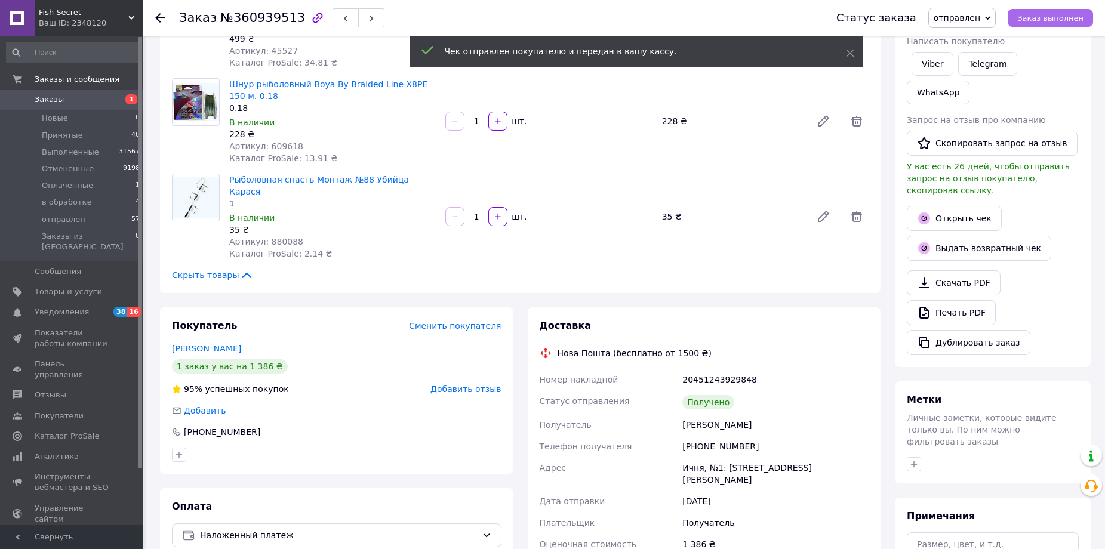
click at [1058, 20] on span "Заказ выполнен" at bounding box center [1051, 18] width 66 height 9
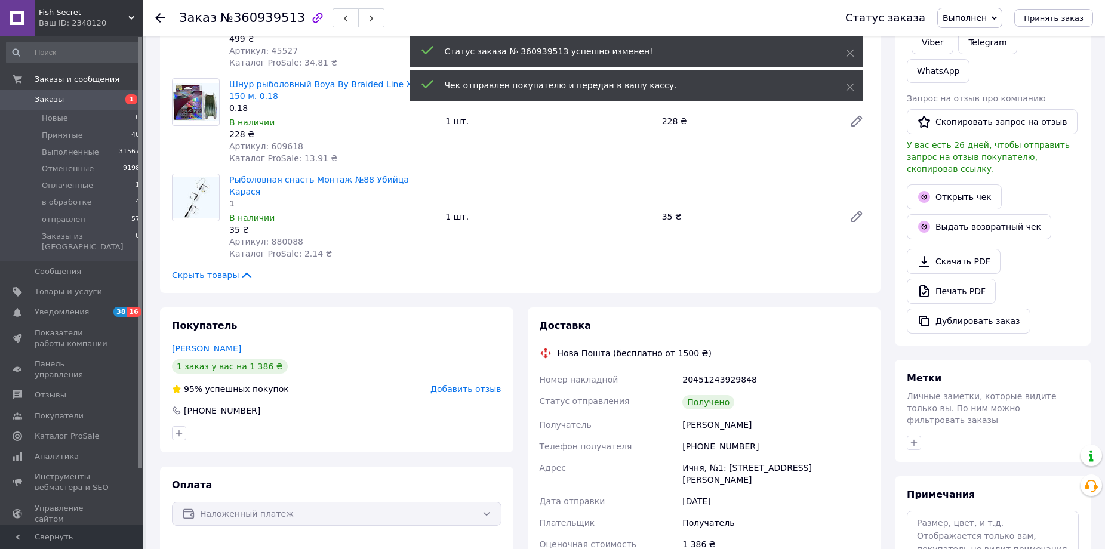
scroll to position [45, 0]
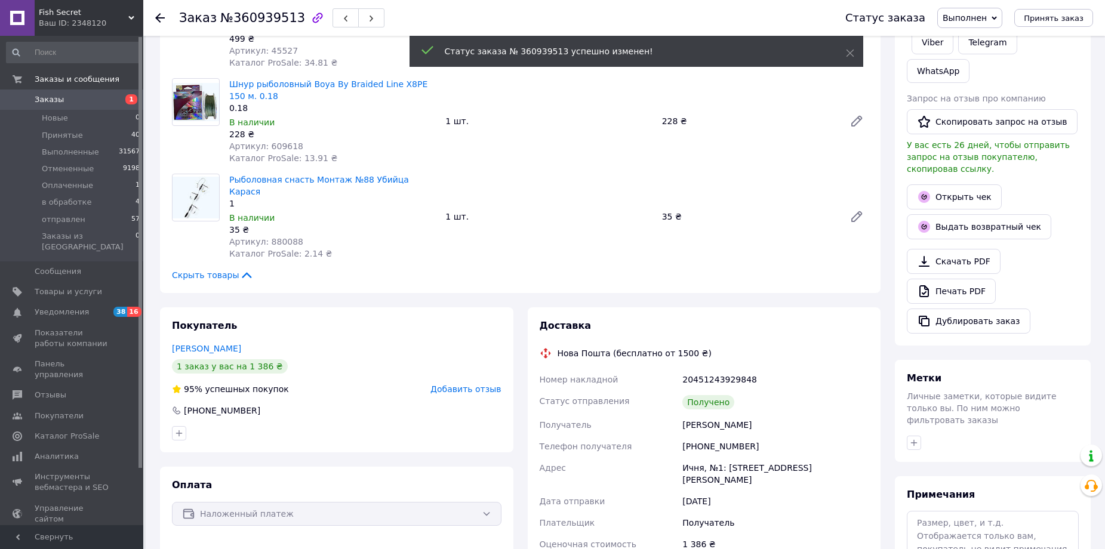
click at [473, 385] on span "Добавить отзыв" at bounding box center [466, 390] width 70 height 10
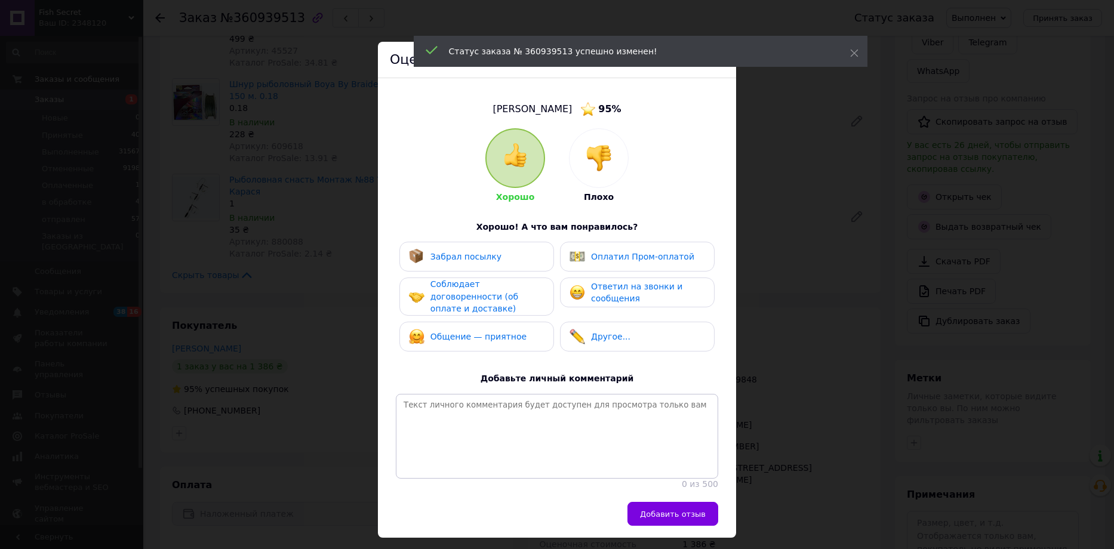
click at [460, 259] on span "Забрал посылку" at bounding box center [466, 257] width 71 height 10
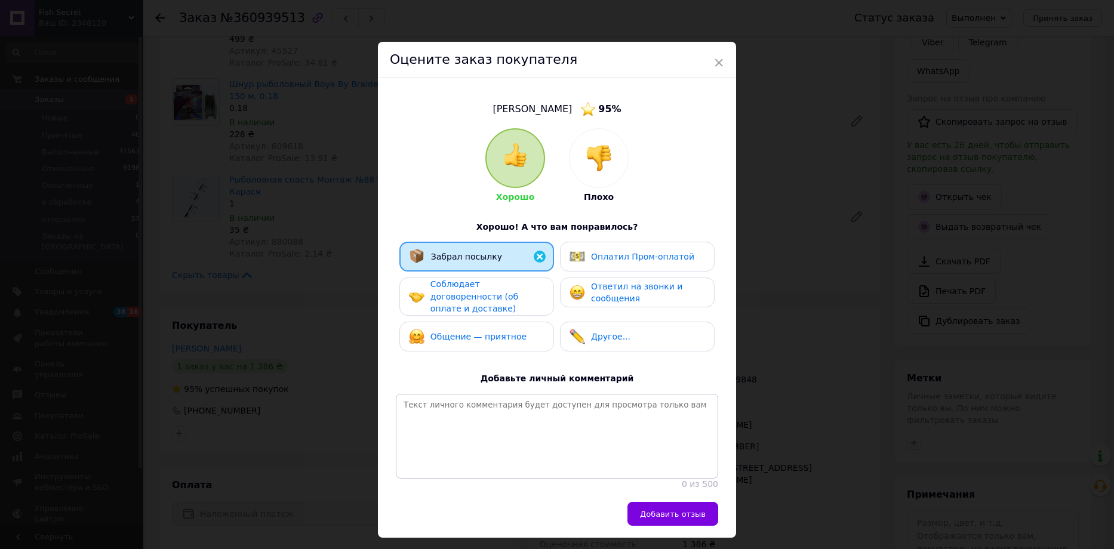
click at [457, 296] on span "Соблюдает договоренности (об оплате и доставке)" at bounding box center [475, 296] width 88 height 34
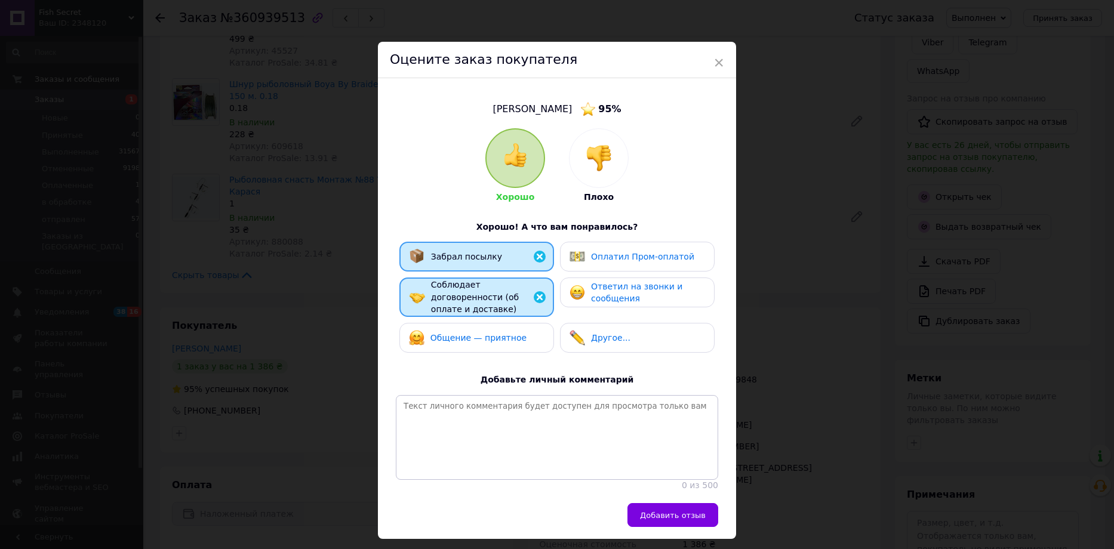
click at [454, 336] on div "Общение — приятное" at bounding box center [468, 338] width 118 height 16
click at [597, 298] on span "Ответил на звонки и сообщения" at bounding box center [636, 293] width 91 height 22
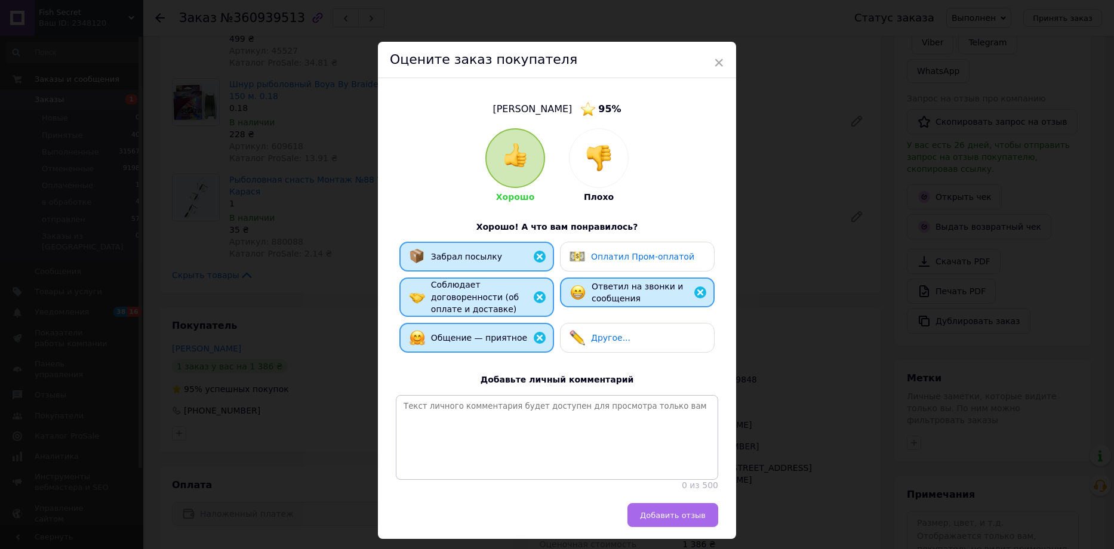
click at [658, 516] on span "Добавить отзыв" at bounding box center [673, 515] width 66 height 9
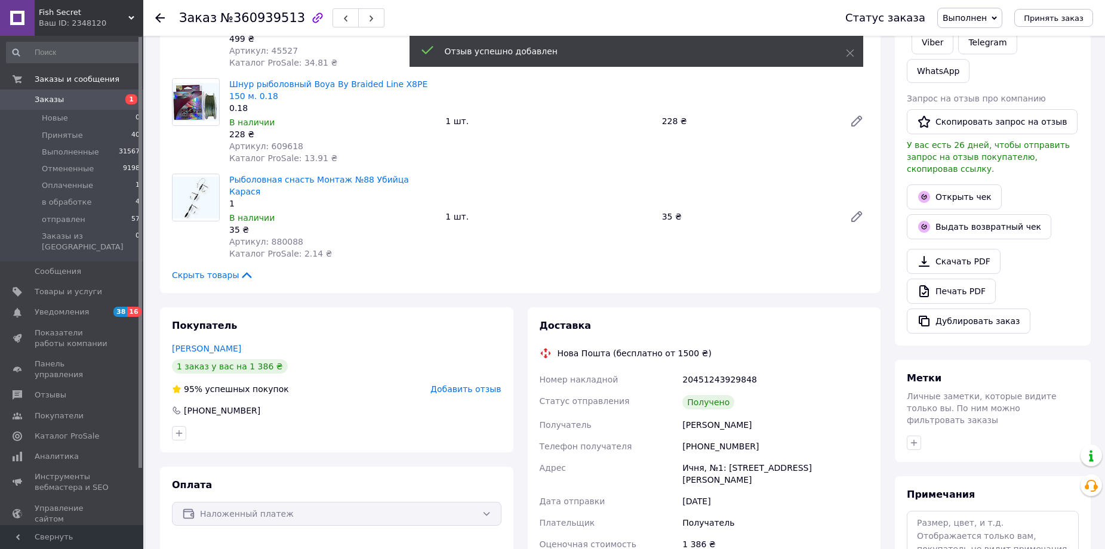
click at [163, 18] on use at bounding box center [160, 18] width 10 height 10
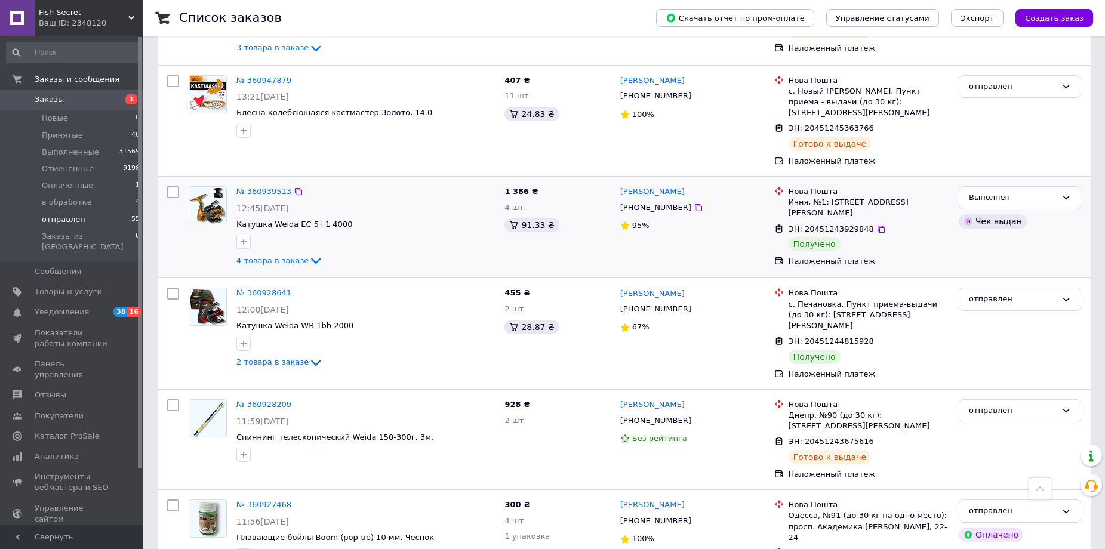
scroll to position [5076, 0]
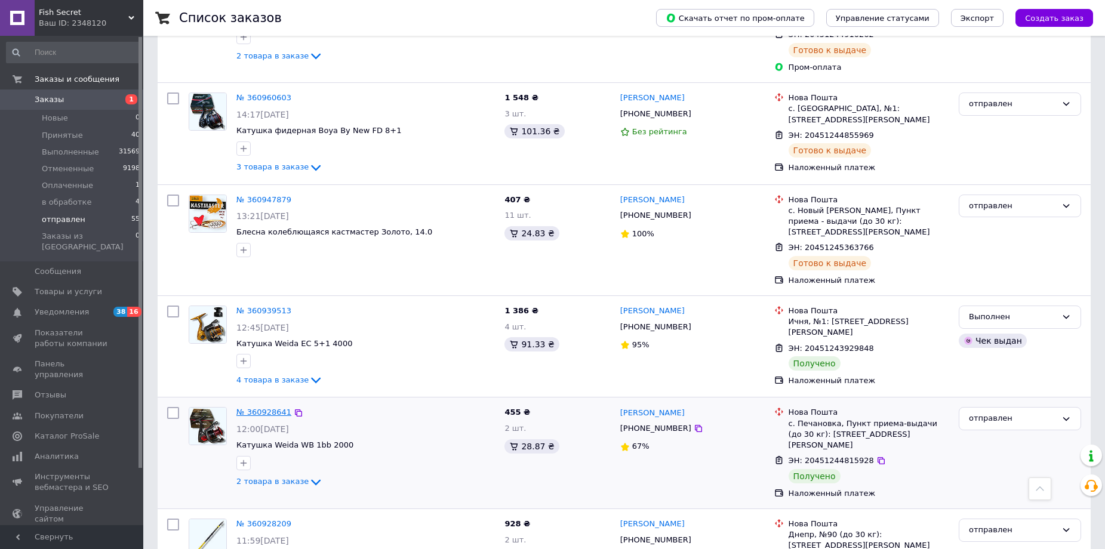
click at [262, 408] on link "№ 360928641" at bounding box center [263, 412] width 55 height 9
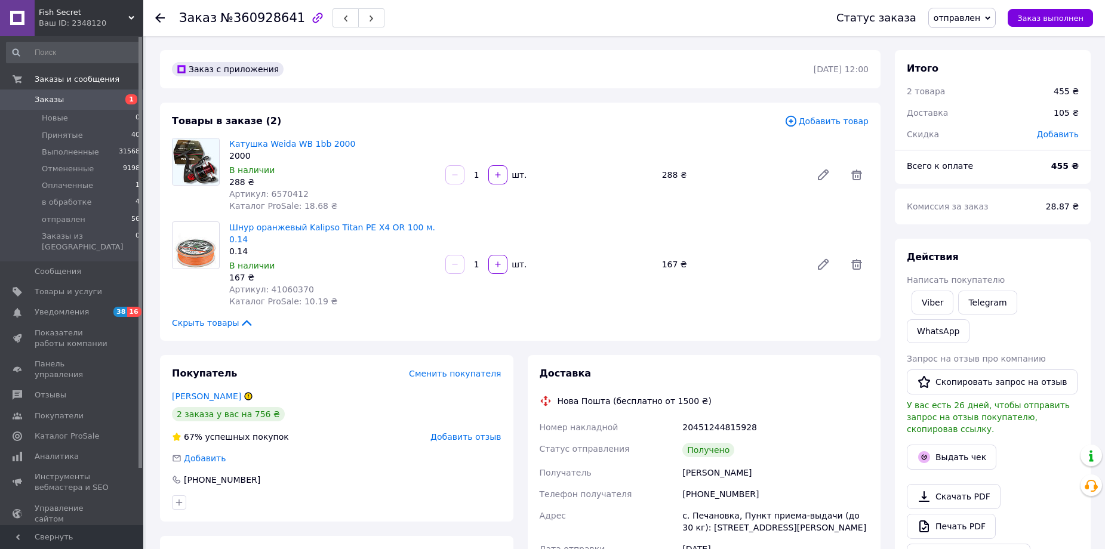
scroll to position [119, 0]
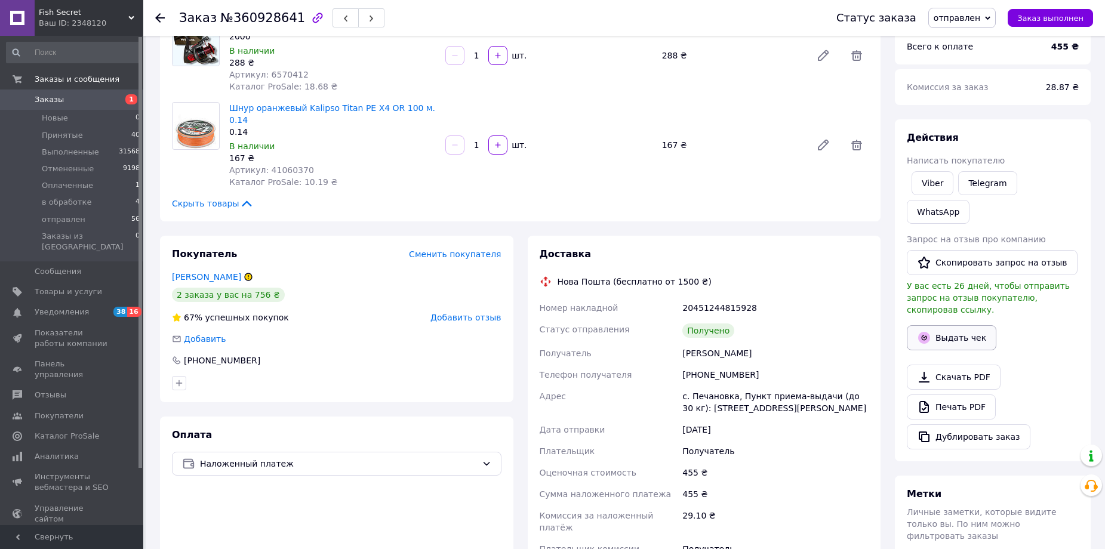
click at [939, 325] on button "Выдать чек" at bounding box center [952, 337] width 90 height 25
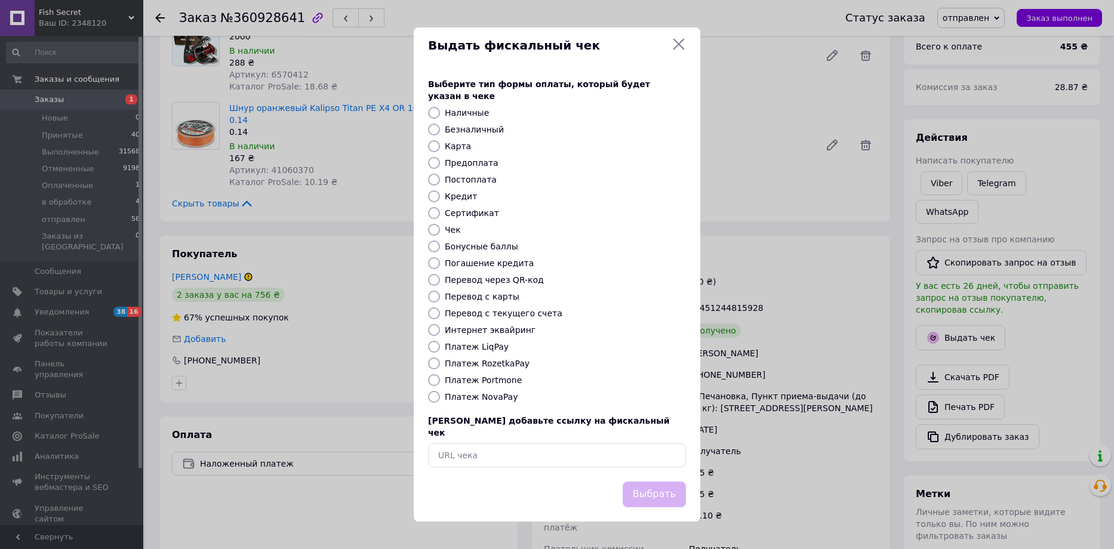
click at [502, 396] on label "Платеж NovaPay" at bounding box center [481, 397] width 73 height 10
click at [440, 396] on input "Платеж NovaPay" at bounding box center [434, 397] width 12 height 12
radio input "true"
click at [660, 486] on button "Выбрать" at bounding box center [654, 495] width 63 height 26
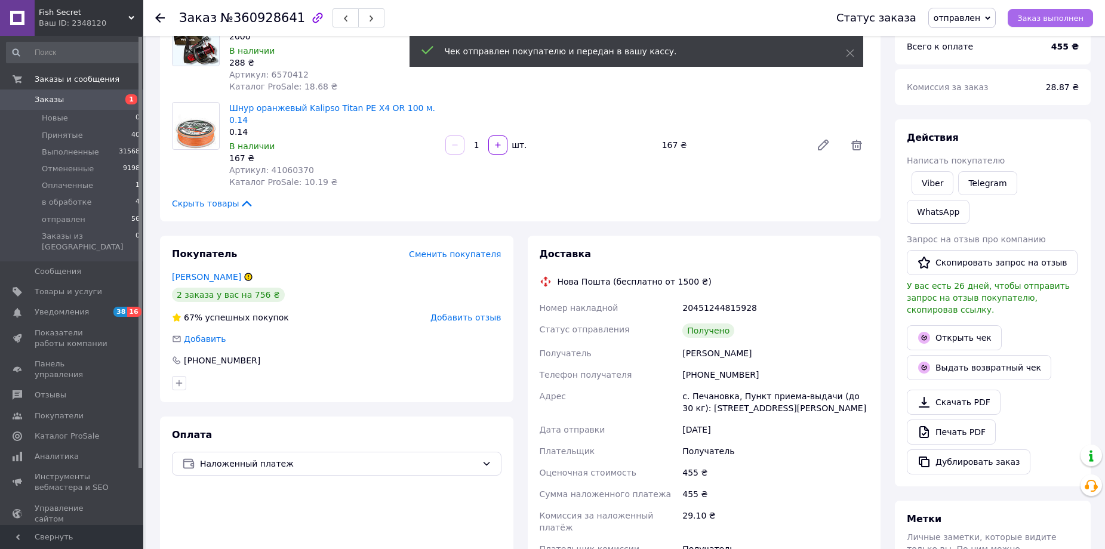
click at [1038, 17] on span "Заказ выполнен" at bounding box center [1051, 18] width 66 height 9
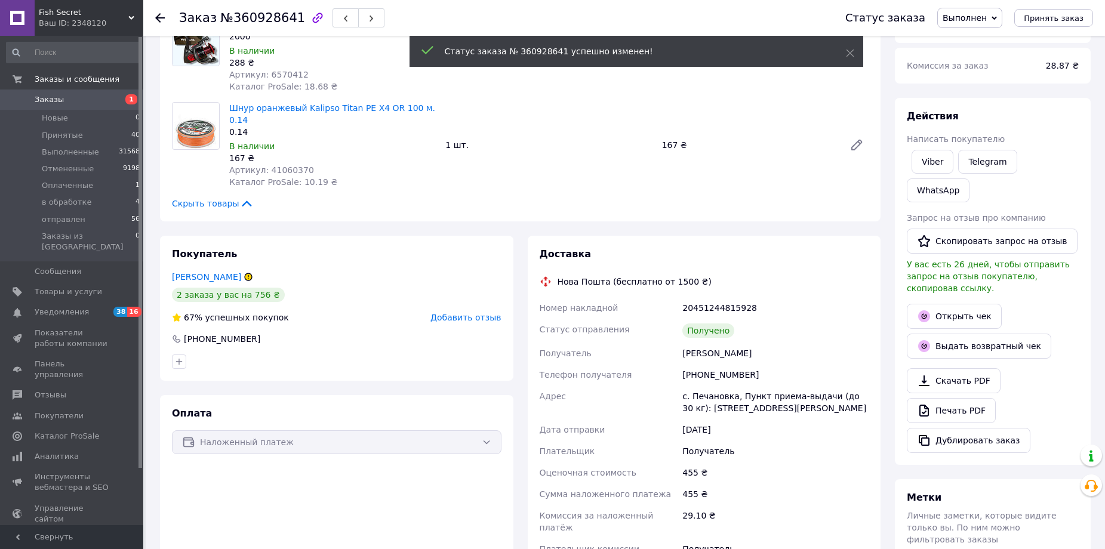
click at [468, 313] on span "Добавить отзыв" at bounding box center [466, 318] width 70 height 10
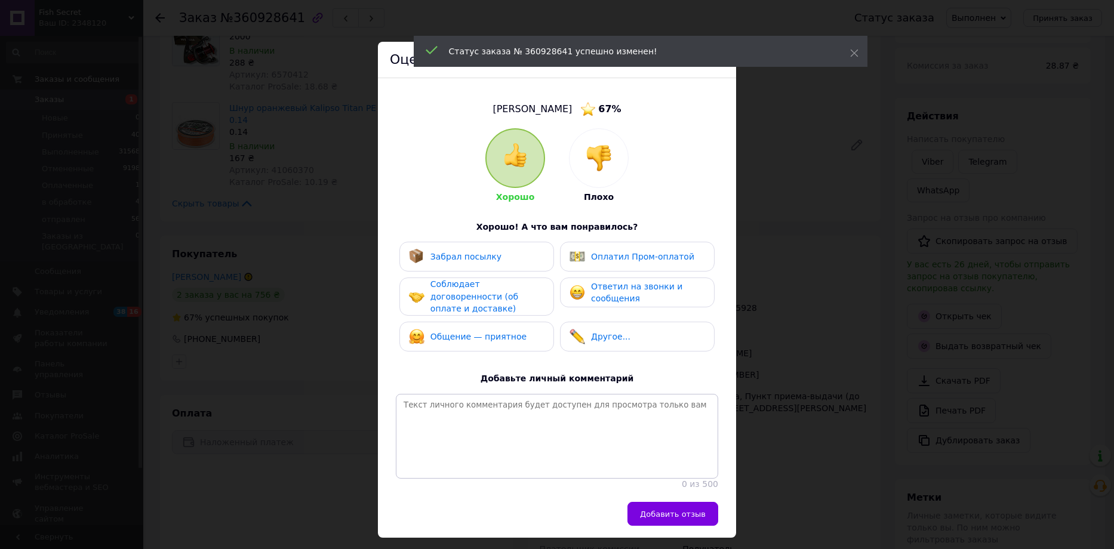
click at [467, 256] on span "Забрал посылку" at bounding box center [466, 257] width 71 height 10
click at [468, 290] on span "Соблюдает договоренности (об оплате и доставке)" at bounding box center [475, 296] width 88 height 34
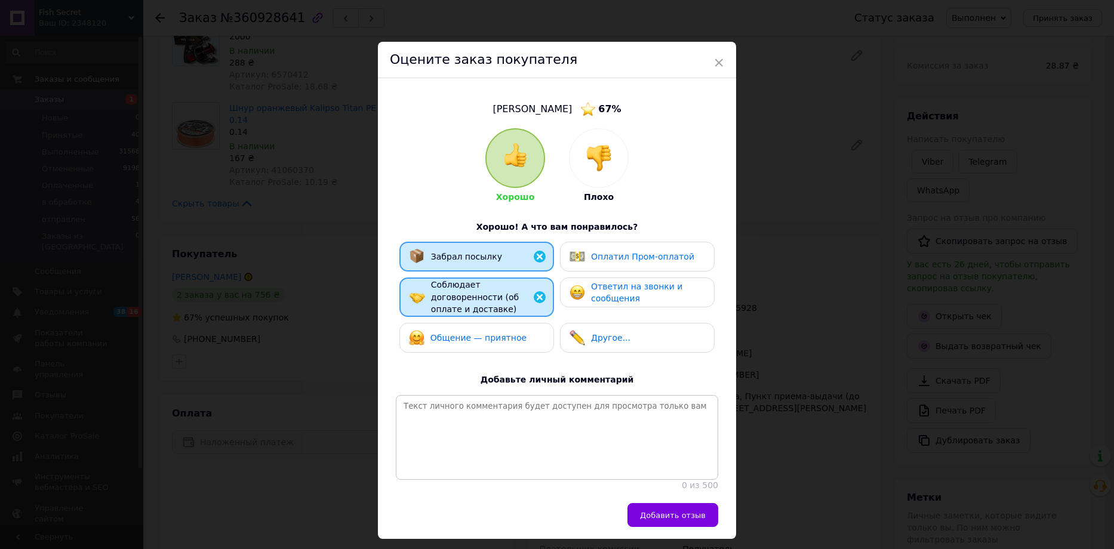
drag, startPoint x: 471, startPoint y: 327, endPoint x: 529, endPoint y: 314, distance: 59.3
click at [471, 333] on span "Общение — приятное" at bounding box center [479, 338] width 96 height 10
click at [598, 295] on span "Ответил на звонки и сообщения" at bounding box center [636, 293] width 91 height 22
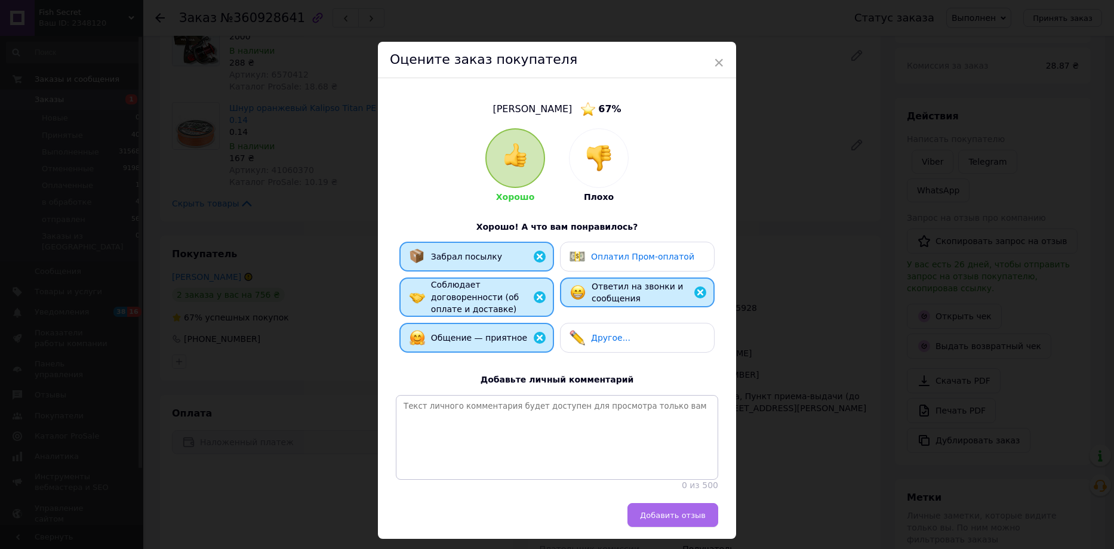
click at [655, 514] on span "Добавить отзыв" at bounding box center [673, 515] width 66 height 9
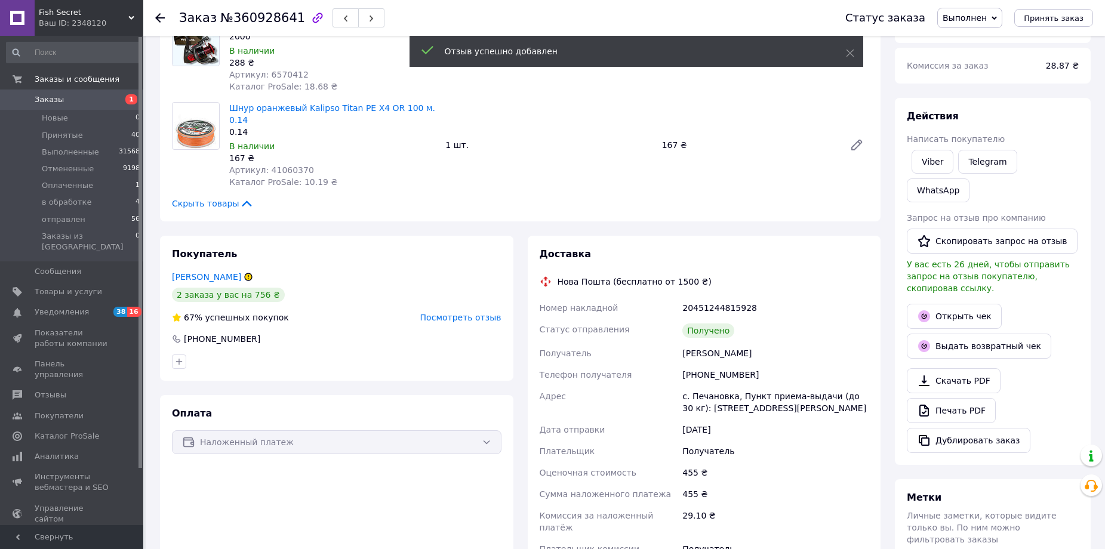
click at [162, 13] on icon at bounding box center [160, 18] width 10 height 10
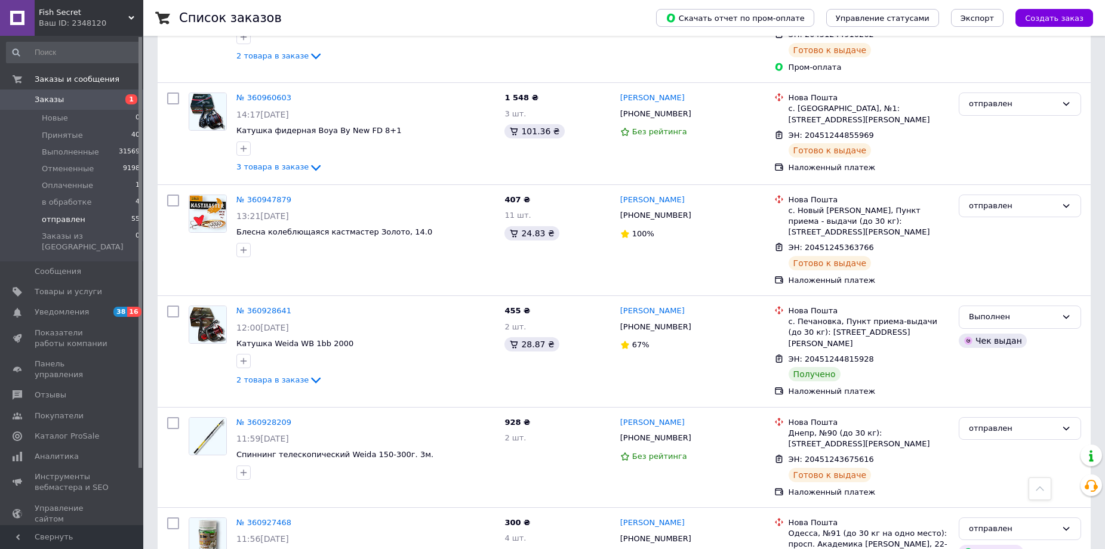
scroll to position [5195, 0]
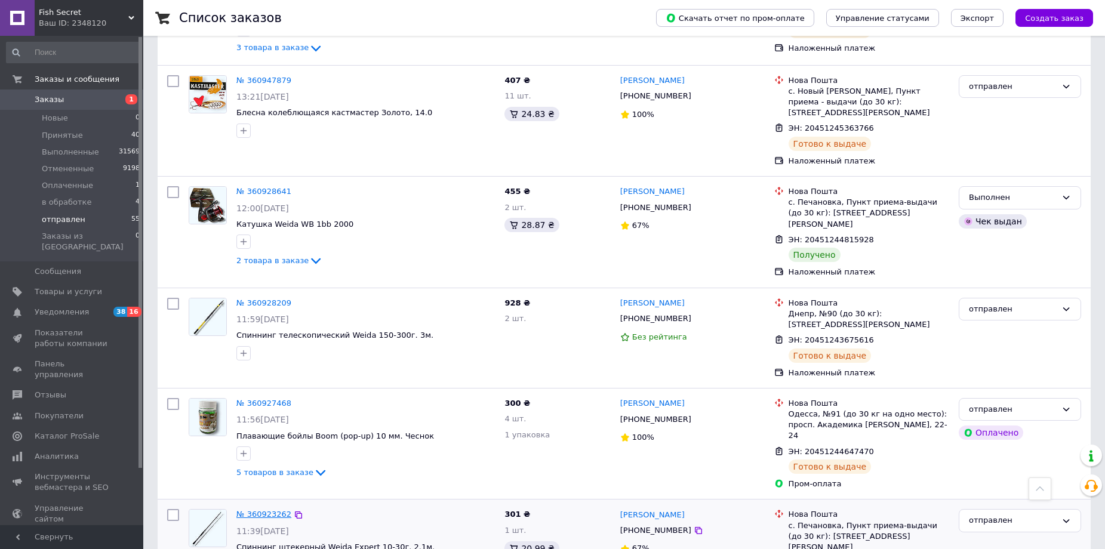
click at [257, 510] on link "№ 360923262" at bounding box center [263, 514] width 55 height 9
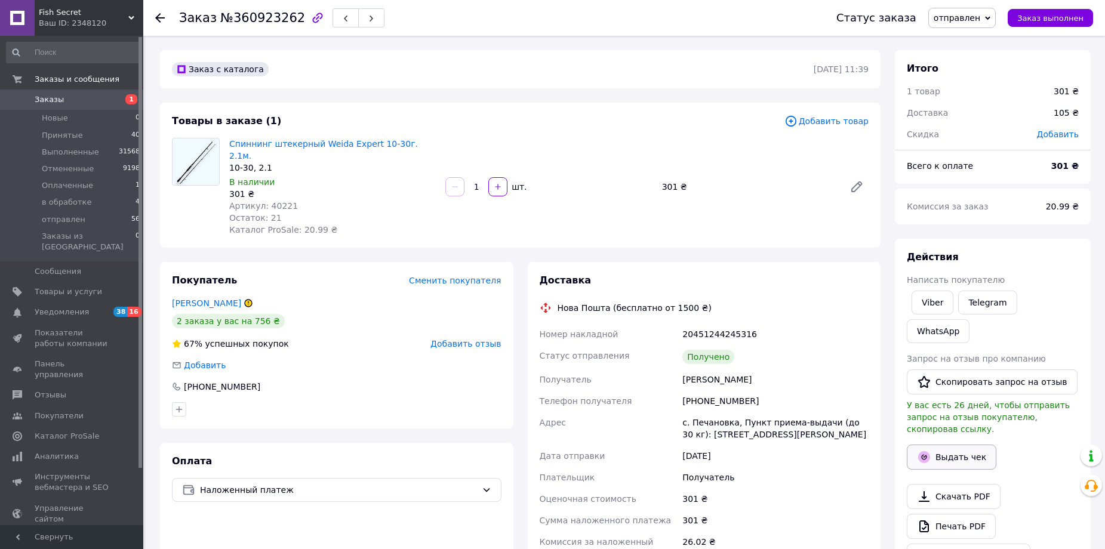
click at [938, 445] on button "Выдать чек" at bounding box center [952, 457] width 90 height 25
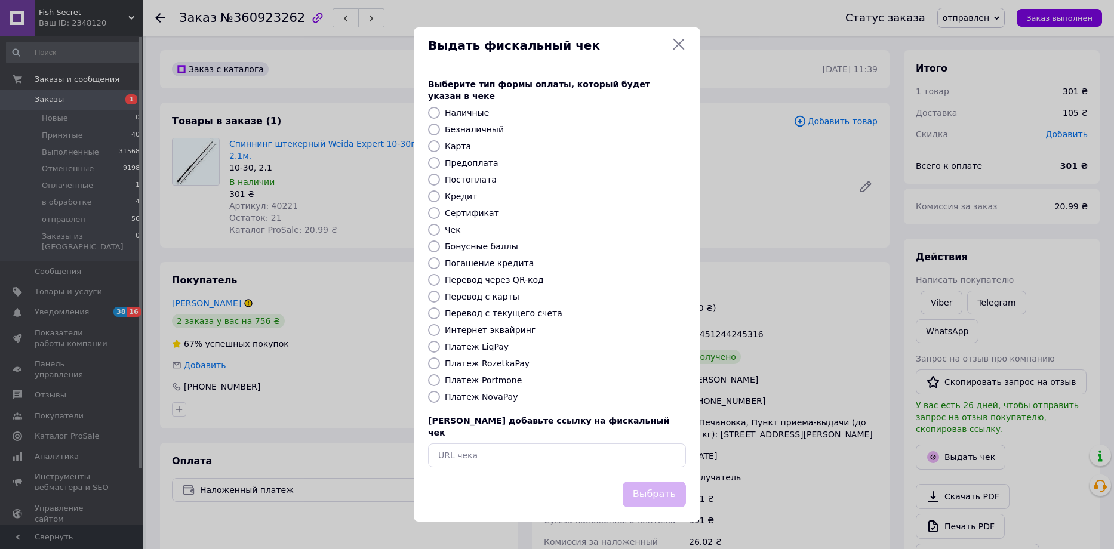
click at [475, 395] on label "Платеж NovaPay" at bounding box center [481, 397] width 73 height 10
click at [440, 395] on input "Платеж NovaPay" at bounding box center [434, 397] width 12 height 12
radio input "true"
click at [654, 482] on button "Выбрать" at bounding box center [654, 495] width 63 height 26
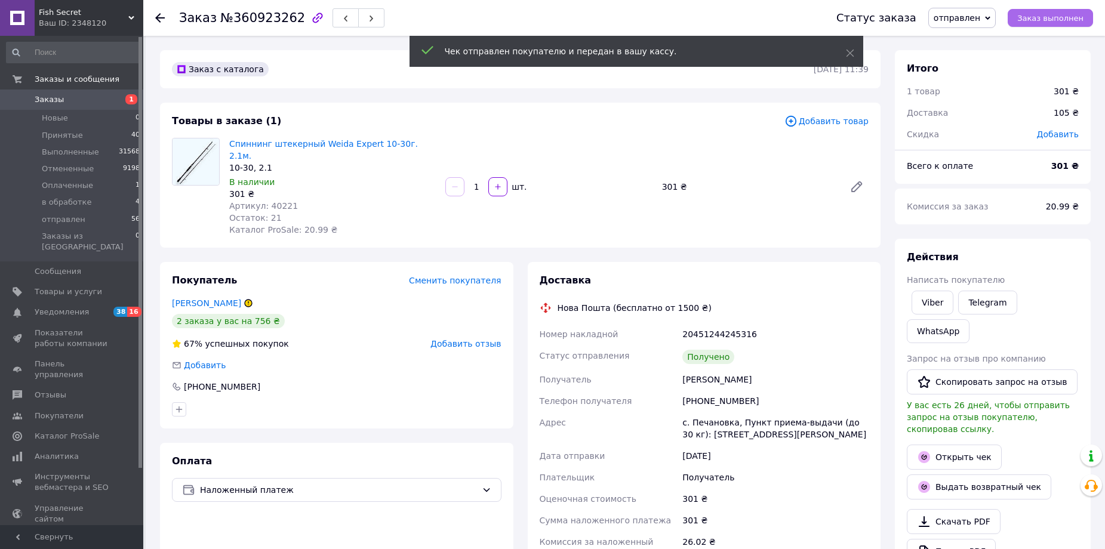
click at [1046, 17] on span "Заказ выполнен" at bounding box center [1051, 18] width 66 height 9
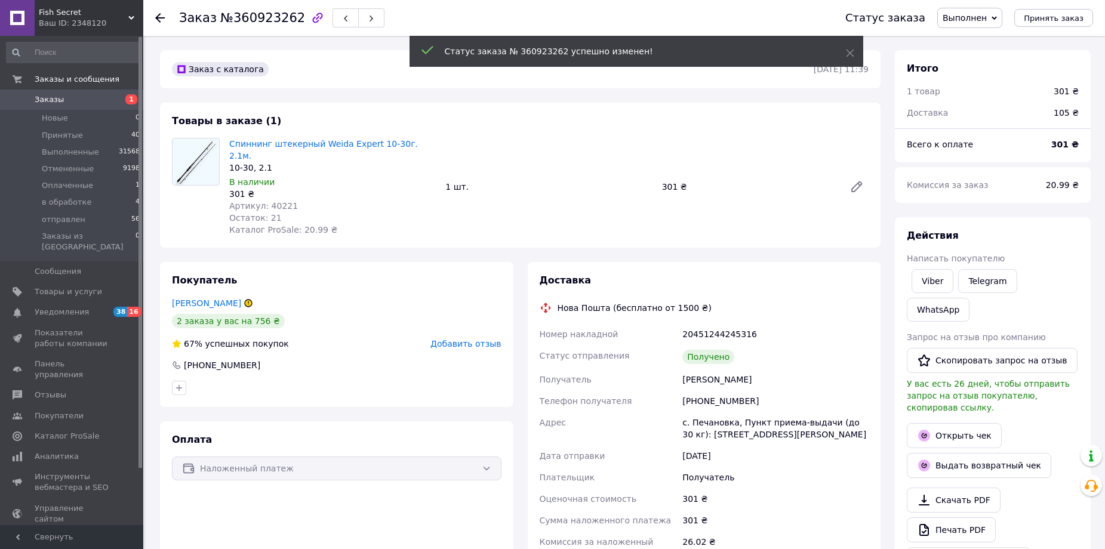
click at [478, 339] on span "Добавить отзыв" at bounding box center [466, 344] width 70 height 10
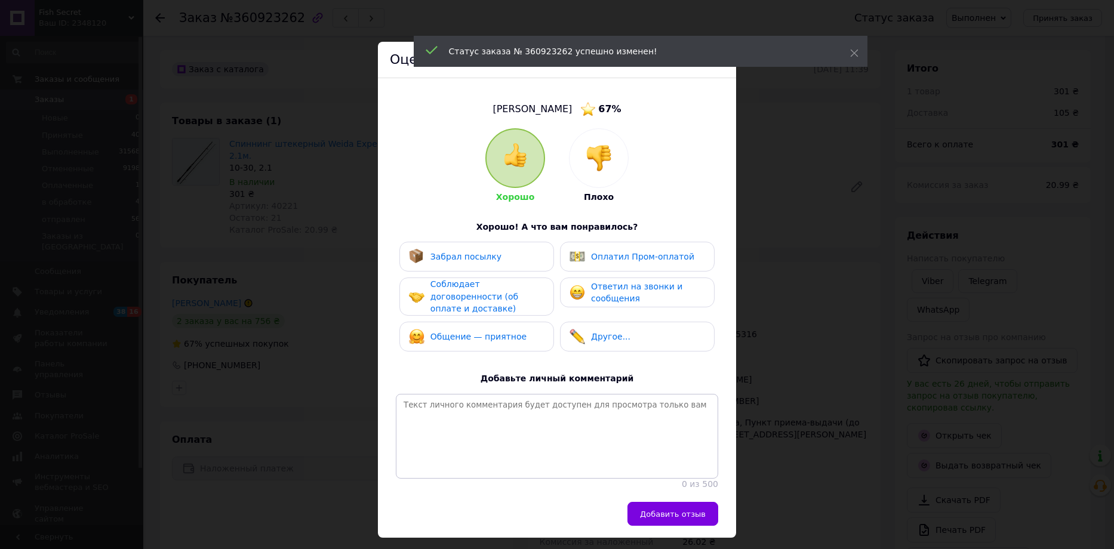
click at [469, 256] on span "Забрал посылку" at bounding box center [466, 257] width 71 height 10
click at [462, 290] on span "Соблюдает договоренности (об оплате и доставке)" at bounding box center [475, 296] width 88 height 34
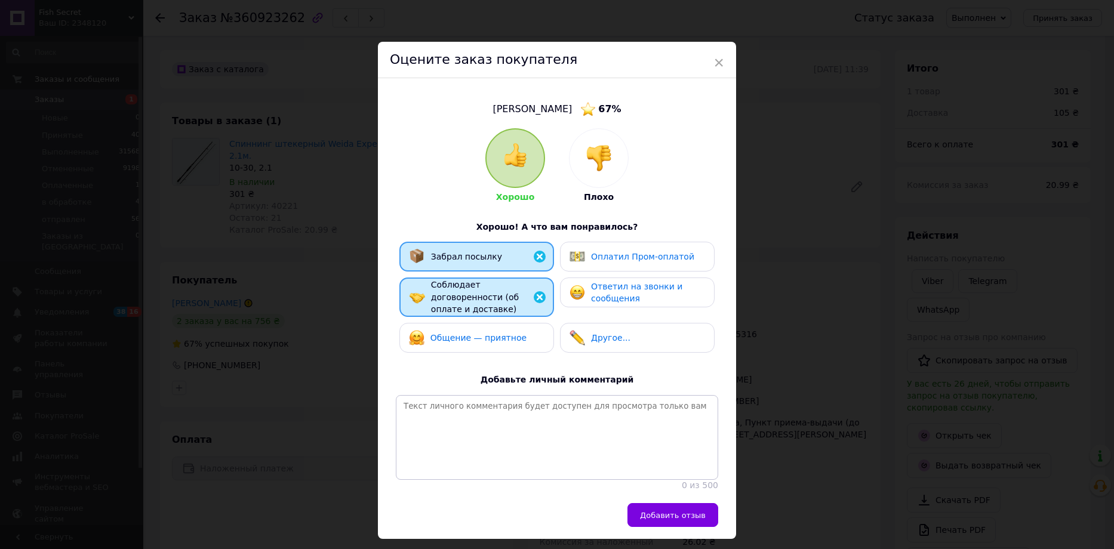
click at [459, 333] on span "Общение — приятное" at bounding box center [479, 338] width 96 height 10
click at [591, 292] on span "Ответил на звонки и сообщения" at bounding box center [636, 293] width 91 height 22
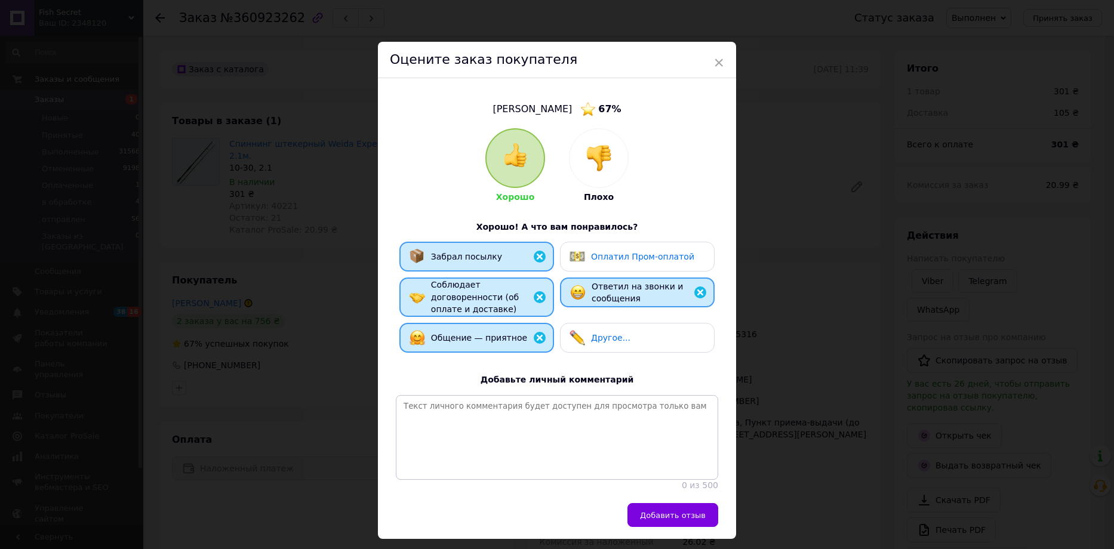
click at [665, 517] on span "Добавить отзыв" at bounding box center [673, 515] width 66 height 9
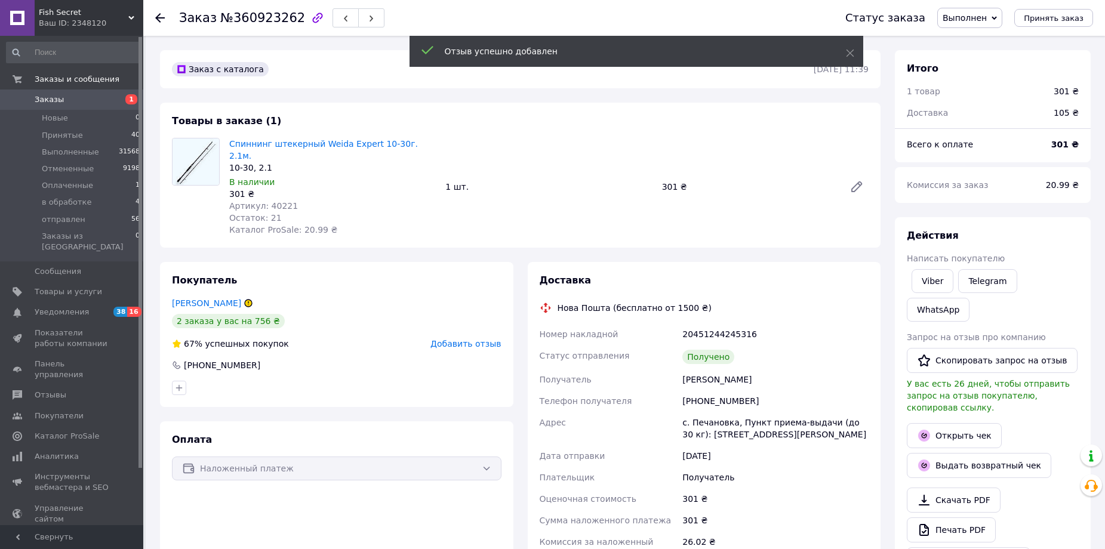
click at [160, 17] on use at bounding box center [160, 18] width 10 height 10
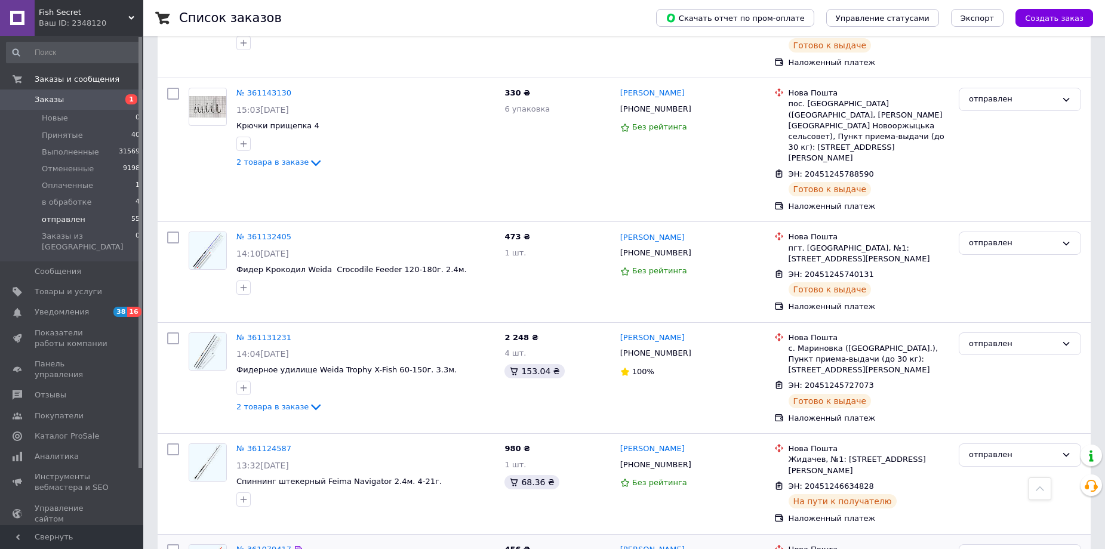
scroll to position [3901, 0]
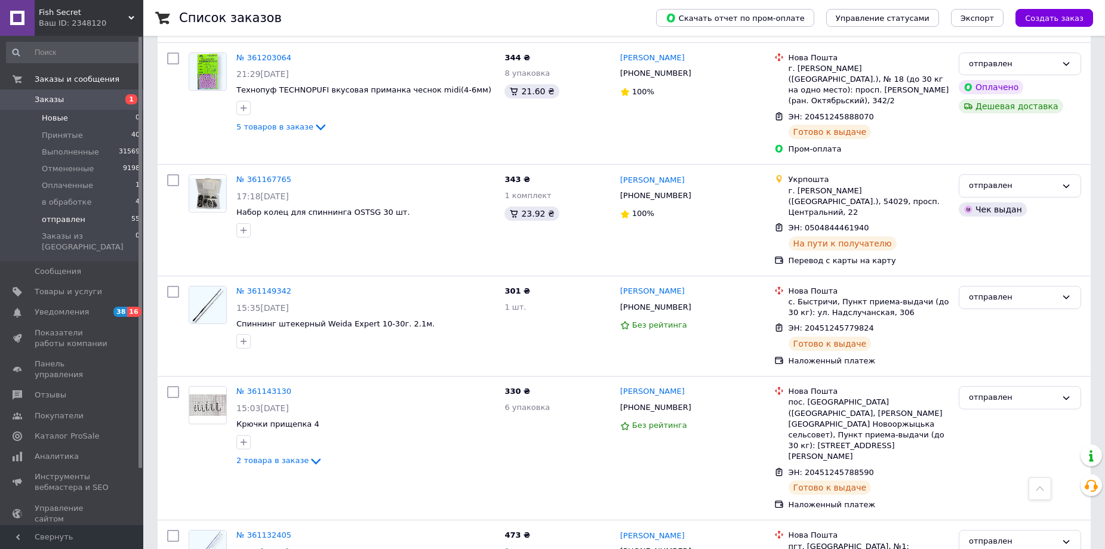
click at [50, 112] on li "Новые 0" at bounding box center [73, 118] width 147 height 17
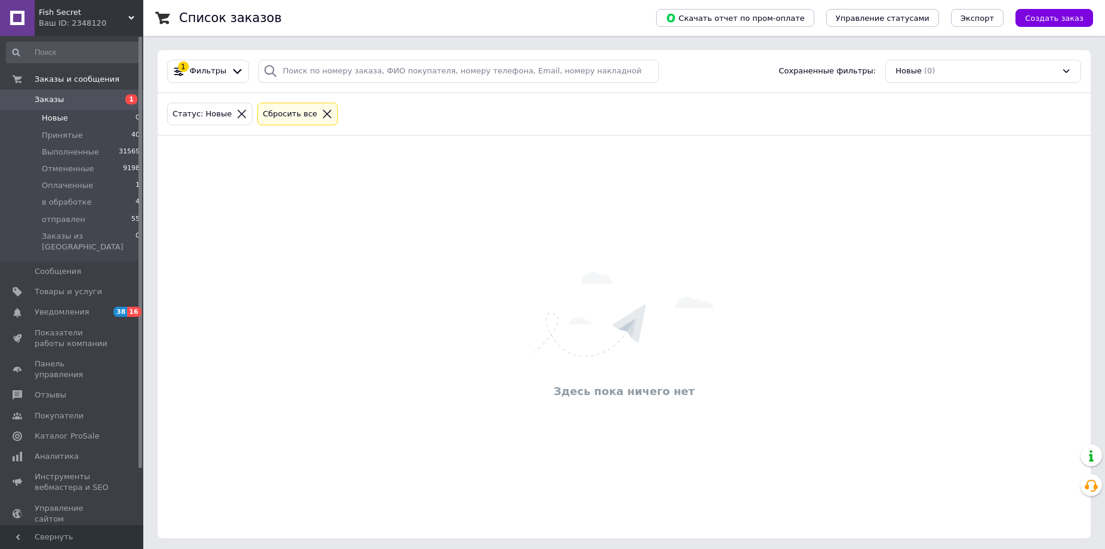
click at [322, 110] on icon at bounding box center [327, 114] width 11 height 11
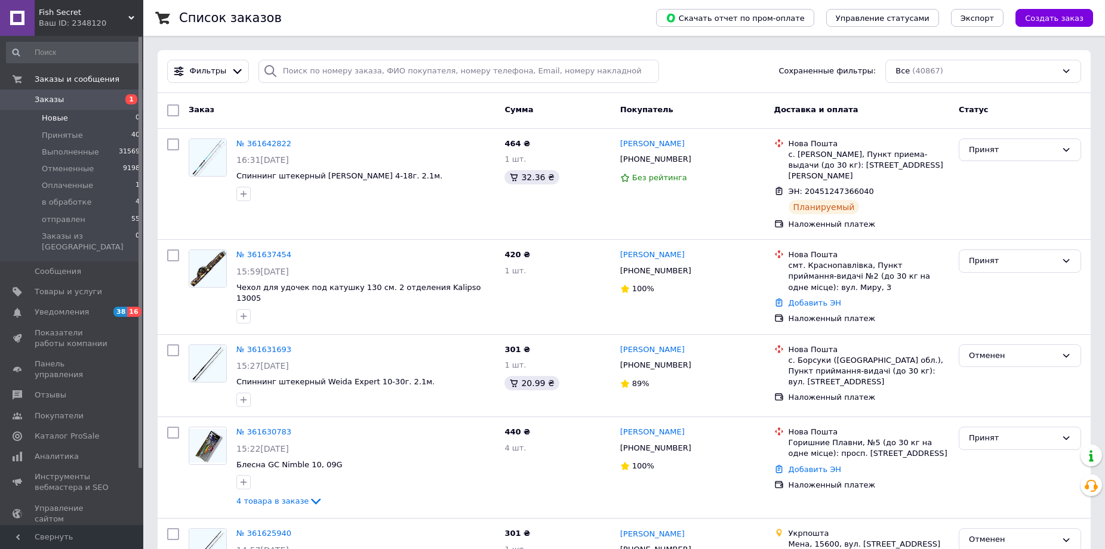
click at [57, 115] on span "Новые" at bounding box center [55, 118] width 26 height 11
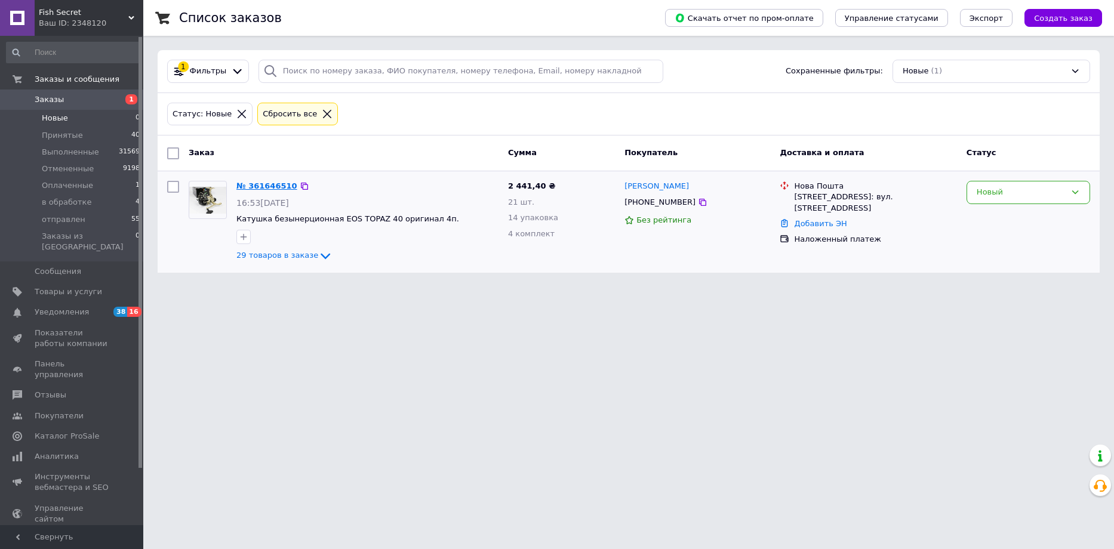
click at [259, 188] on link "№ 361646510" at bounding box center [266, 186] width 61 height 9
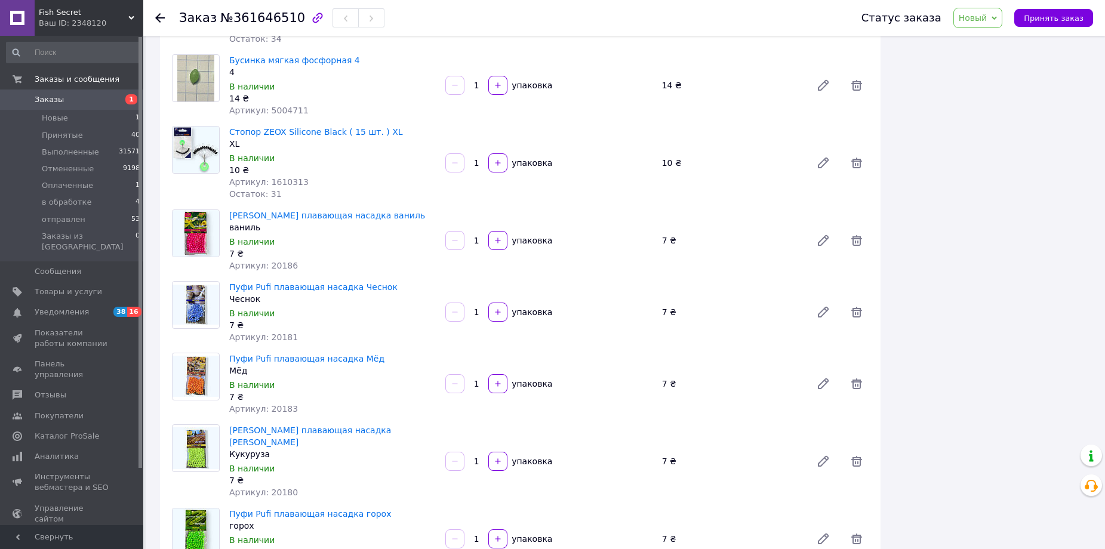
scroll to position [2150, 0]
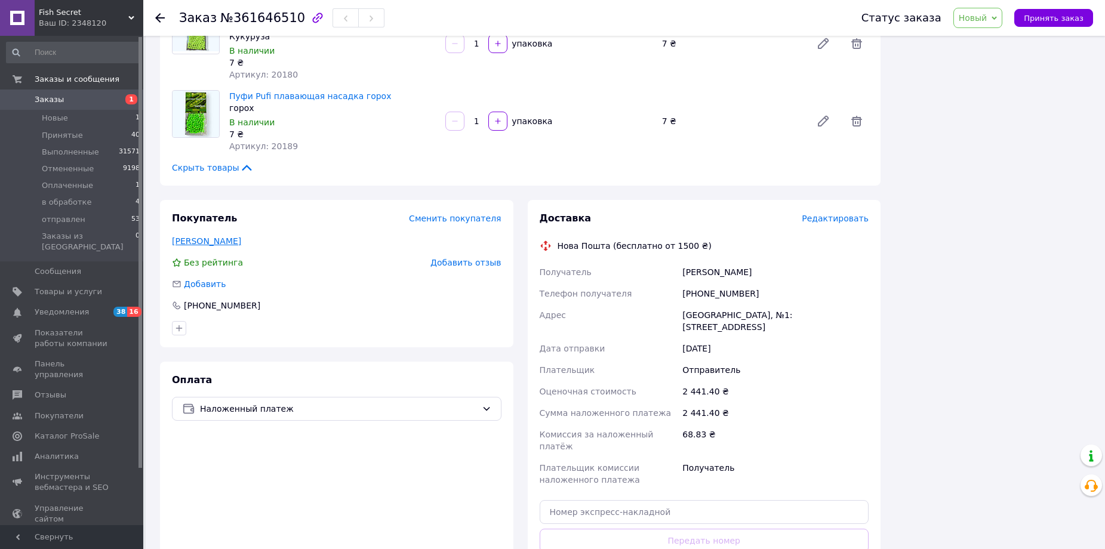
click at [223, 236] on link "[PERSON_NAME]" at bounding box center [206, 241] width 69 height 10
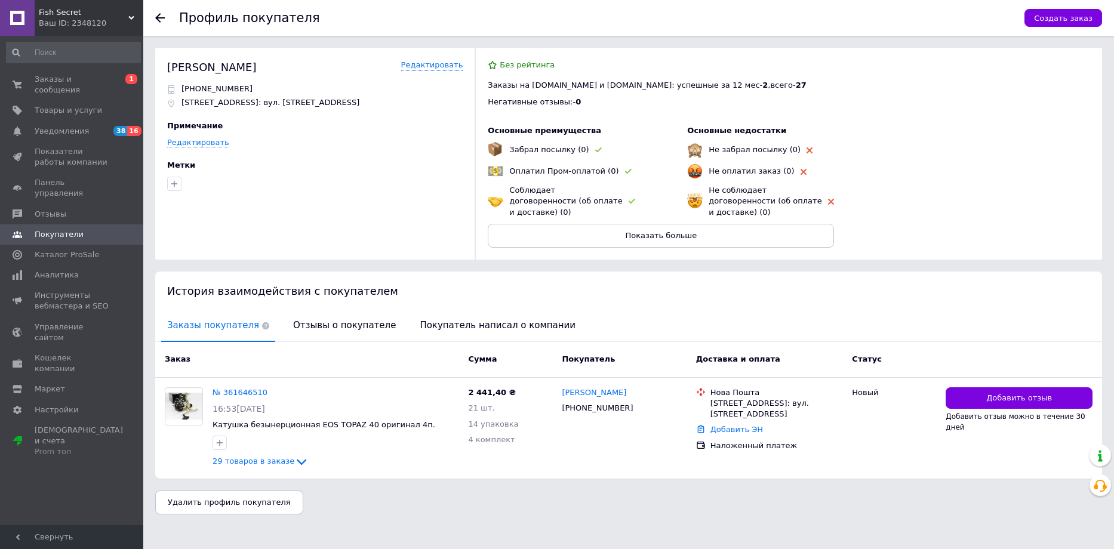
click at [158, 20] on use at bounding box center [160, 18] width 10 height 10
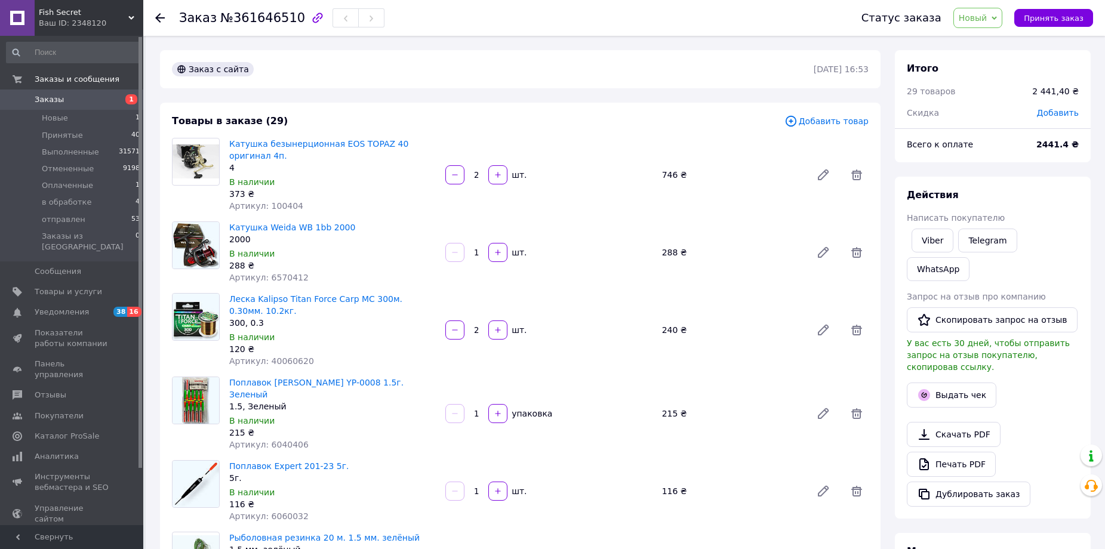
click at [988, 18] on span "Новый" at bounding box center [973, 18] width 29 height 10
click at [998, 111] on li "в обработке" at bounding box center [985, 114] width 63 height 18
click at [282, 357] on span "Артикул: 40060620" at bounding box center [271, 362] width 85 height 10
click at [383, 343] on div "120 ₴" at bounding box center [332, 349] width 207 height 12
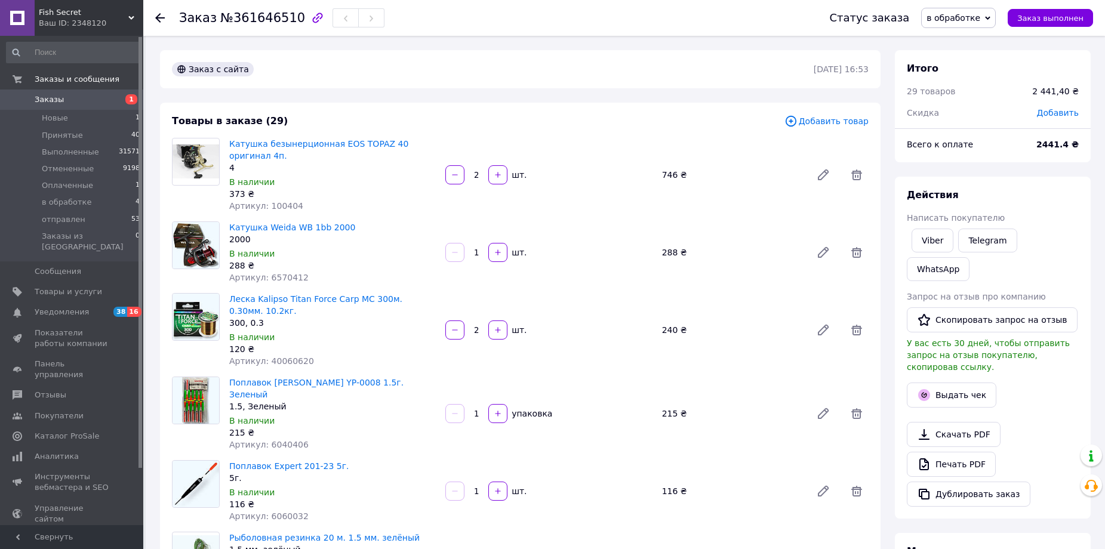
click at [279, 357] on span "Артикул: 40060620" at bounding box center [271, 362] width 85 height 10
click at [391, 331] on div "В наличии" at bounding box center [332, 337] width 207 height 12
click at [281, 201] on span "Артикул: 100404" at bounding box center [266, 206] width 74 height 10
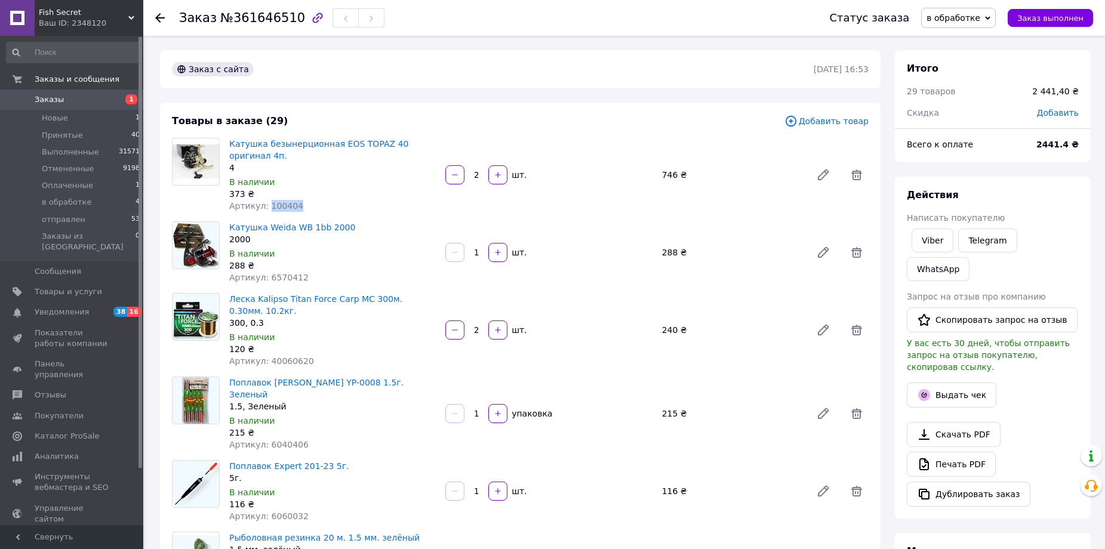
copy span "100404"
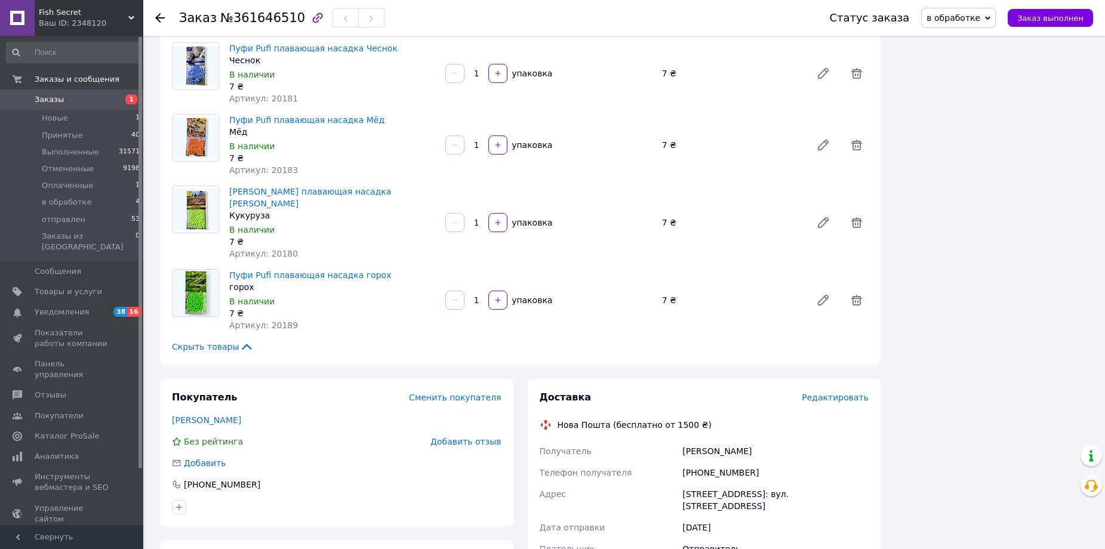
scroll to position [2263, 0]
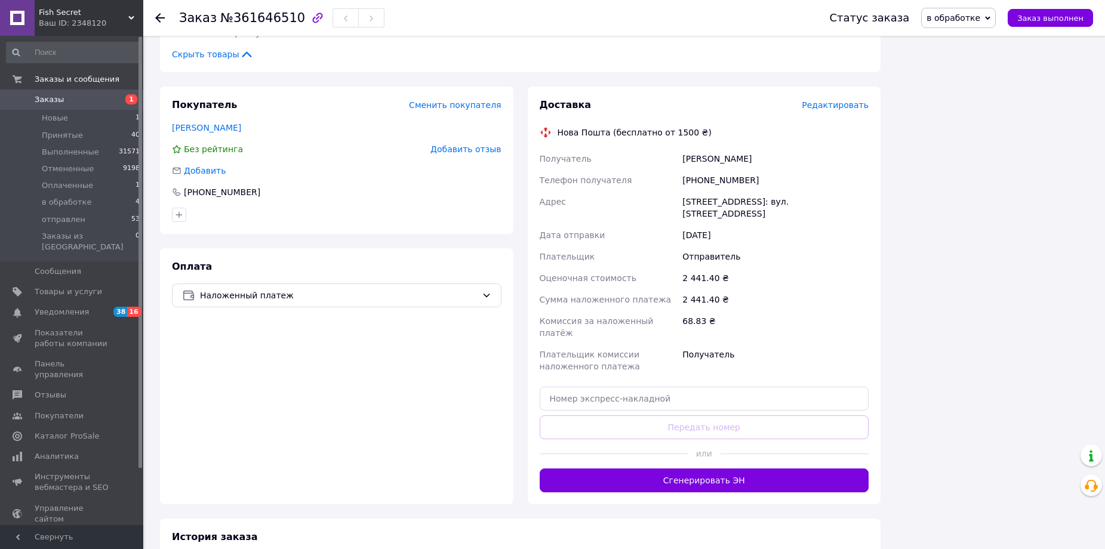
click at [975, 19] on span "в обработке" at bounding box center [954, 18] width 54 height 10
click at [976, 39] on li "Принят" at bounding box center [958, 42] width 73 height 18
